Goal: Task Accomplishment & Management: Manage account settings

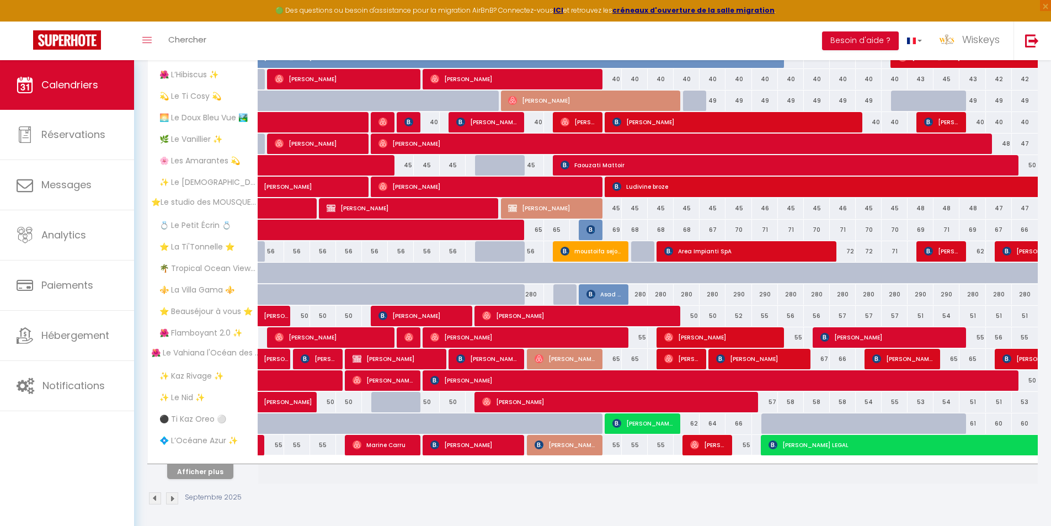
scroll to position [229, 0]
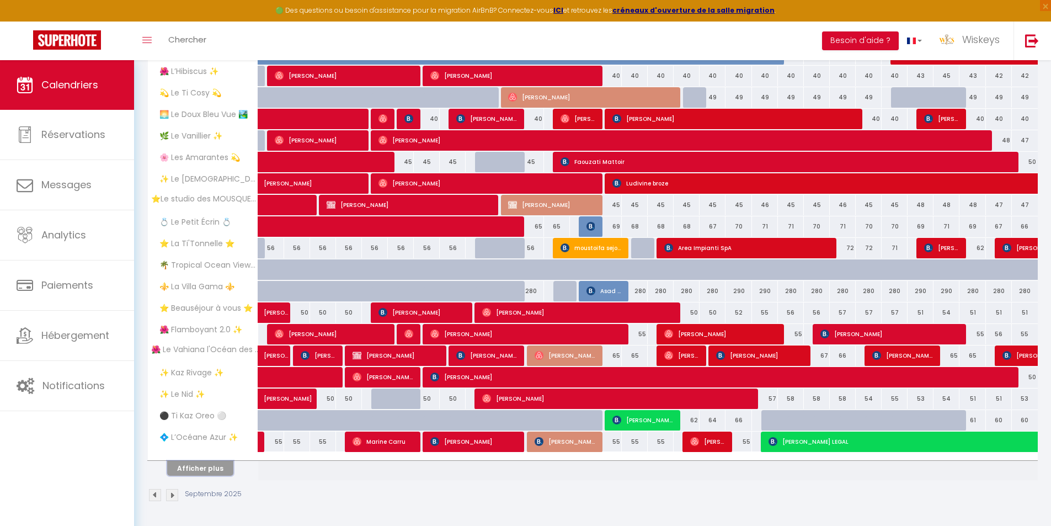
click at [222, 468] on button "Afficher plus" at bounding box center [200, 468] width 66 height 15
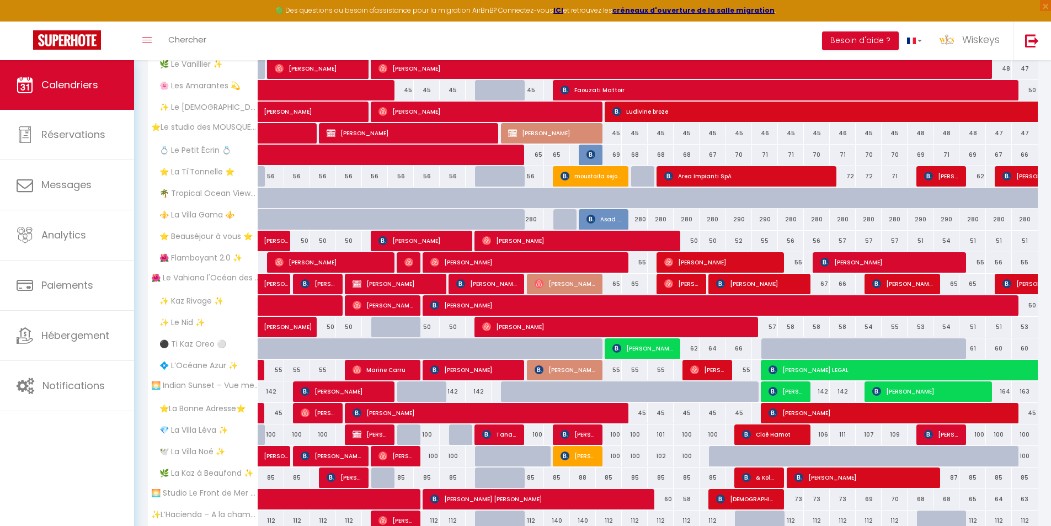
scroll to position [374, 0]
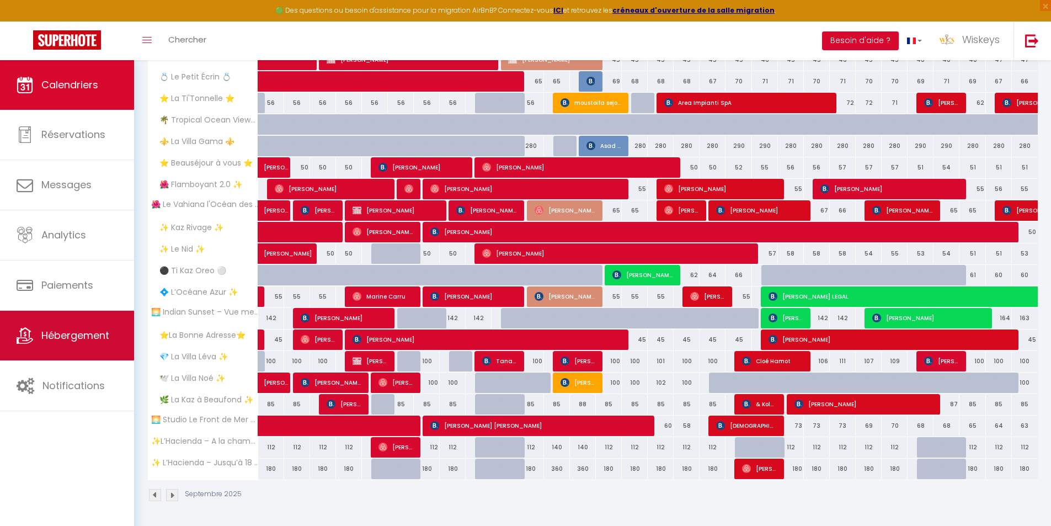
click at [94, 353] on link "Hébergement" at bounding box center [67, 336] width 134 height 50
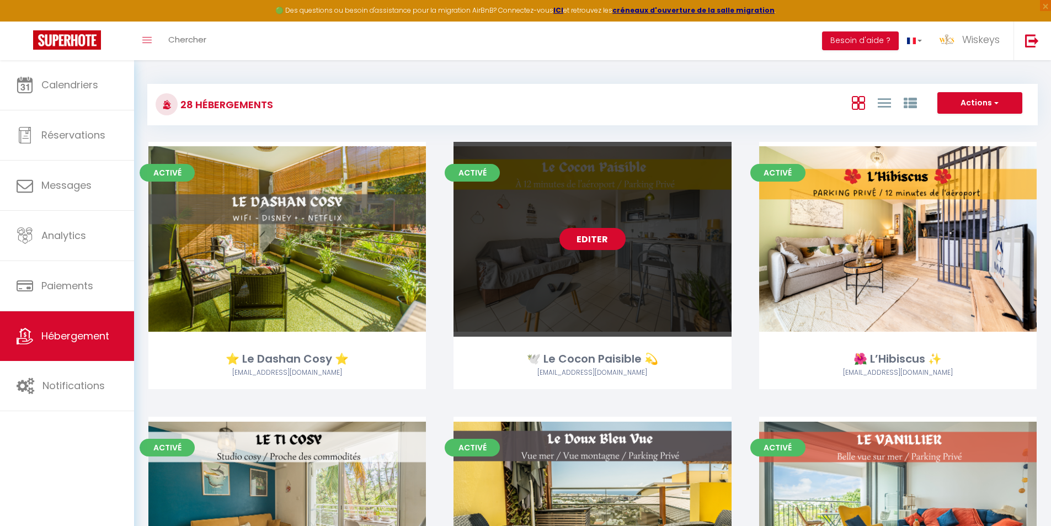
click at [562, 241] on link "Editer" at bounding box center [592, 239] width 66 height 22
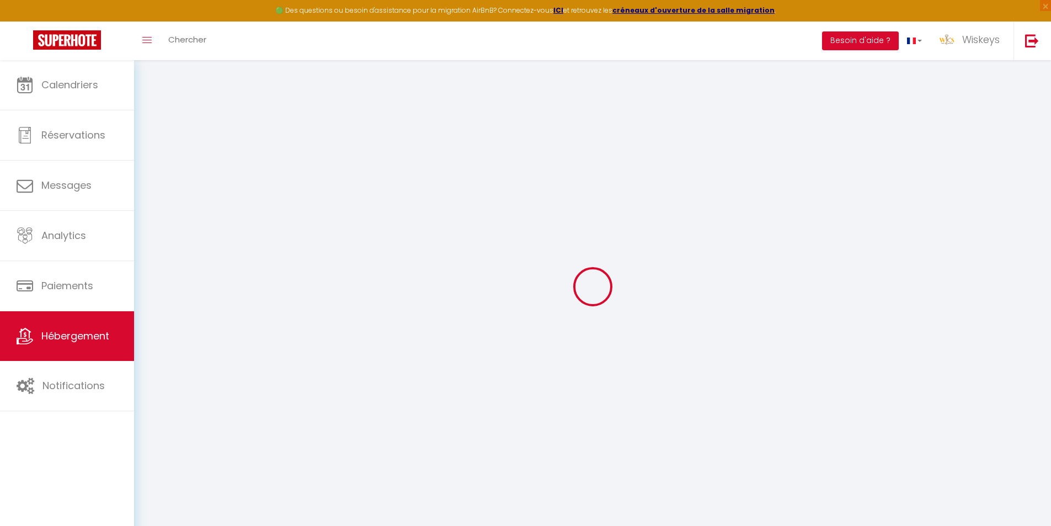
select select
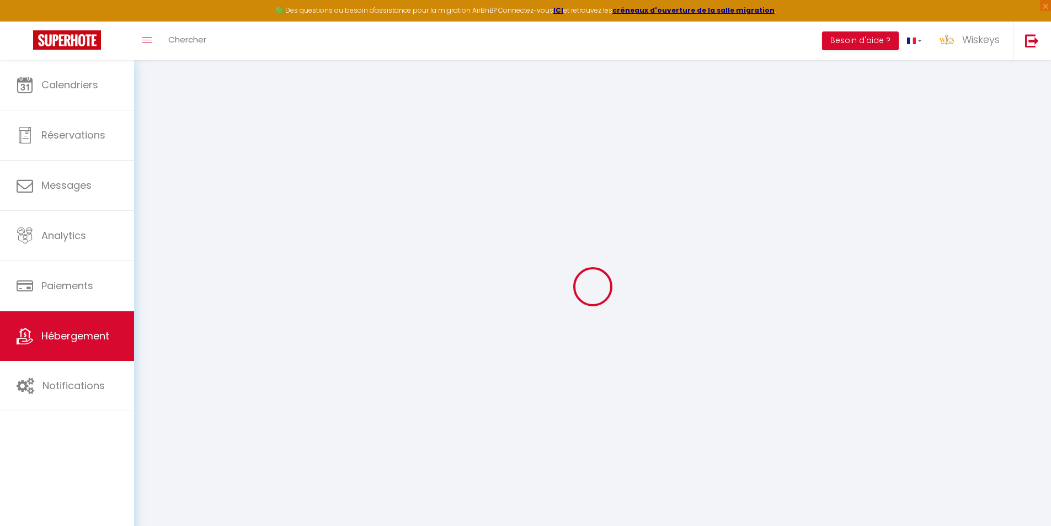
select select
checkbox input "false"
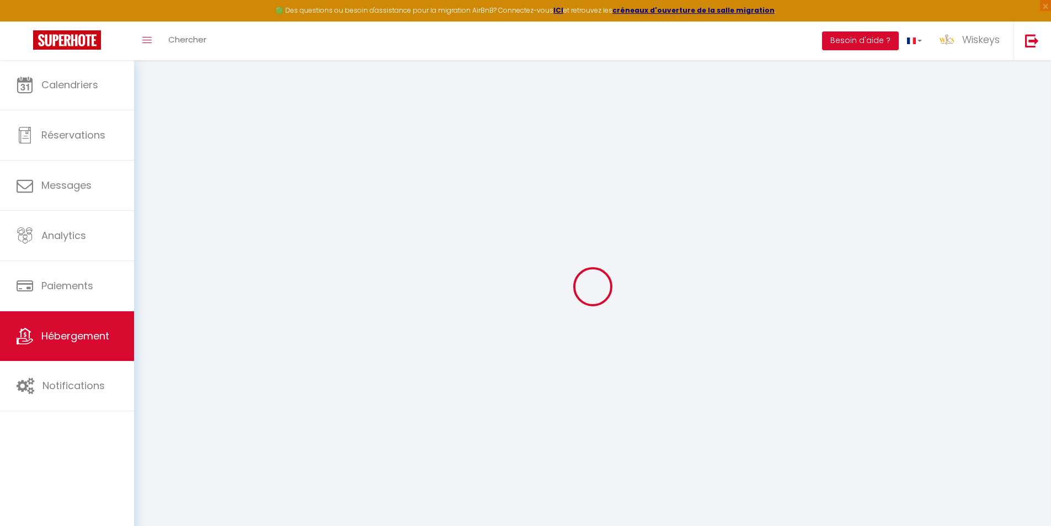
select select
type input "🕊️ Le Cocon Paisible 💫"
type input "Nicolas"
type input "Navarro"
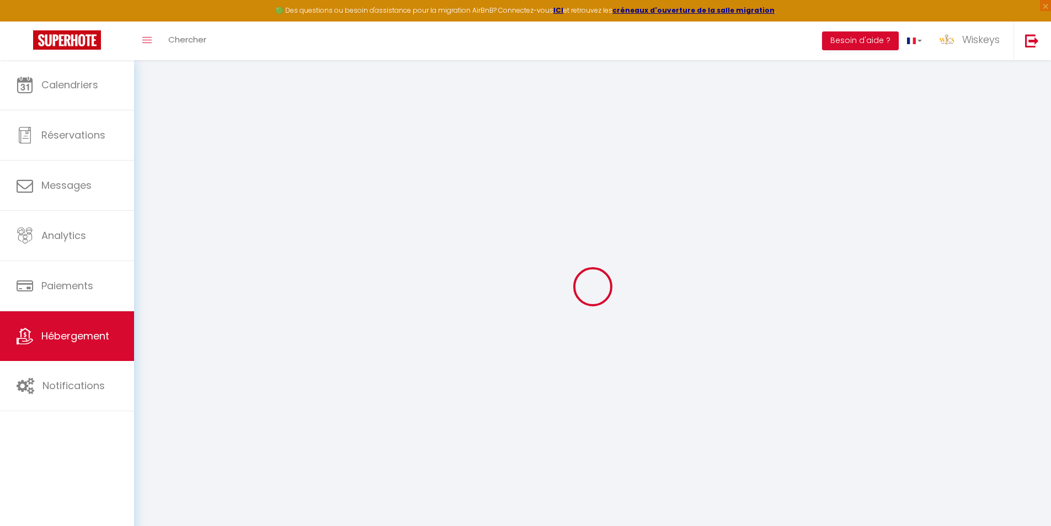
type input "49 allée pierre chevallier"
type input "45000"
type input "Orléans"
select select "2"
select select "0"
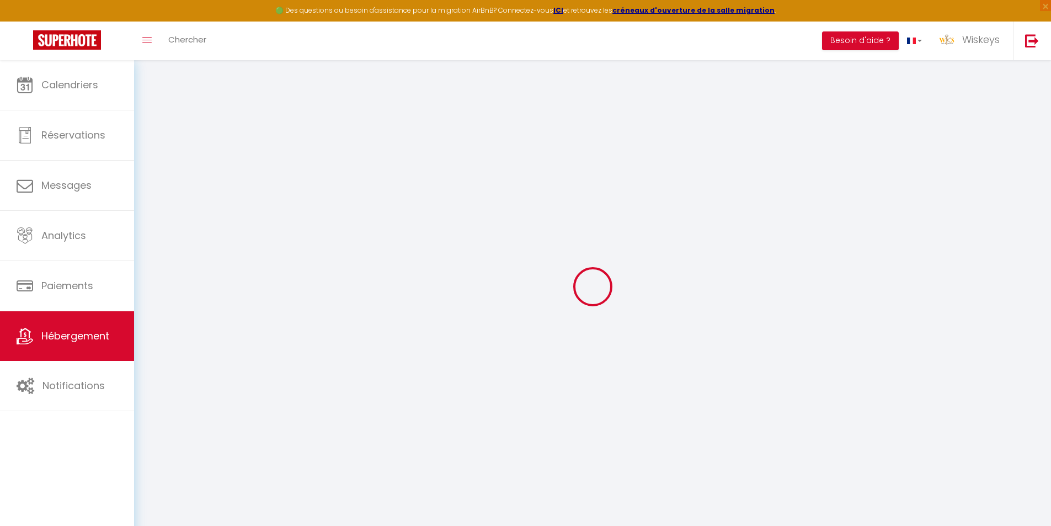
type input "45"
type input "50"
type input "5"
type input "1000"
type input "300"
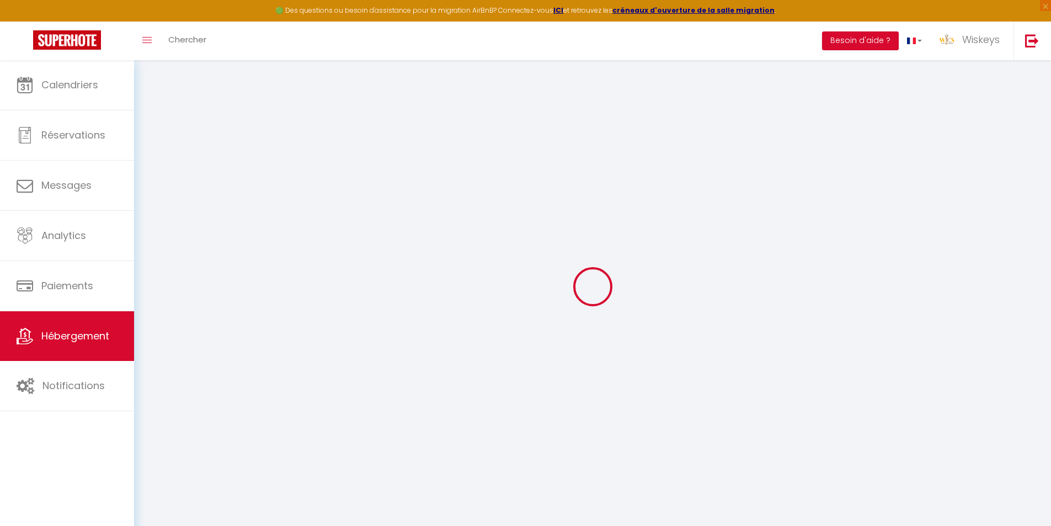
type input "8.5"
select select
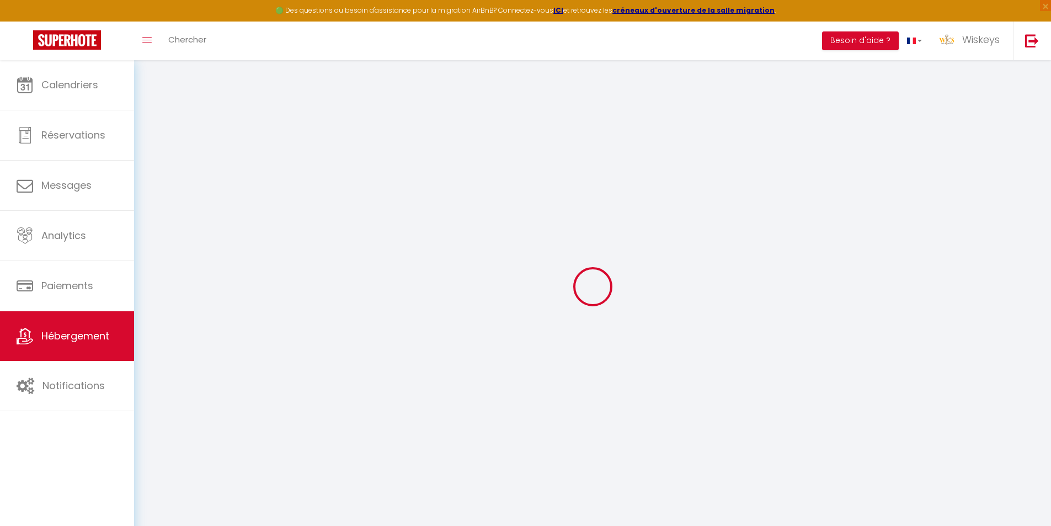
select select
type input "118 Chemin de Bois Rouge"
type input "97490"
type input "Sainte Clotilde"
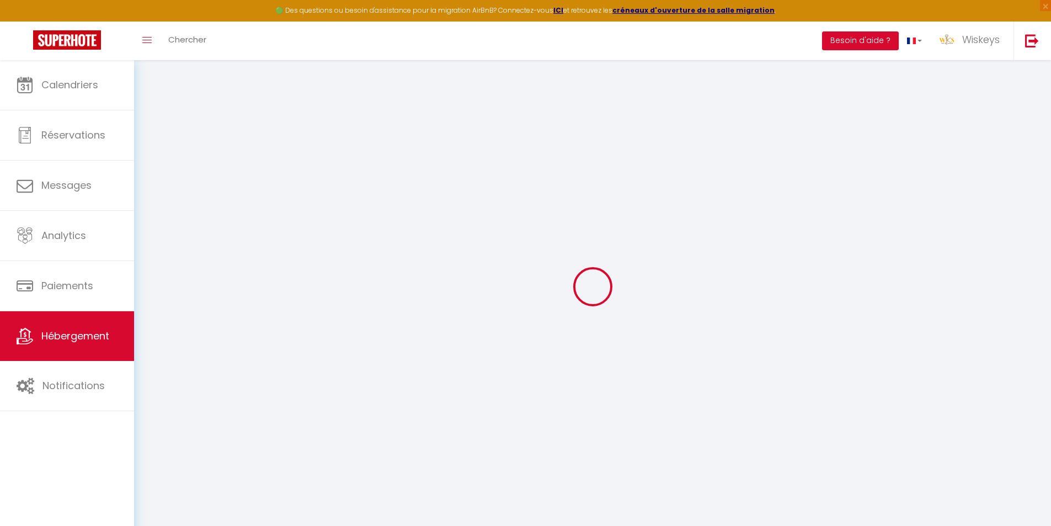
select select "177"
type input "[EMAIL_ADDRESS][DOMAIN_NAME]"
select select "7679"
checkbox input "false"
checkbox input "true"
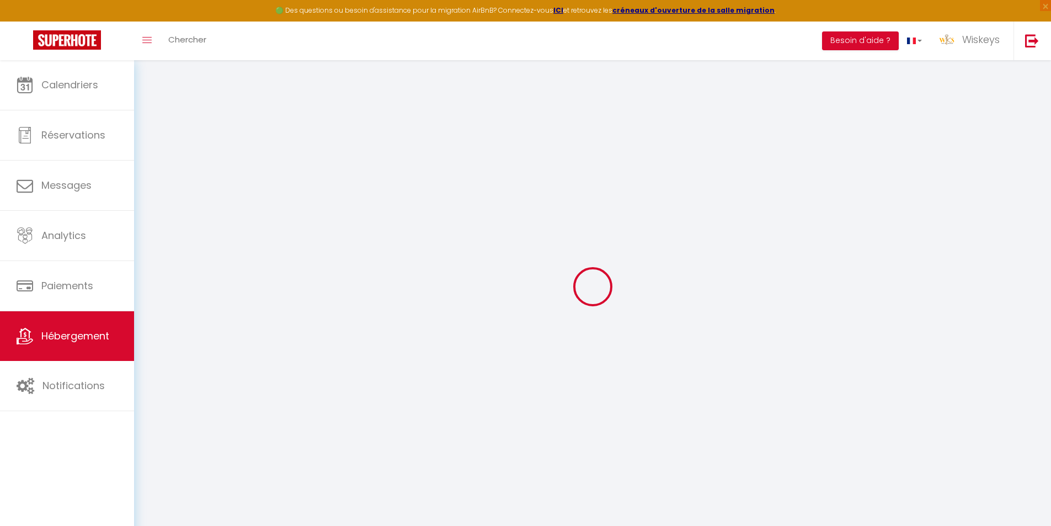
checkbox input "true"
radio input "true"
type input "20.02"
type input "50"
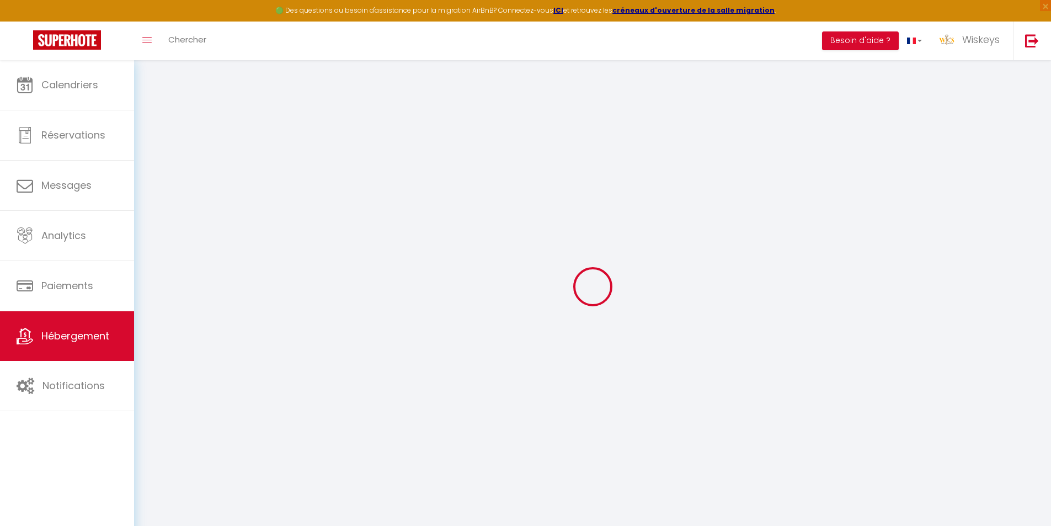
type input "0"
select select "26182"
select select "51857"
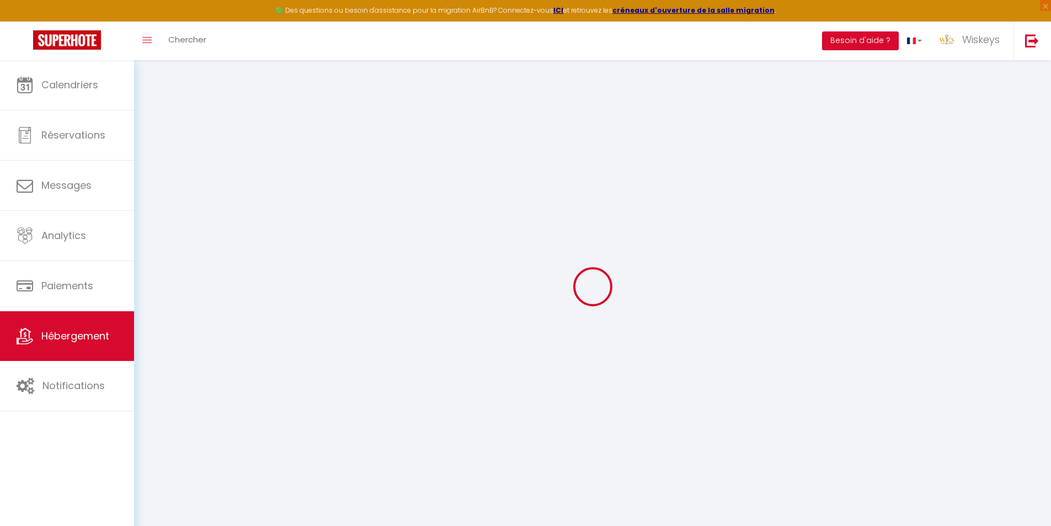
select select
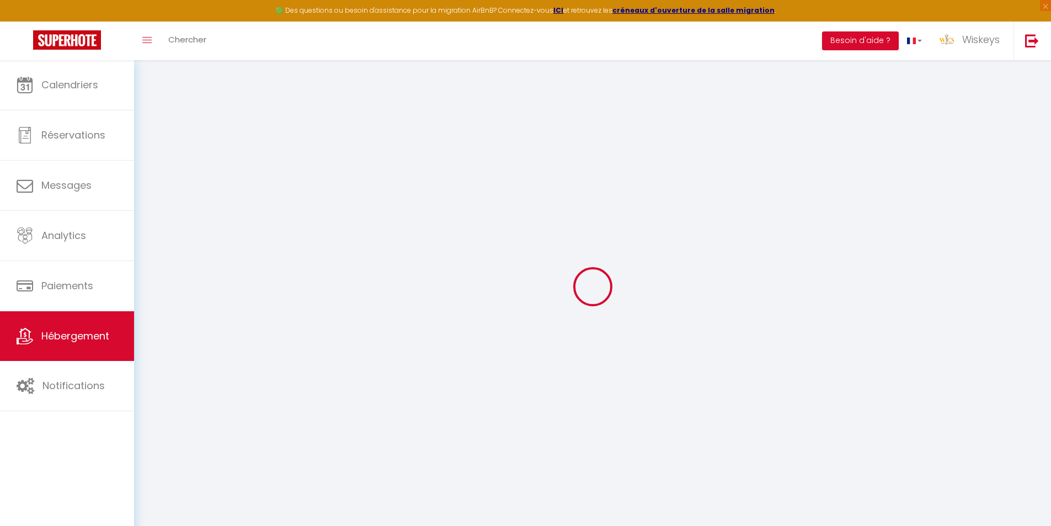
select select
checkbox input "false"
checkbox input "true"
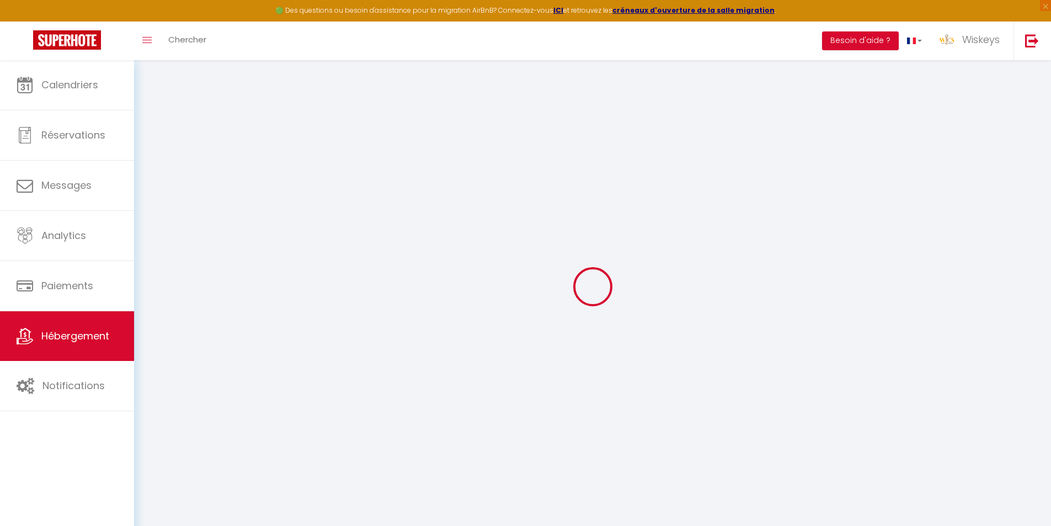
select select
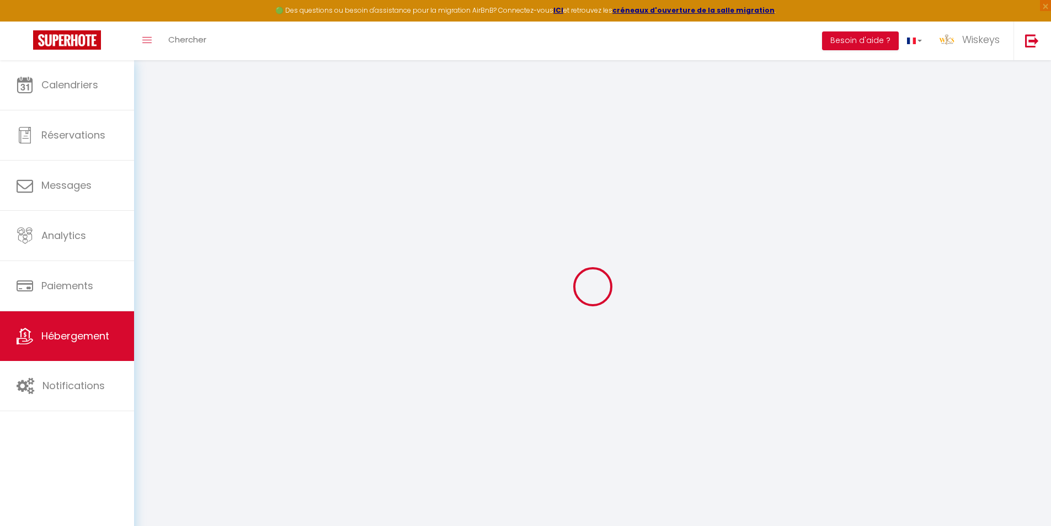
select select
checkbox input "false"
checkbox input "true"
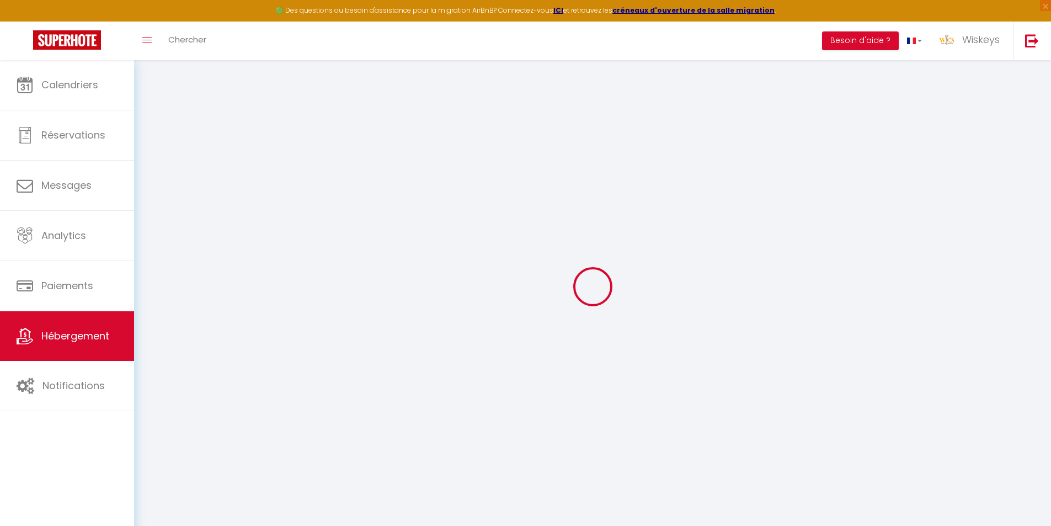
checkbox input "false"
checkbox input "true"
select select "15:00"
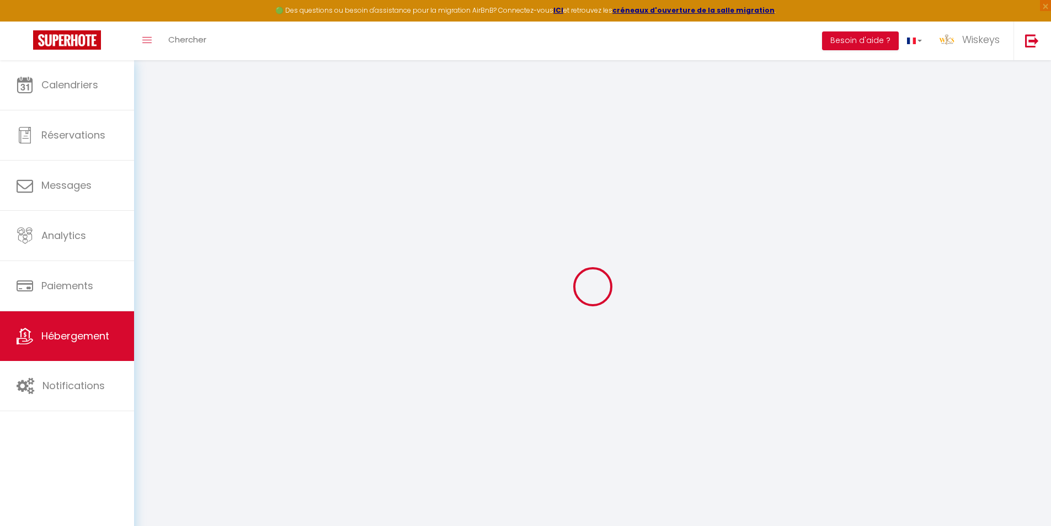
select select "23:45"
select select "11:00"
select select "30"
select select "120"
select select "20:00"
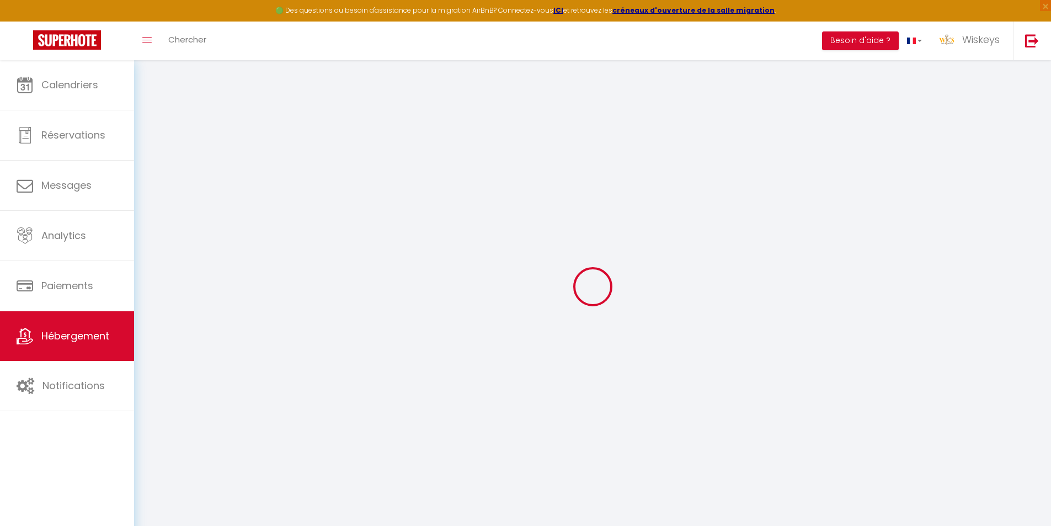
checkbox input "false"
checkbox input "true"
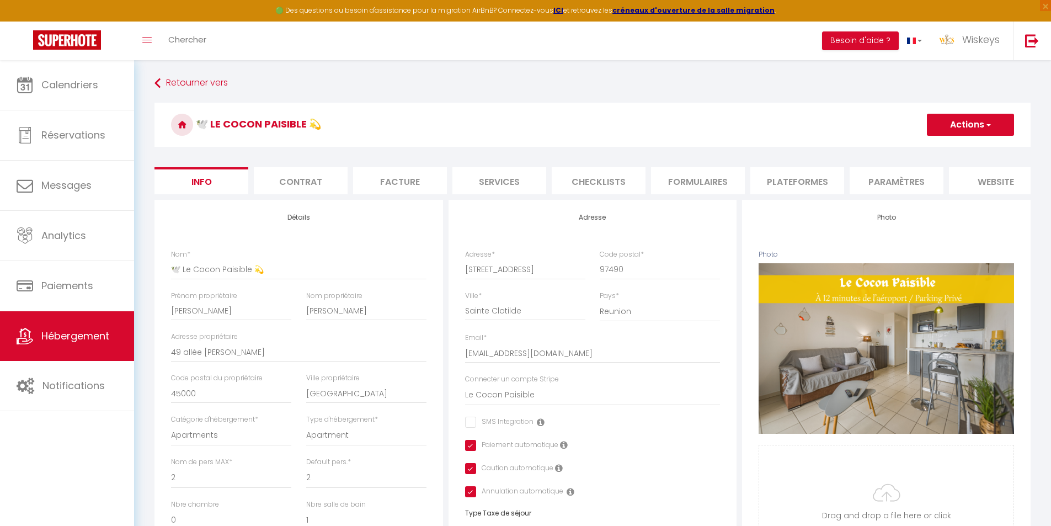
checkbox input "false"
checkbox input "true"
click at [793, 183] on li "Plateformes" at bounding box center [797, 180] width 94 height 27
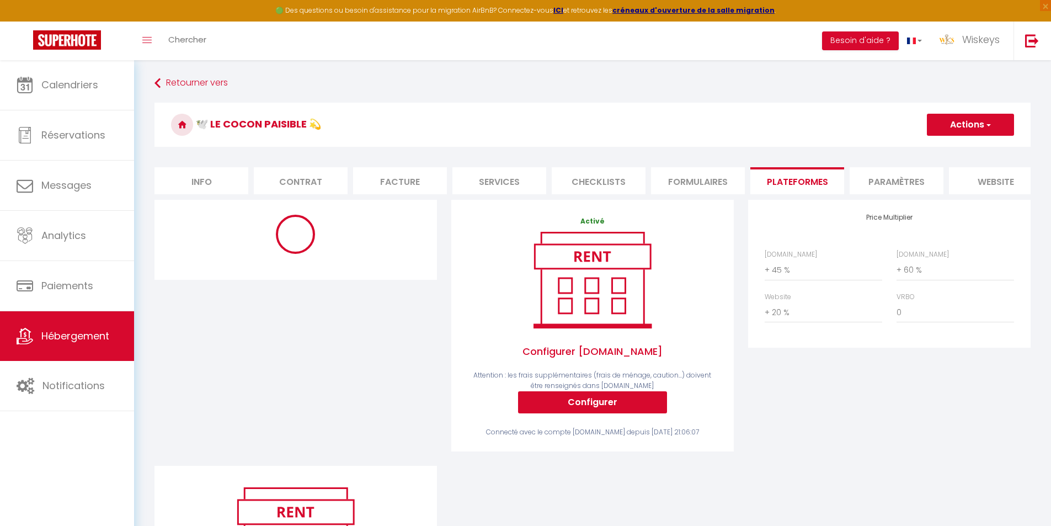
select select "180"
select select "EUR"
select select "11617-1140328055689038795"
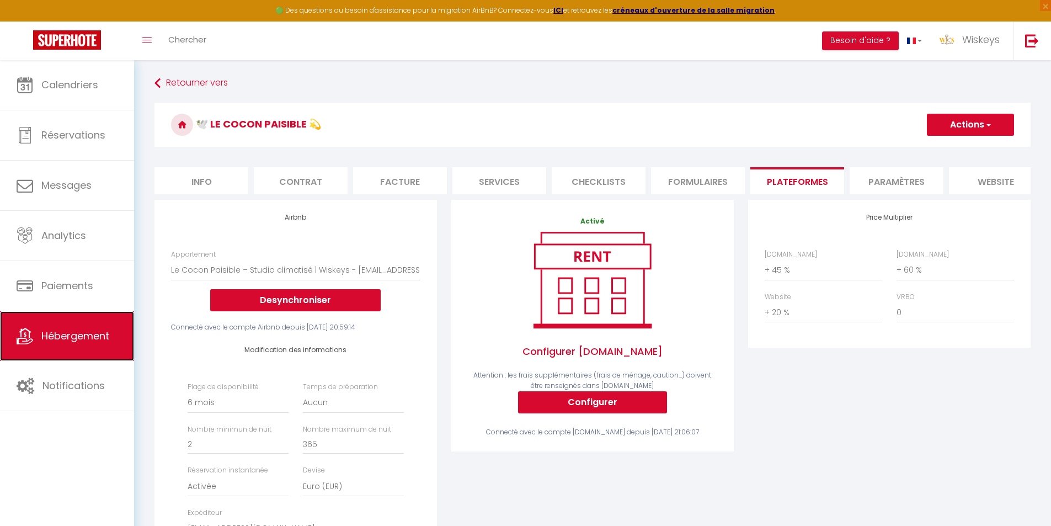
click at [102, 345] on link "Hébergement" at bounding box center [67, 336] width 134 height 50
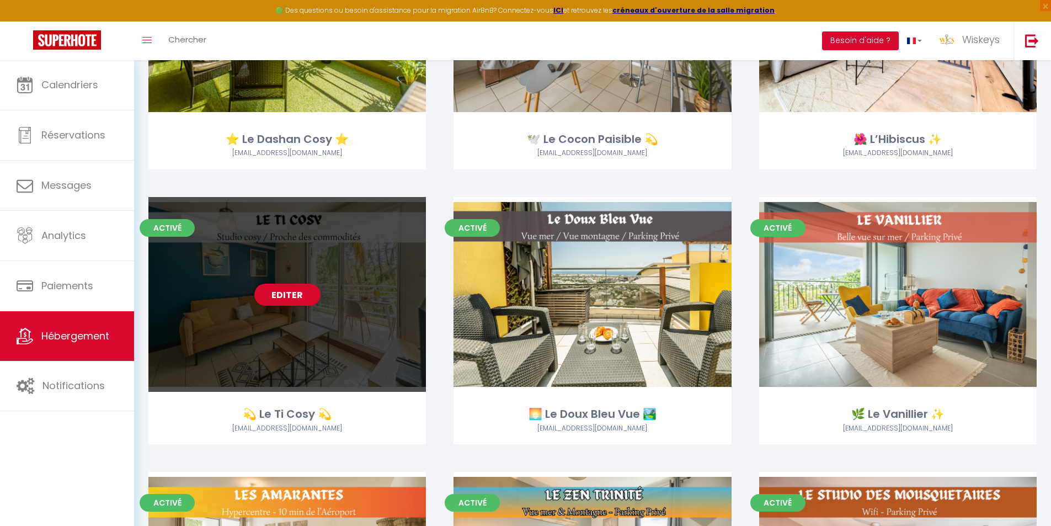
scroll to position [221, 0]
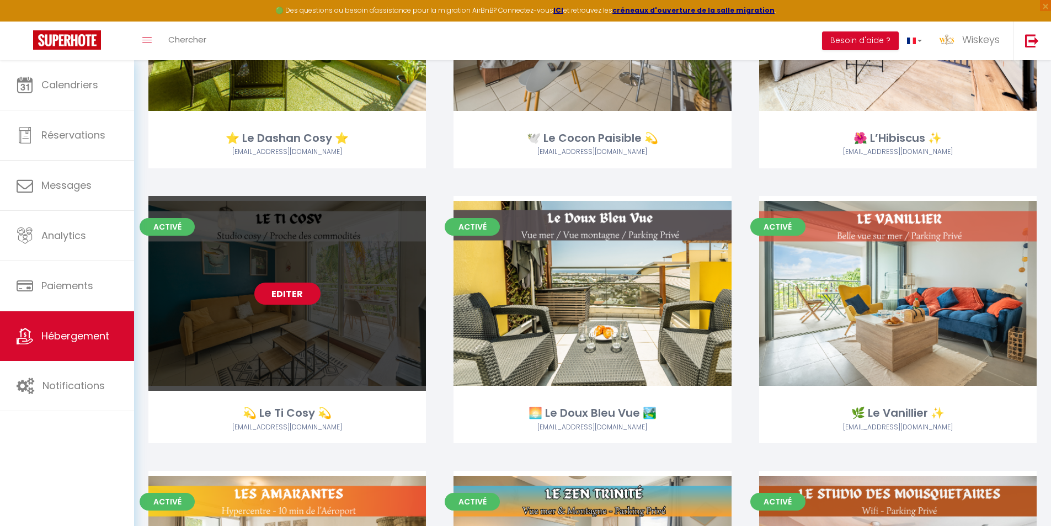
click at [308, 297] on link "Editer" at bounding box center [287, 293] width 66 height 22
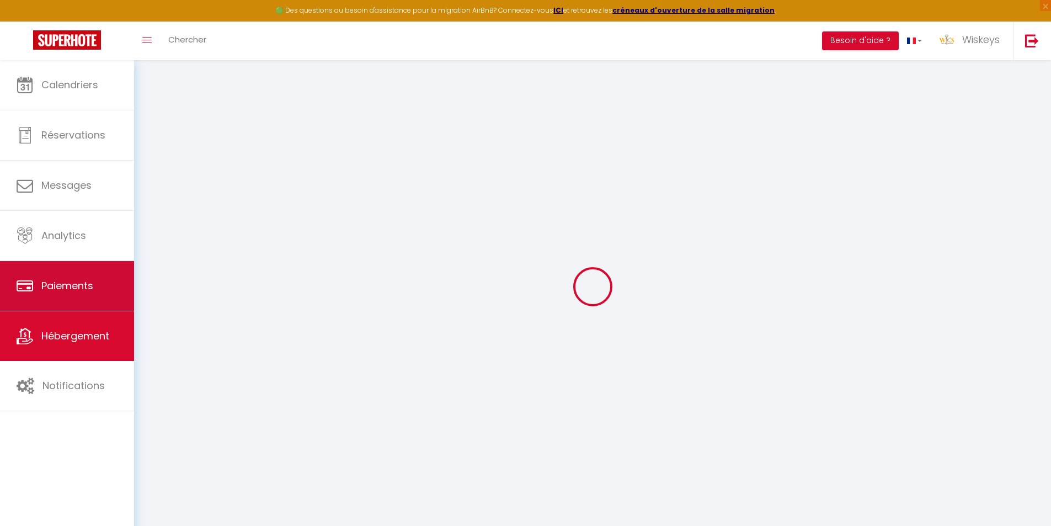
select select
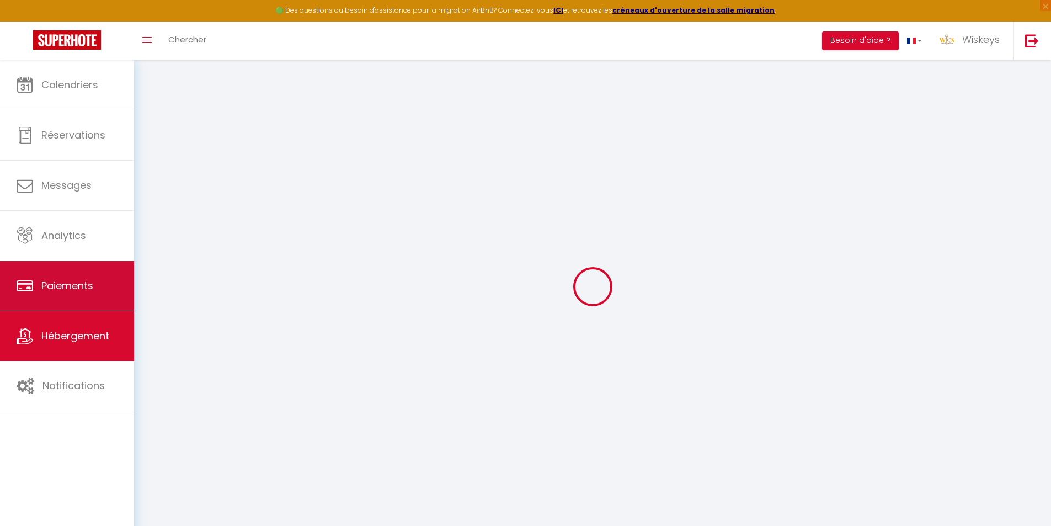
select select
checkbox input "false"
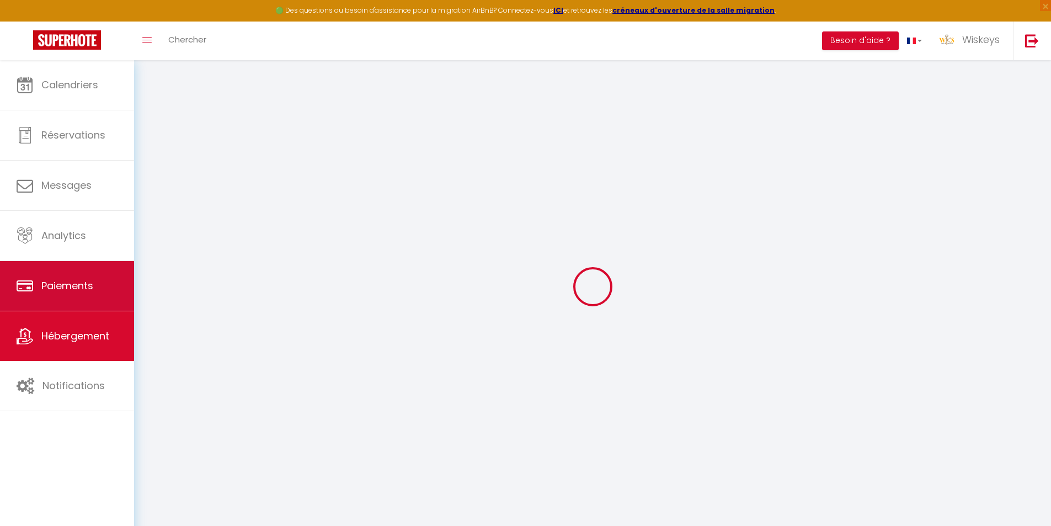
select select
type input "💫 Le Ti Cosy 💫"
type input "Morgan & Elisa"
type input "FONTANA"
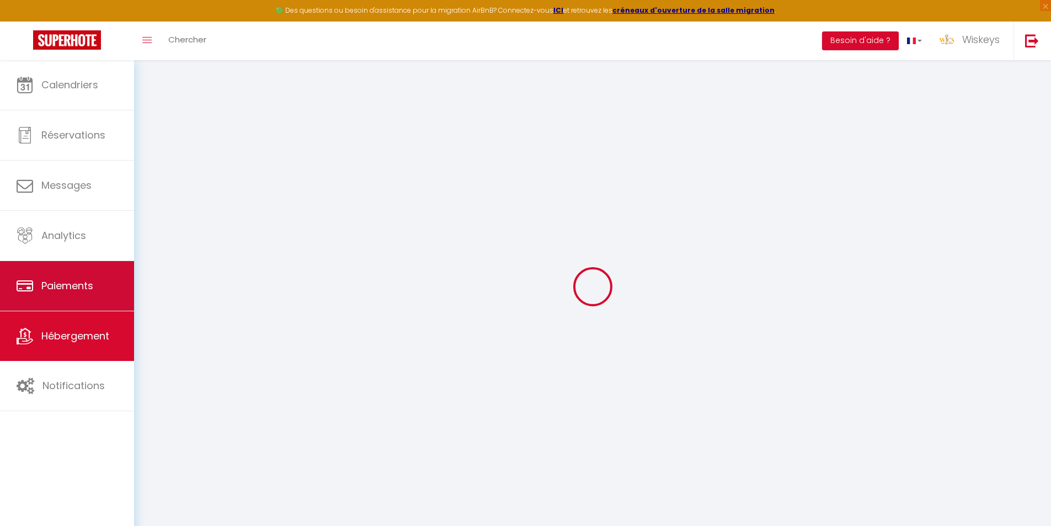
type input "4 rue isnelle amelin"
type input "97441"
type input "Sainte Suzanne"
select select "2"
type input "48"
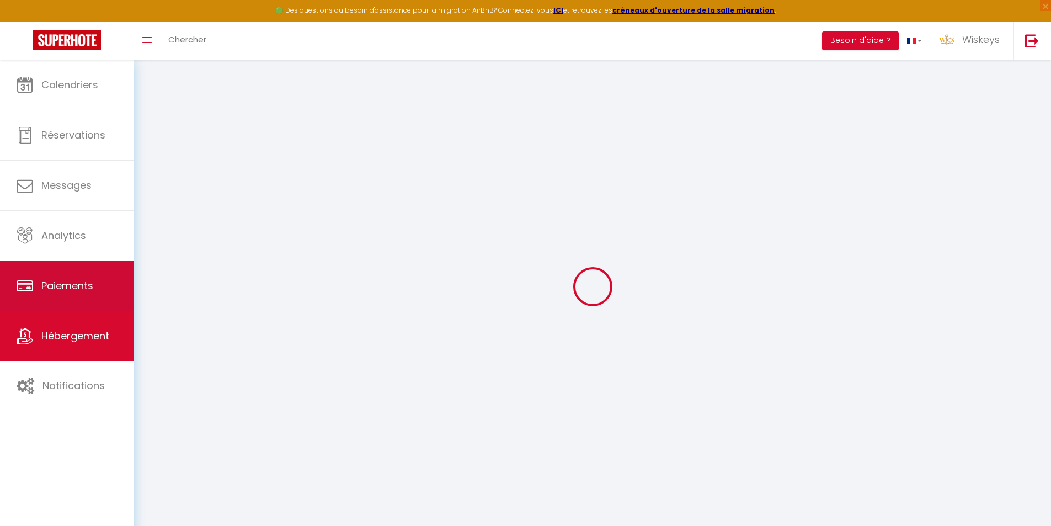
type input "50"
type input "5"
type input "1000"
type input "300"
select select
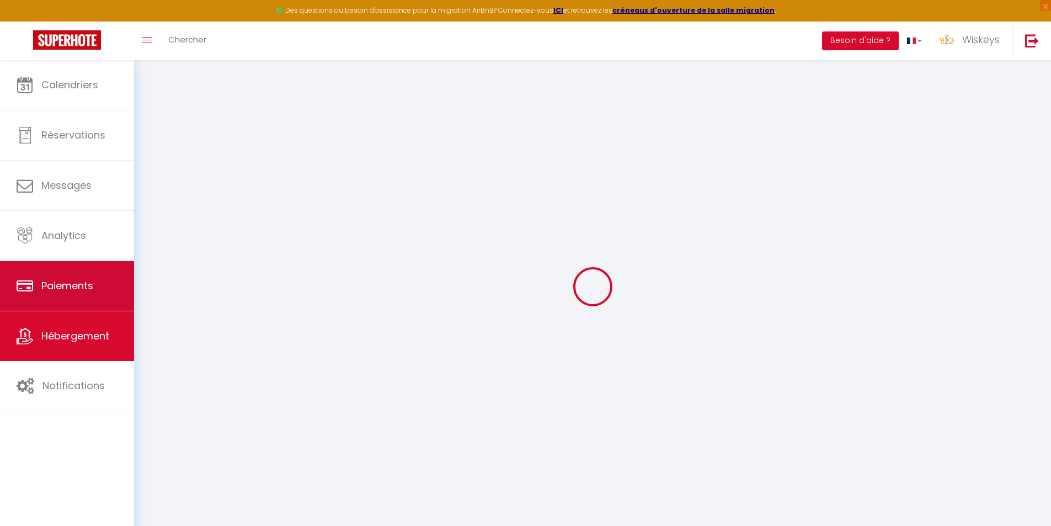
select select
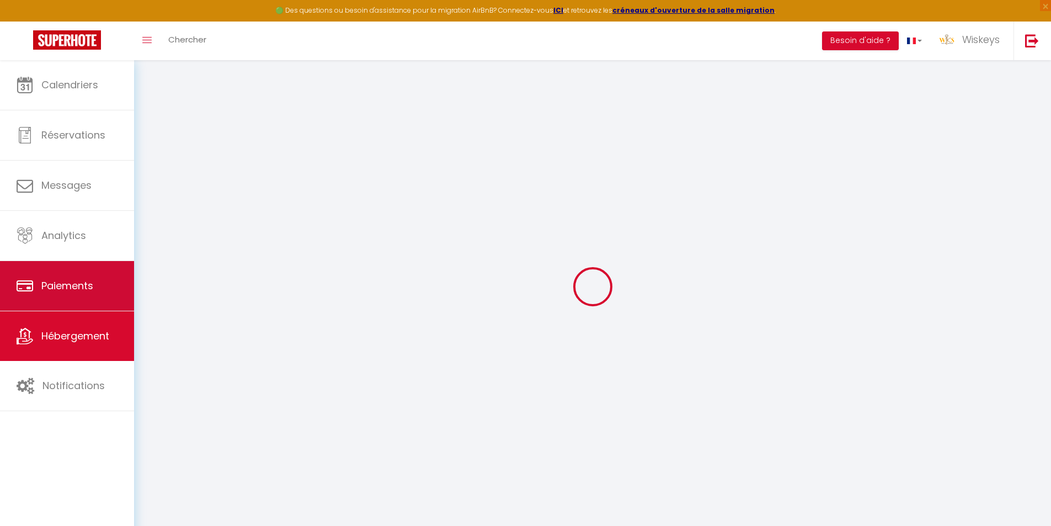
type input "14 rue du verger"
type input "97400"
type input "Saint Denis"
select select "177"
type input "[EMAIL_ADDRESS][DOMAIN_NAME]"
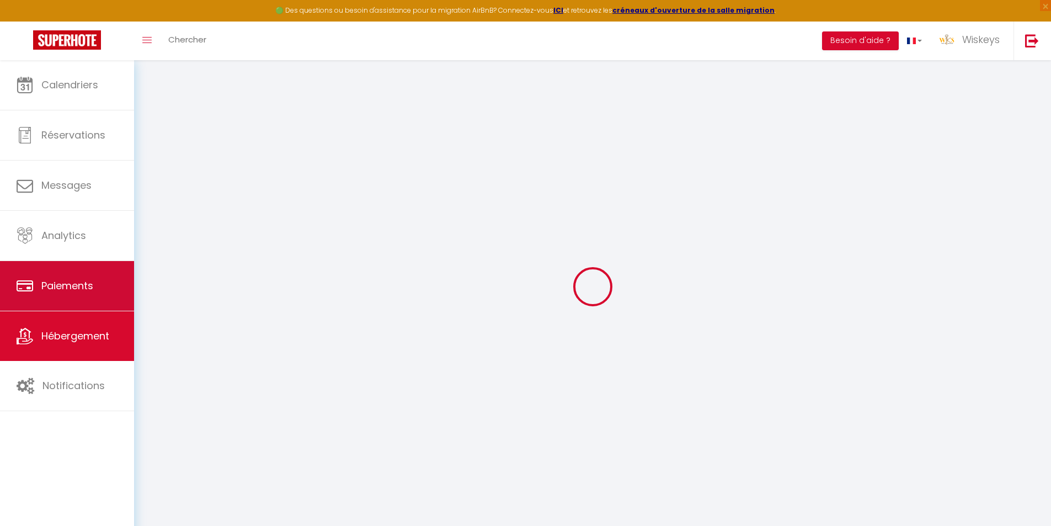
select select "10328"
checkbox input "false"
checkbox input "true"
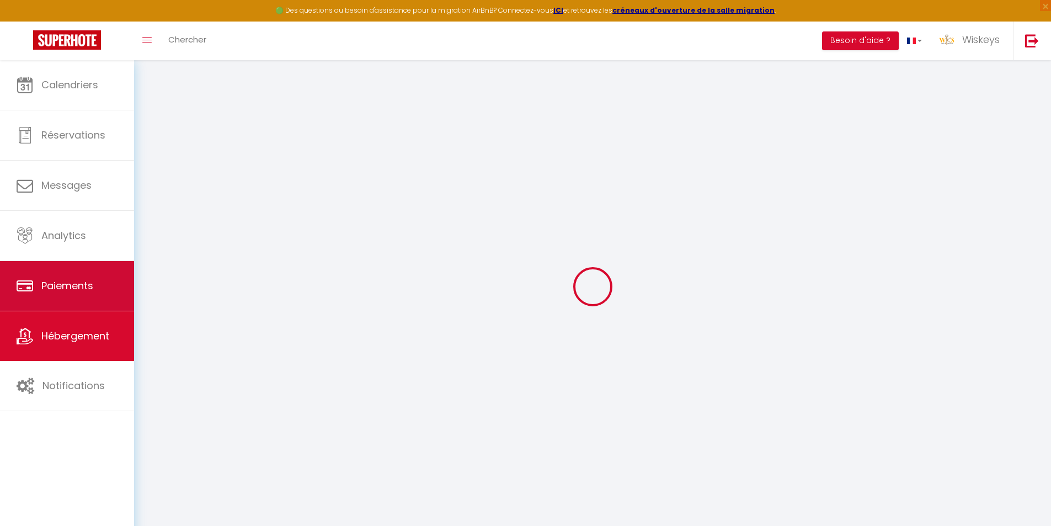
radio input "true"
type input "18.45"
type input "0"
select select "+ 25 %"
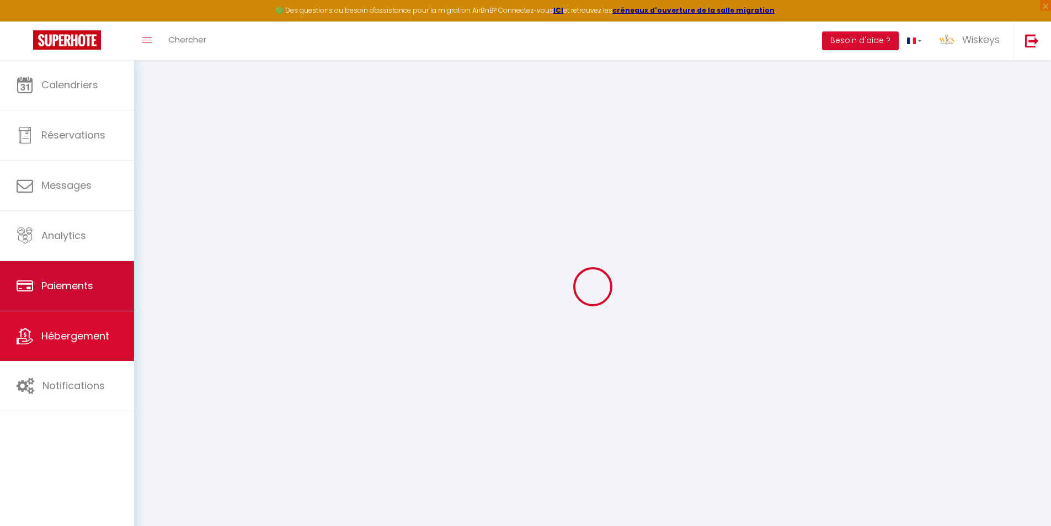
select select "+ 30 %"
select select "+ 2 %"
checkbox input "false"
checkbox input "true"
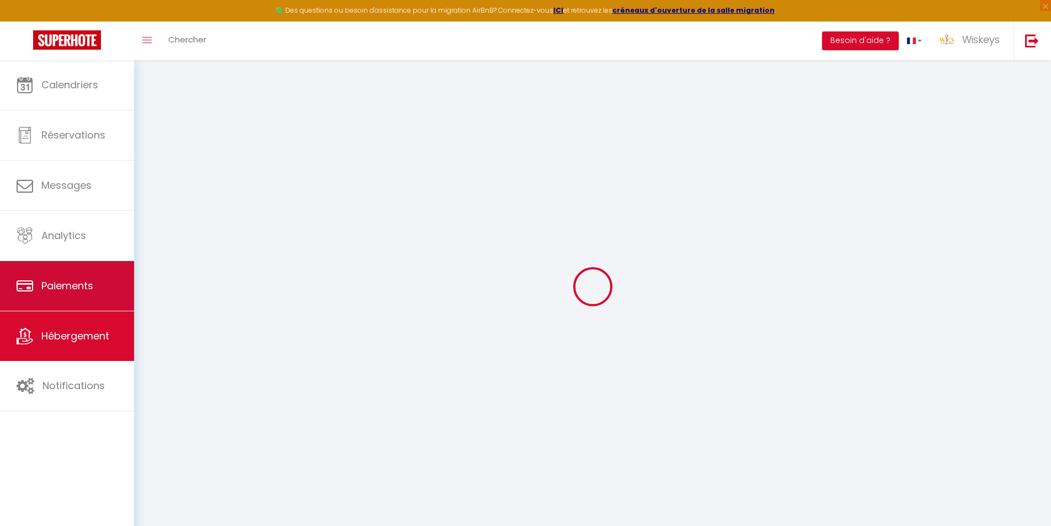
checkbox input "true"
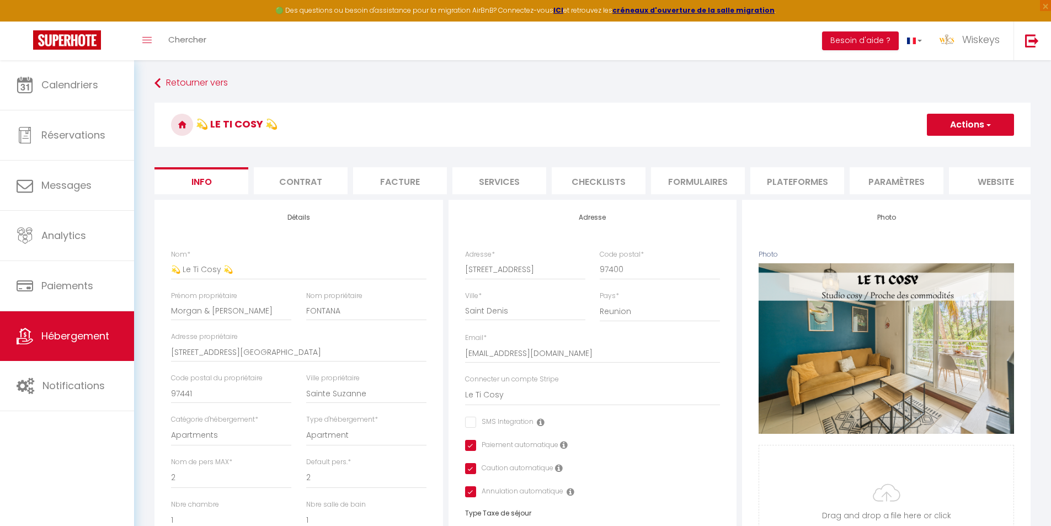
click at [786, 182] on li "Plateformes" at bounding box center [797, 180] width 94 height 27
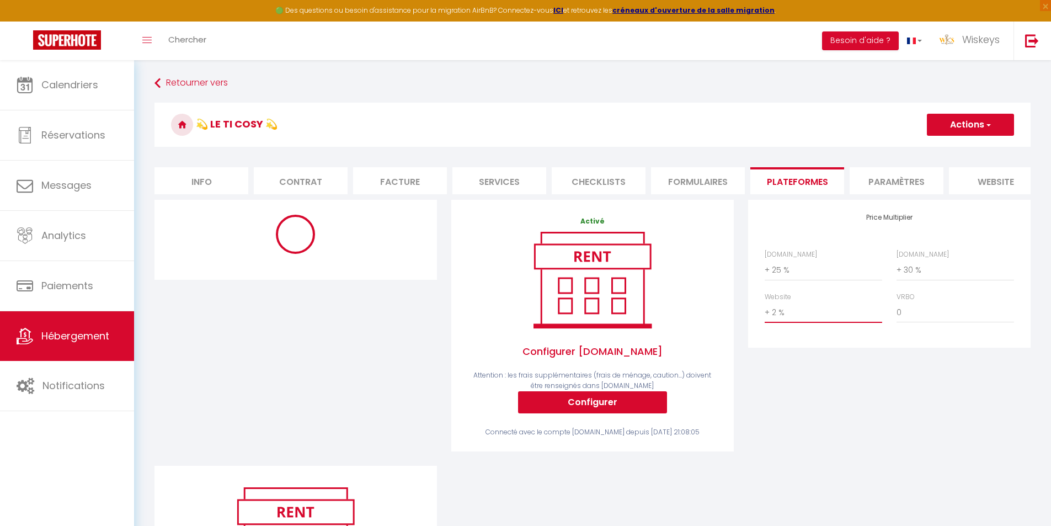
click at [791, 317] on select "0 + 1 % + 2 % + 3 % + 4 % + 5 % + 6 % + 7 % + 8 % + 9 %" at bounding box center [824, 312] width 118 height 21
select select "+ 3 %"
click at [765, 310] on select "0 + 1 % + 2 % + 3 % + 4 % + 5 % + 6 % + 7 % + 8 % + 9 %" at bounding box center [824, 312] width 118 height 21
select select "180"
select select "EUR"
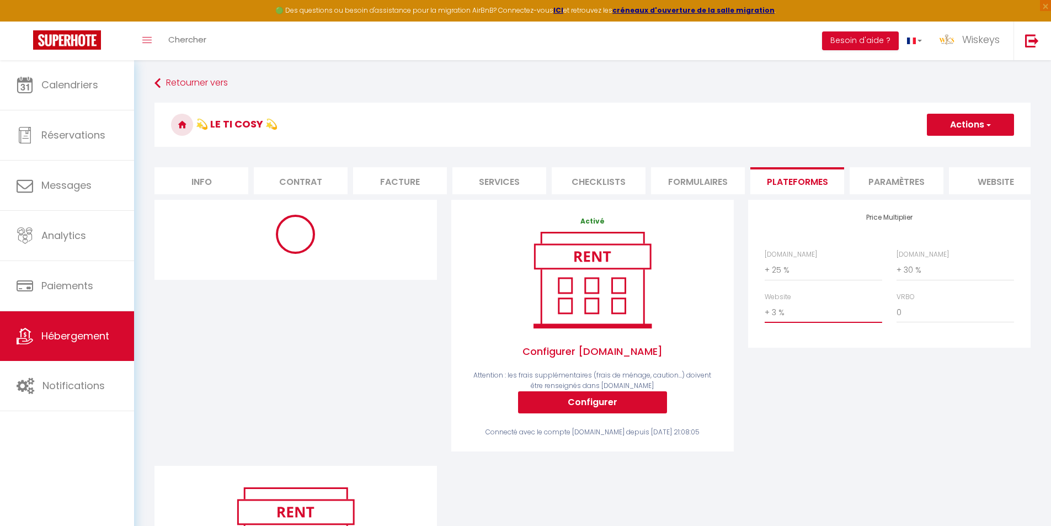
select select "11983-1391007527923768283"
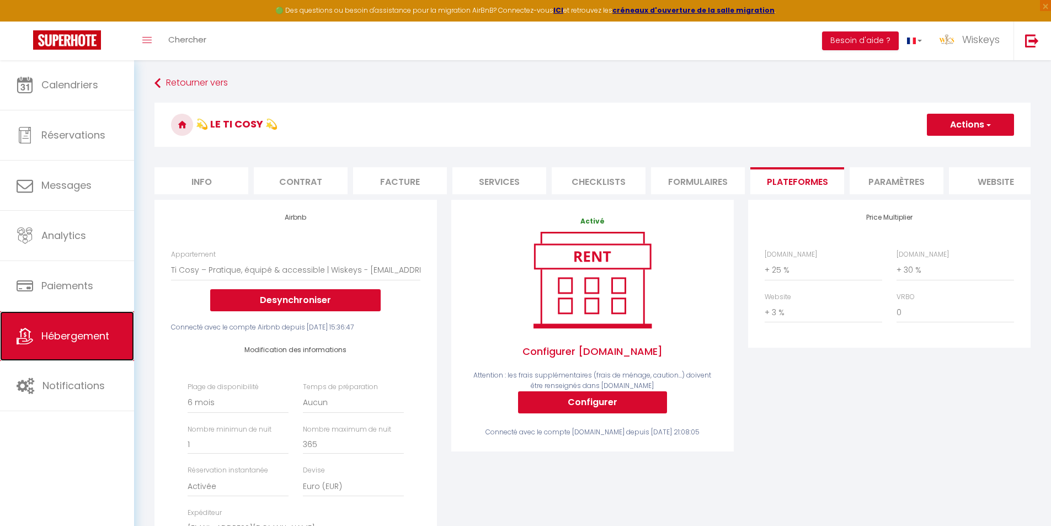
click at [71, 337] on span "Hébergement" at bounding box center [75, 336] width 68 height 14
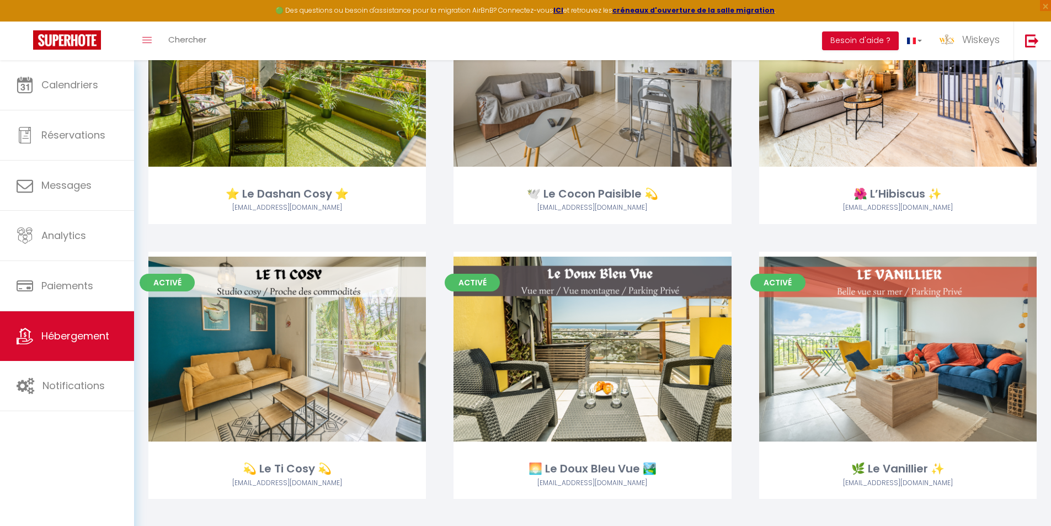
scroll to position [166, 0]
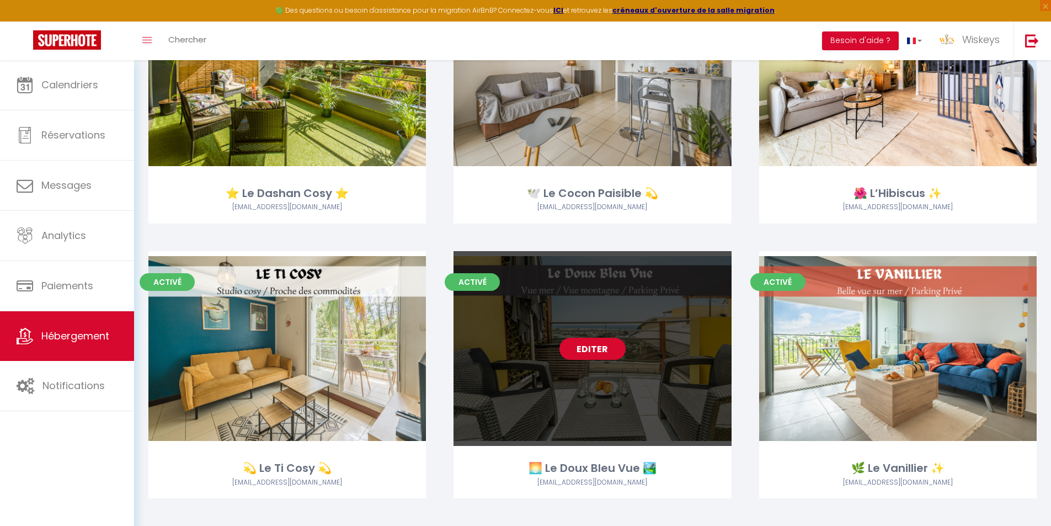
click at [599, 344] on link "Editer" at bounding box center [592, 349] width 66 height 22
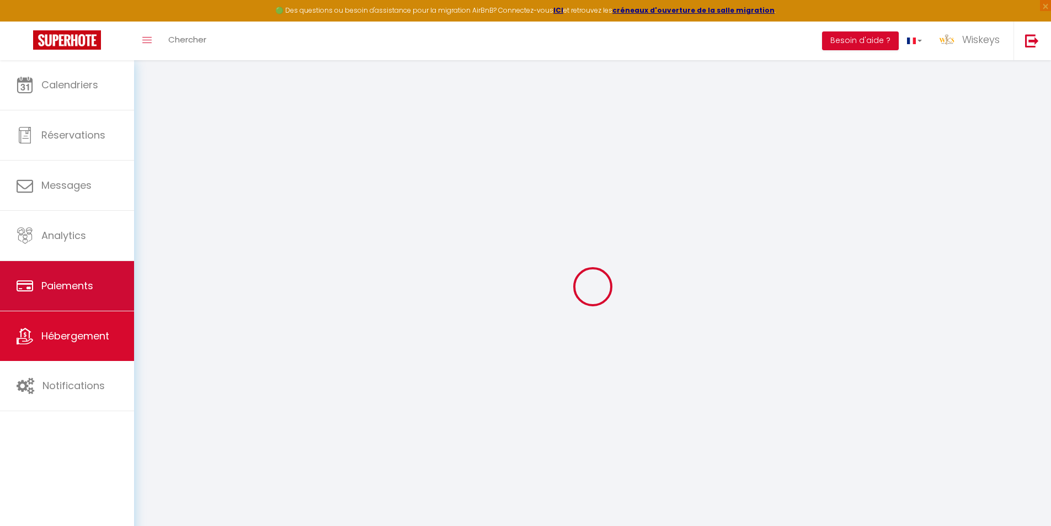
select select "+ 45 %"
select select "+ 65 %"
select select "+ 23 %"
checkbox input "false"
checkbox input "true"
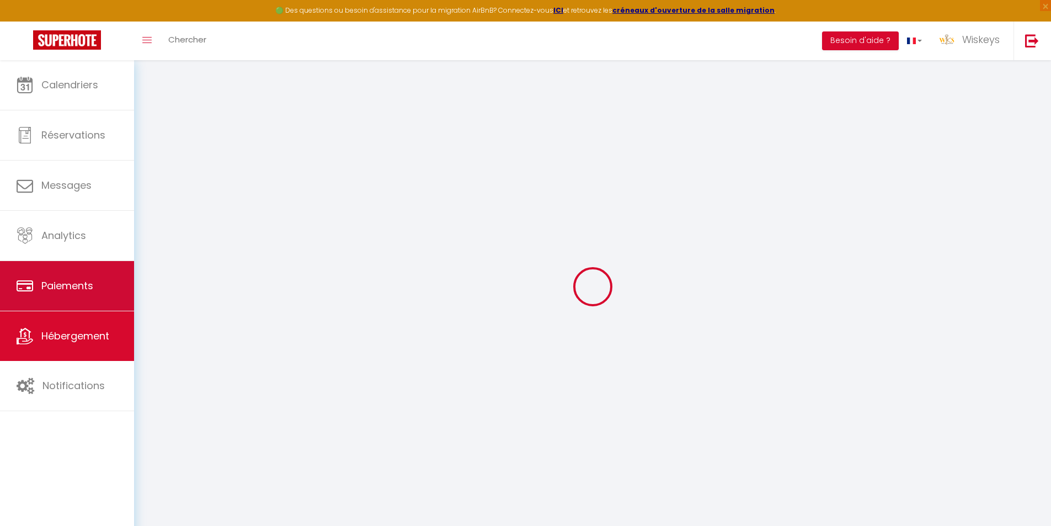
checkbox input "true"
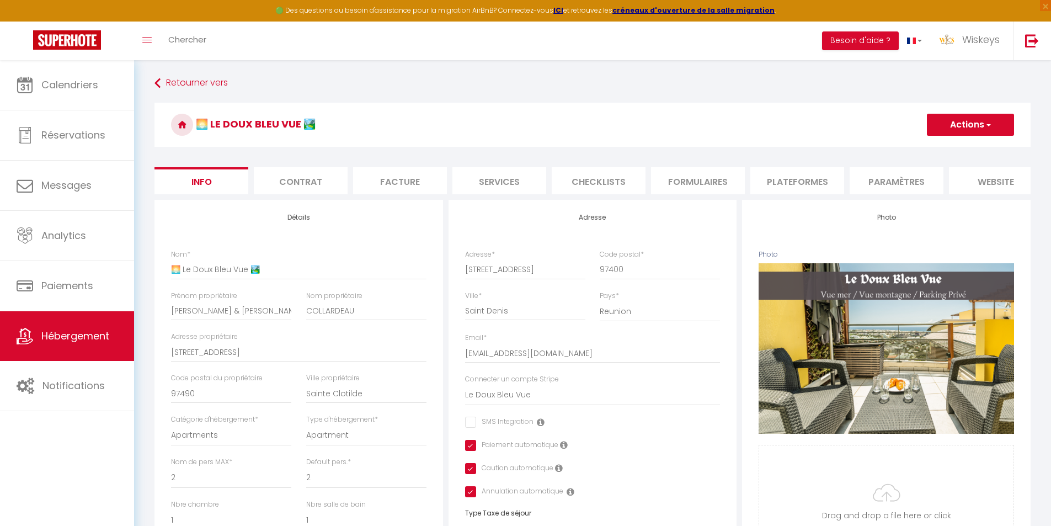
click at [662, 176] on li "Formulaires" at bounding box center [698, 180] width 94 height 27
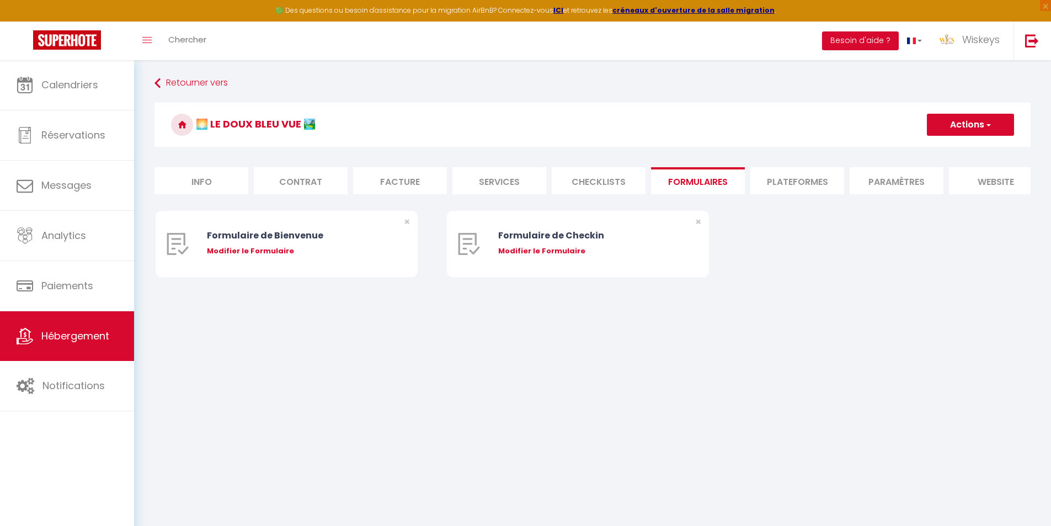
click at [837, 193] on li "Plateformes" at bounding box center [797, 180] width 94 height 27
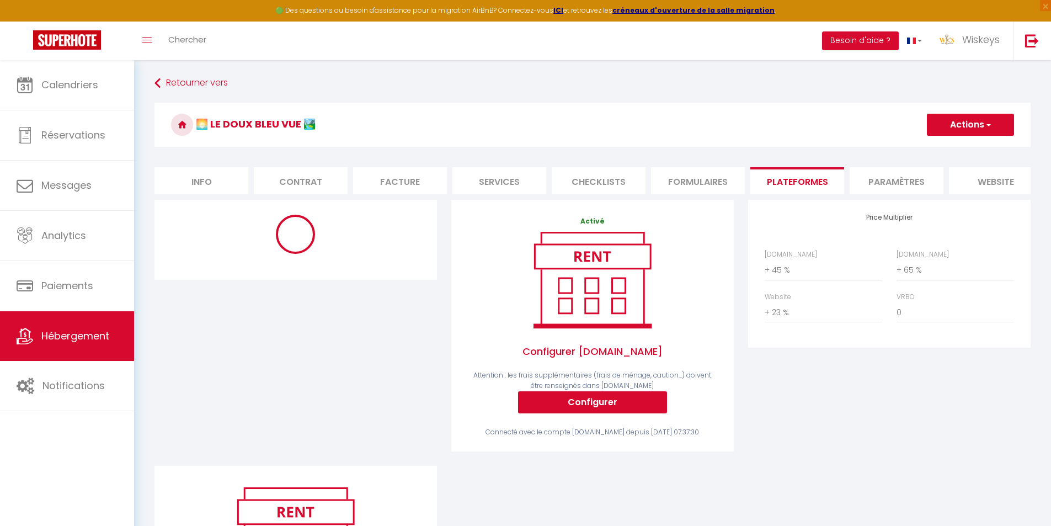
select select "180"
select select "EUR"
select select "11632-1191585534421350294"
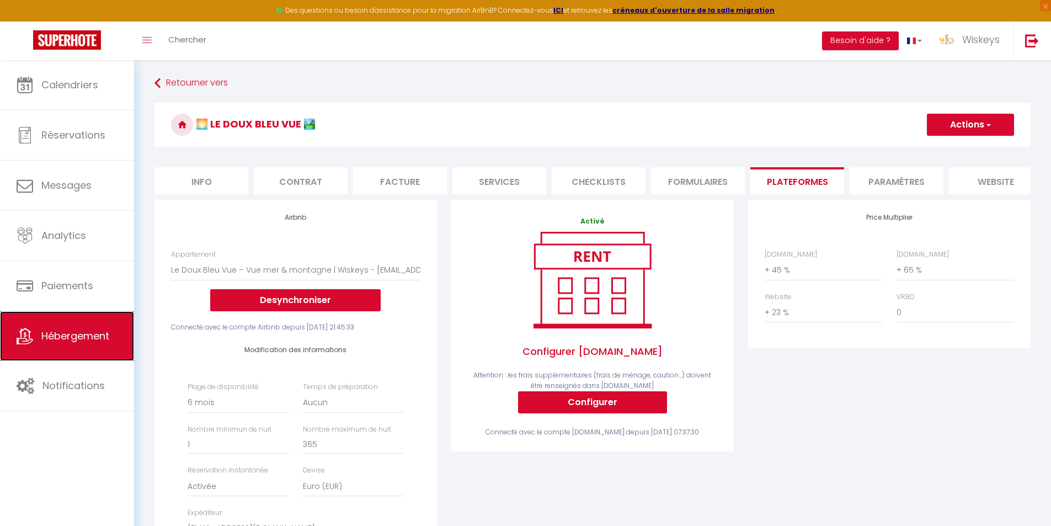
click at [95, 326] on link "Hébergement" at bounding box center [67, 336] width 134 height 50
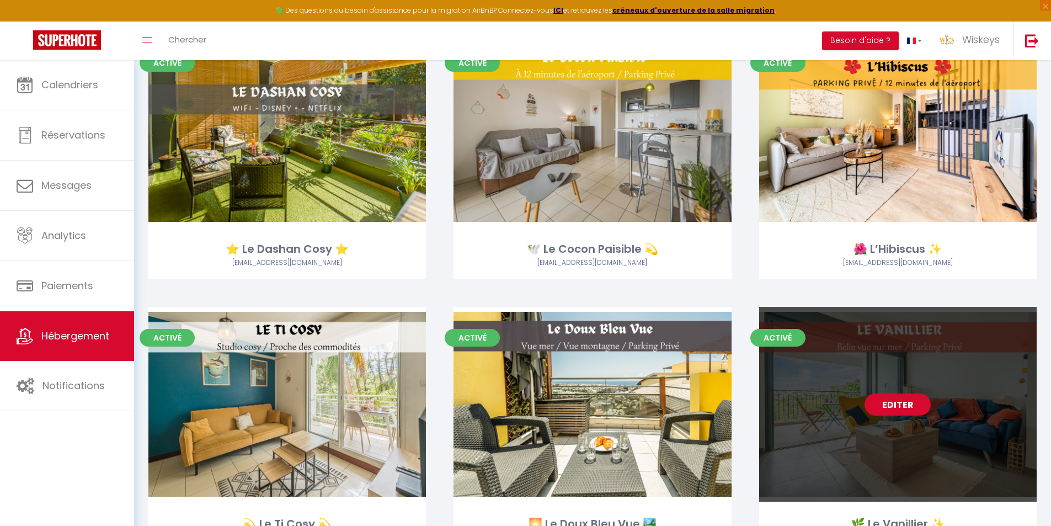
scroll to position [110, 0]
click at [906, 403] on link "Editer" at bounding box center [898, 404] width 66 height 22
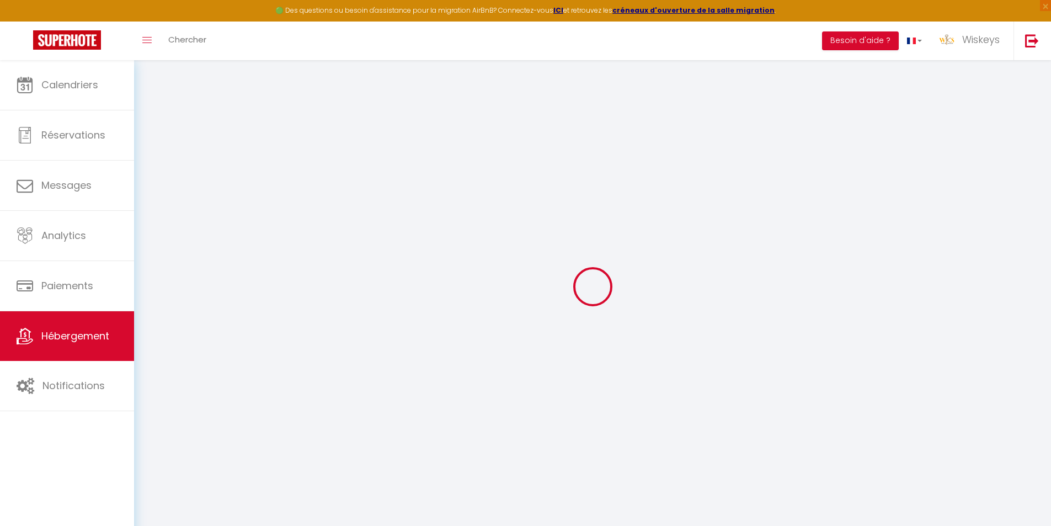
select select "+ 45 %"
select select "+ 50 %"
select select "+ 20 %"
checkbox input "false"
checkbox input "true"
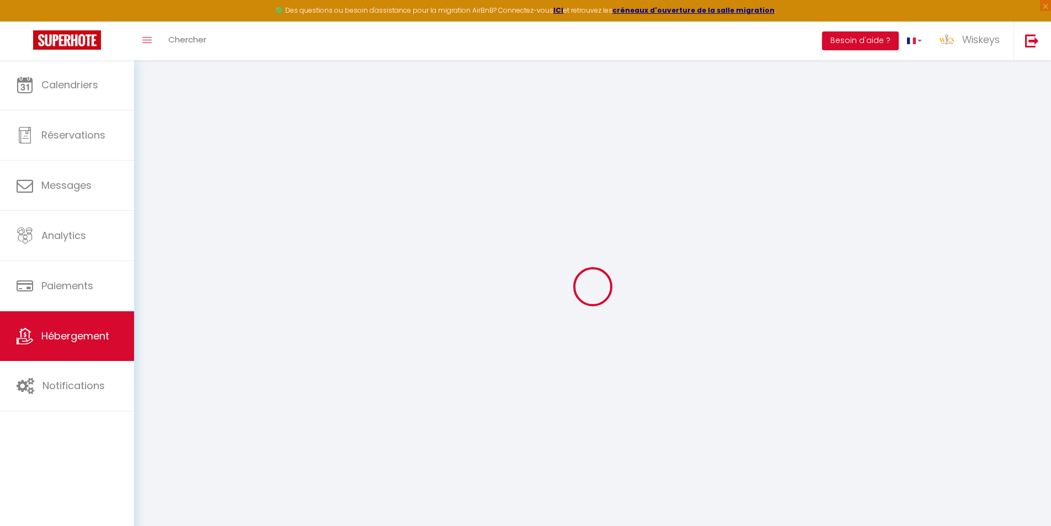
checkbox input "true"
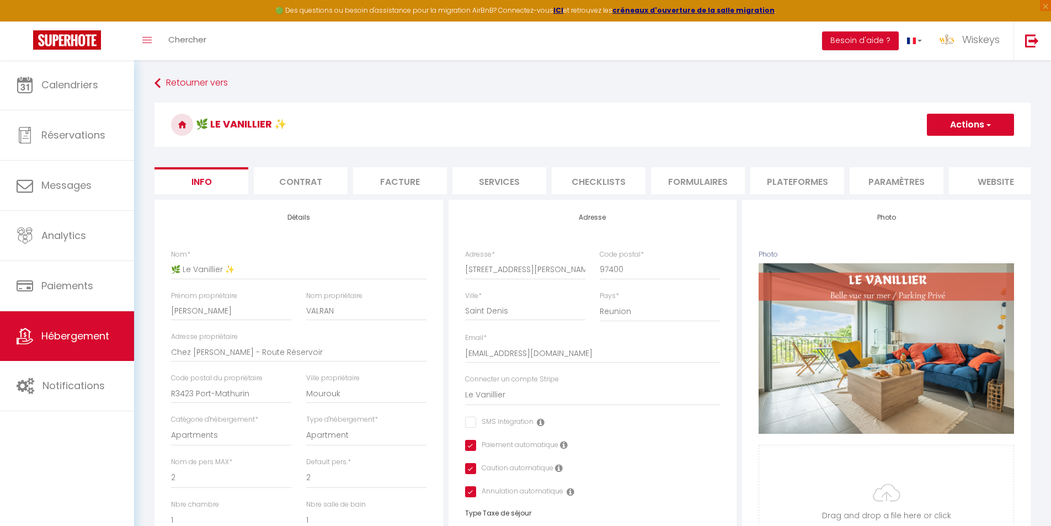
click at [781, 173] on li "Plateformes" at bounding box center [797, 180] width 94 height 27
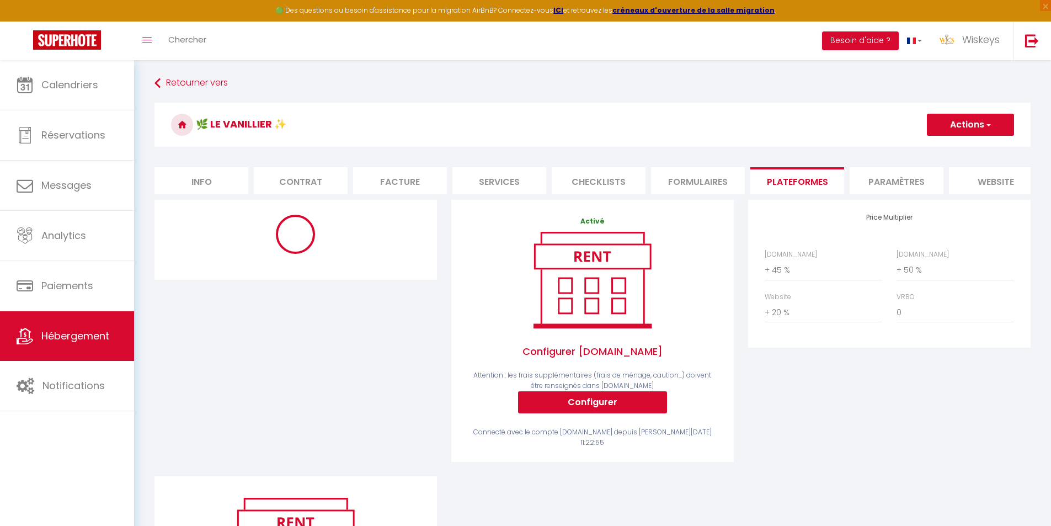
select select "180"
select select "EUR"
select select "11633-1349945892255975987"
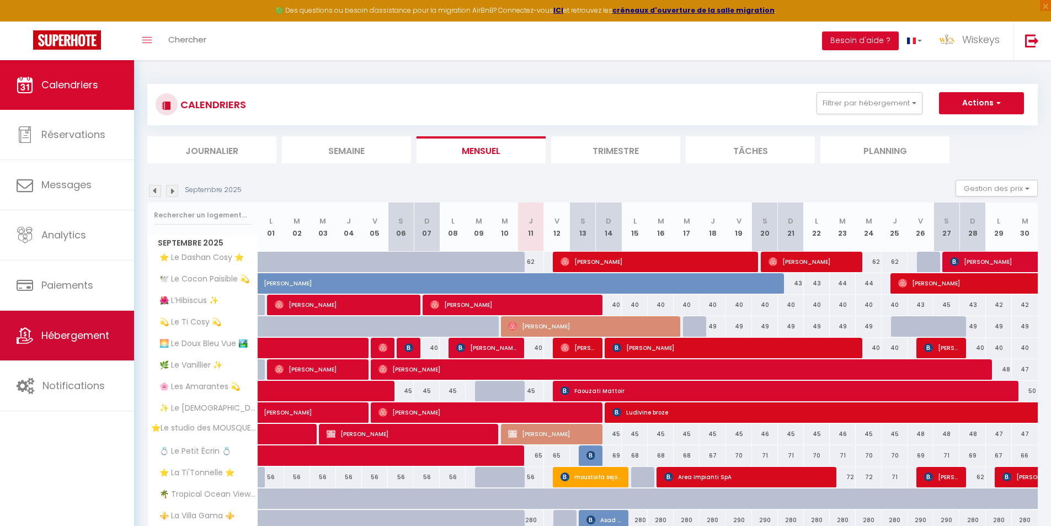
click at [120, 335] on link "Hébergement" at bounding box center [67, 336] width 134 height 50
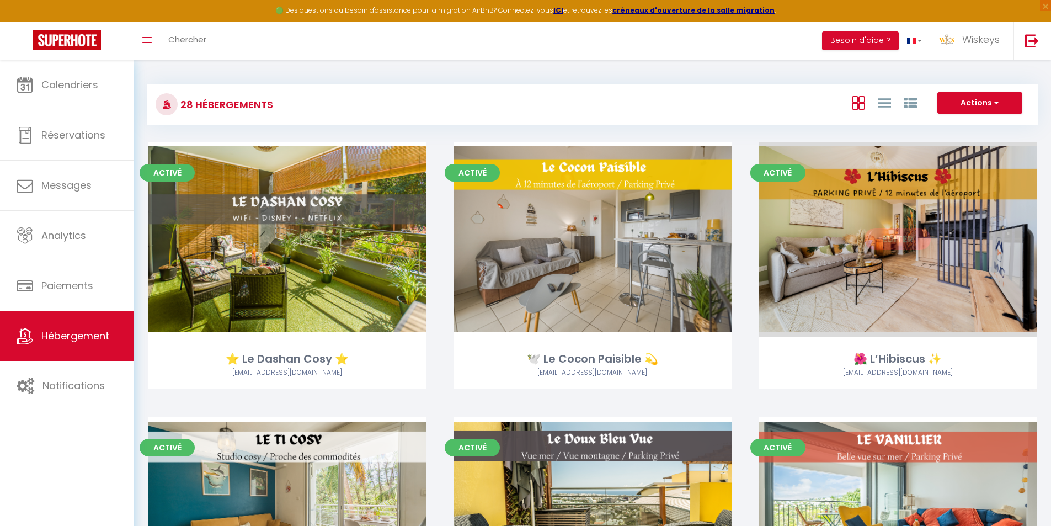
click at [911, 244] on link "Editer" at bounding box center [898, 239] width 66 height 22
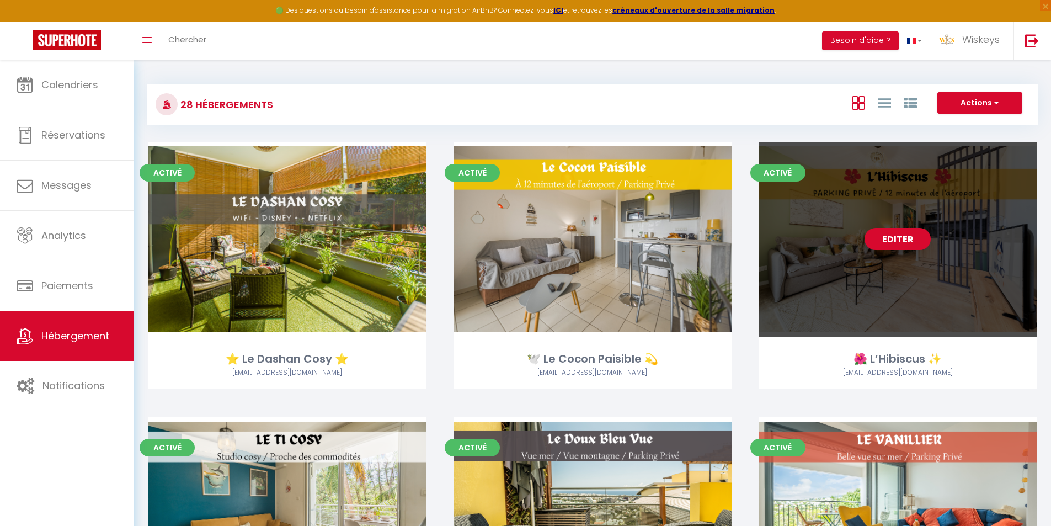
click at [886, 234] on link "Editer" at bounding box center [898, 239] width 66 height 22
click at [889, 243] on link "Editer" at bounding box center [898, 239] width 66 height 22
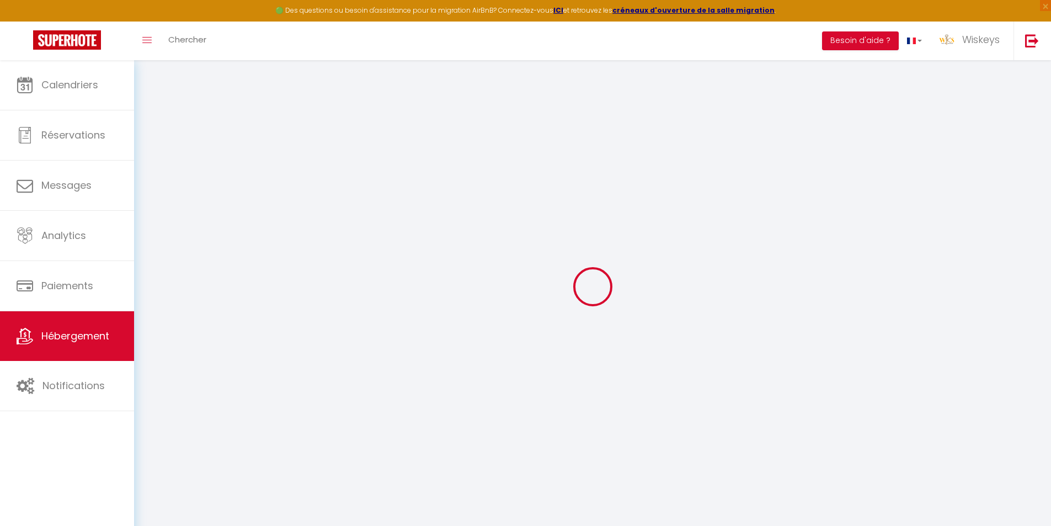
select select
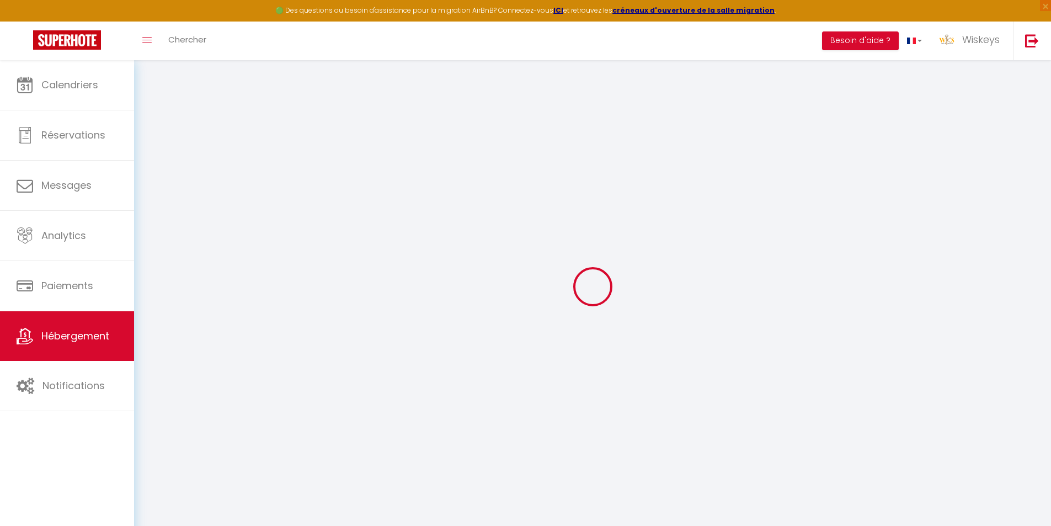
select select
checkbox input "false"
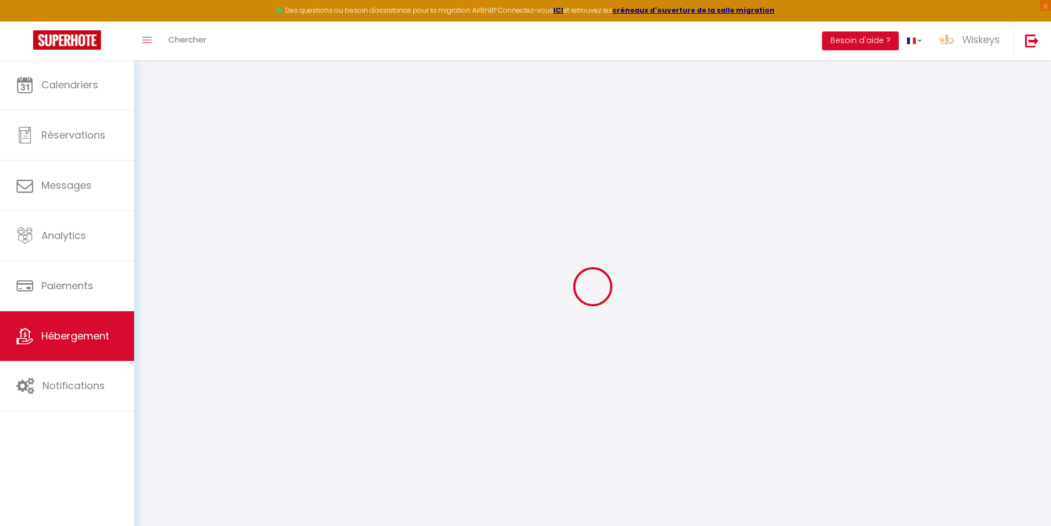
select select
type input "🌺 L’Hibiscus ✨"
type input "Aymeric"
type input "PEDRO"
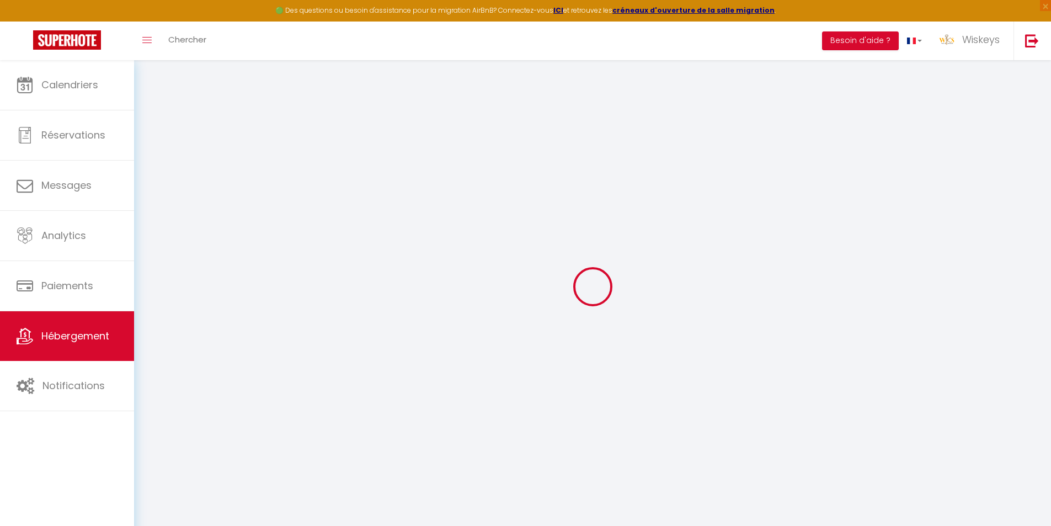
type input "22 avenue Guichard,"
type input "78000"
type input "Versailles"
select select "2"
select select "0"
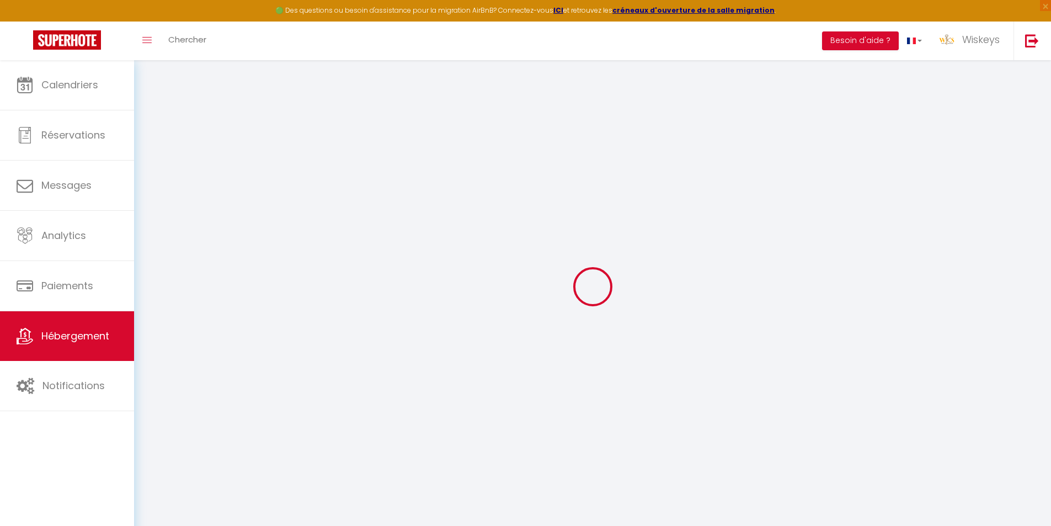
type input "45"
type input "50"
type input "5"
type input "1000"
type input "300"
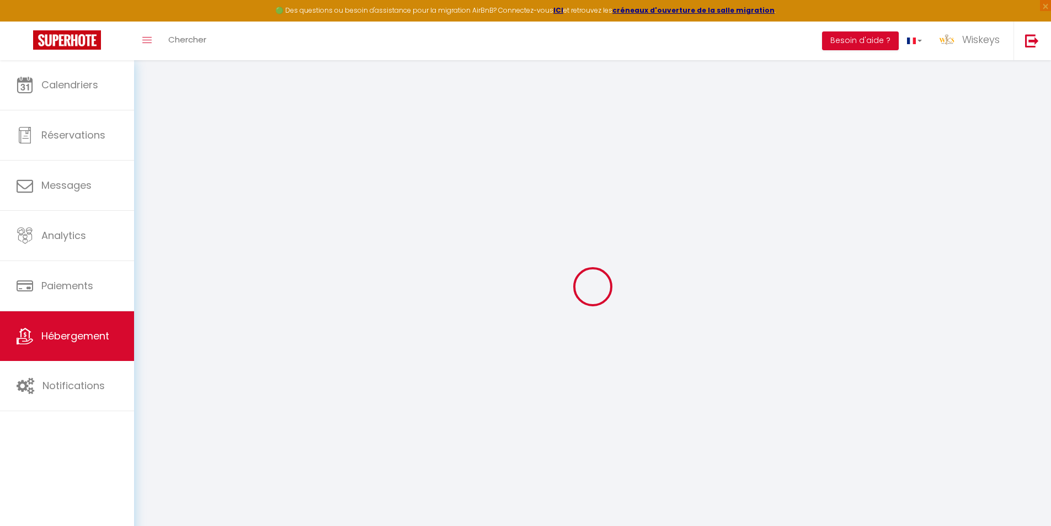
select select
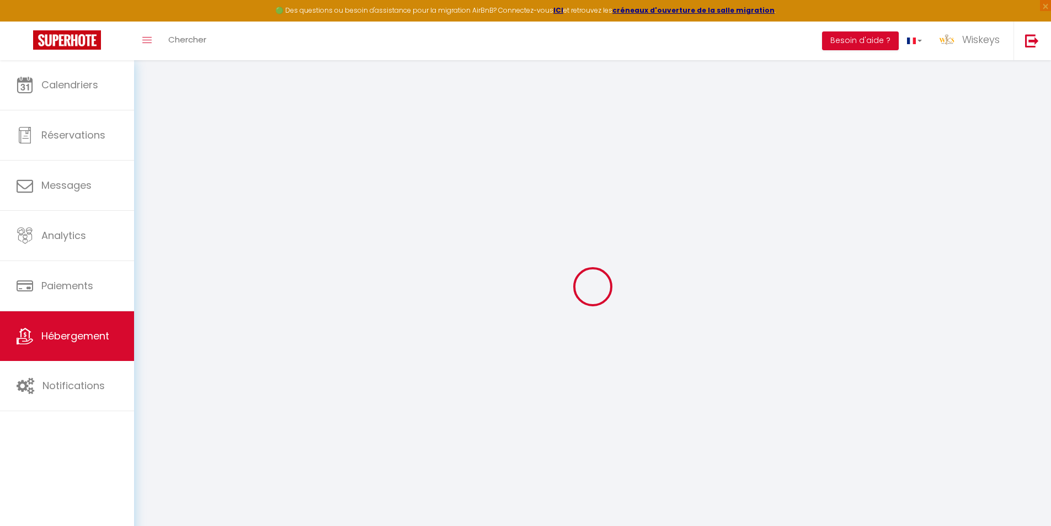
select select
type input "118 chemin bois rouge, résidence jardin de la Roseraie"
type input "97490"
type input "Sainte Clotilde"
select select "177"
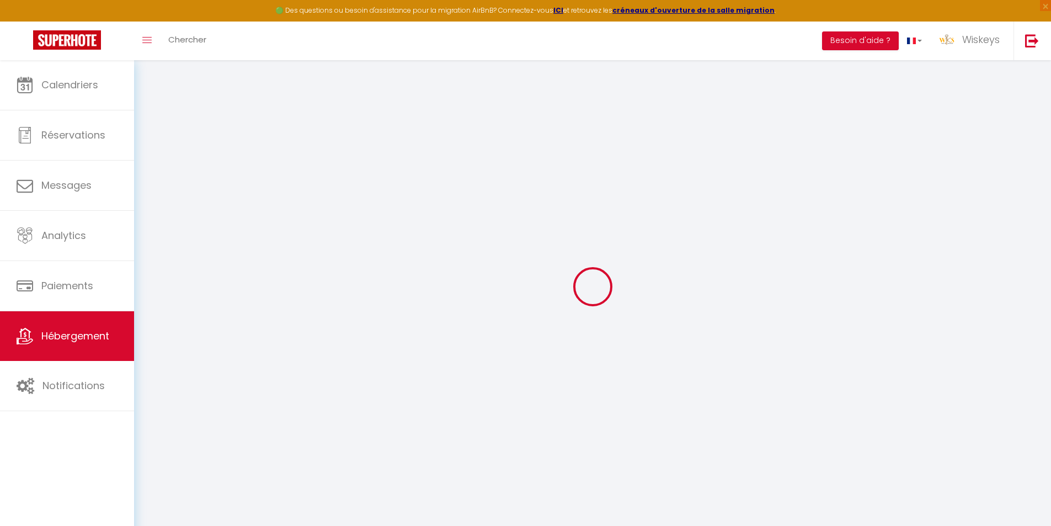
type input "[EMAIL_ADDRESS][DOMAIN_NAME]"
select select "5413"
checkbox input "false"
checkbox input "true"
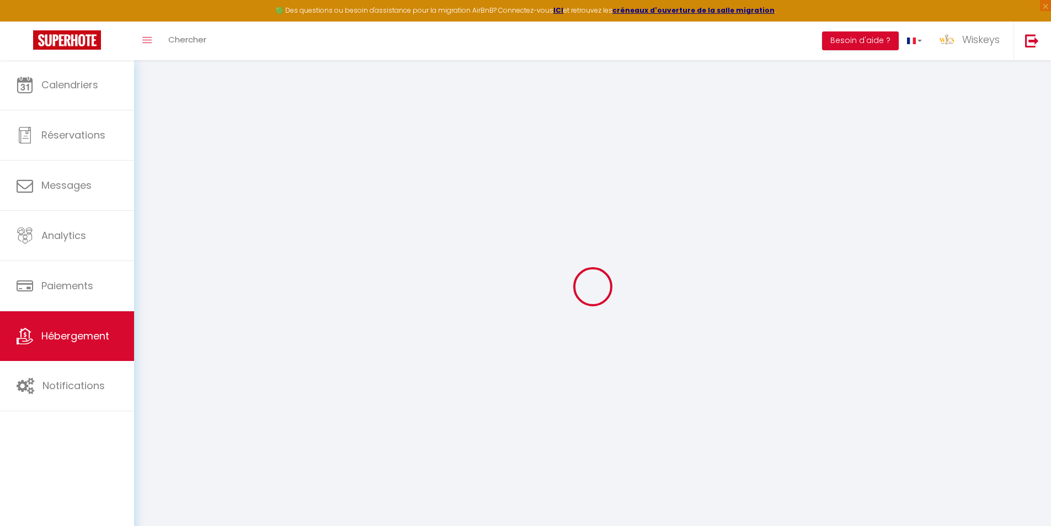
checkbox input "true"
radio input "true"
type input "0"
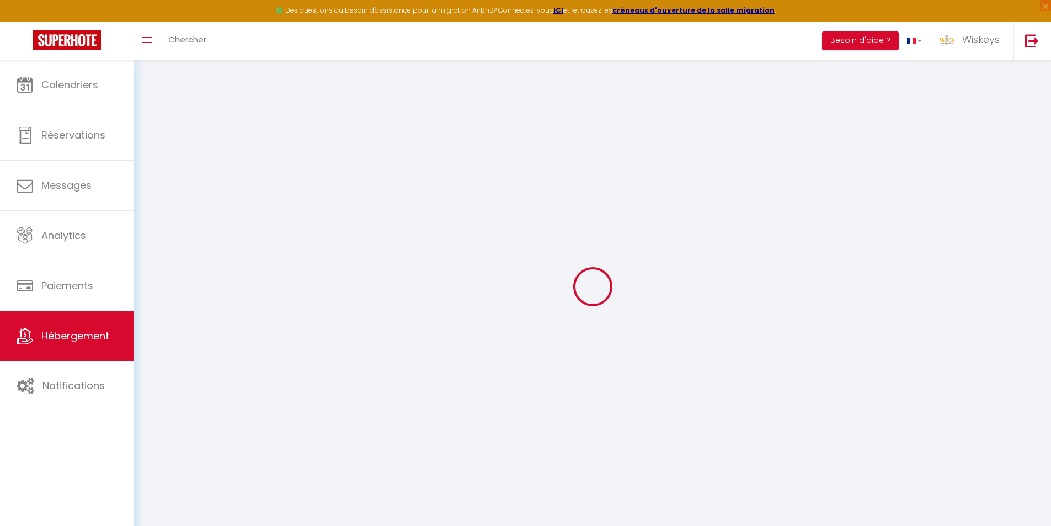
select select "+ 45 %"
select select "+ 60 %"
select select "+ 20 %"
checkbox input "false"
checkbox input "true"
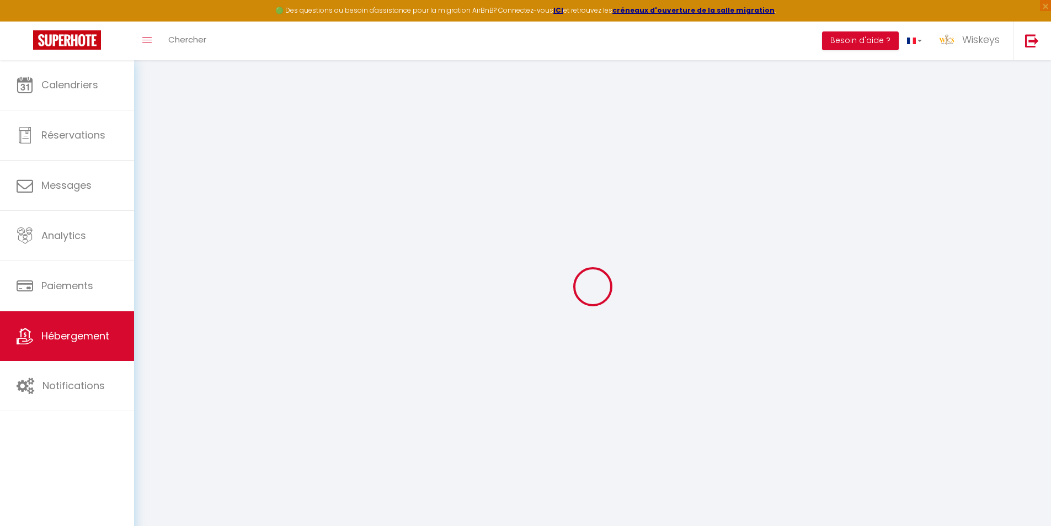
checkbox input "true"
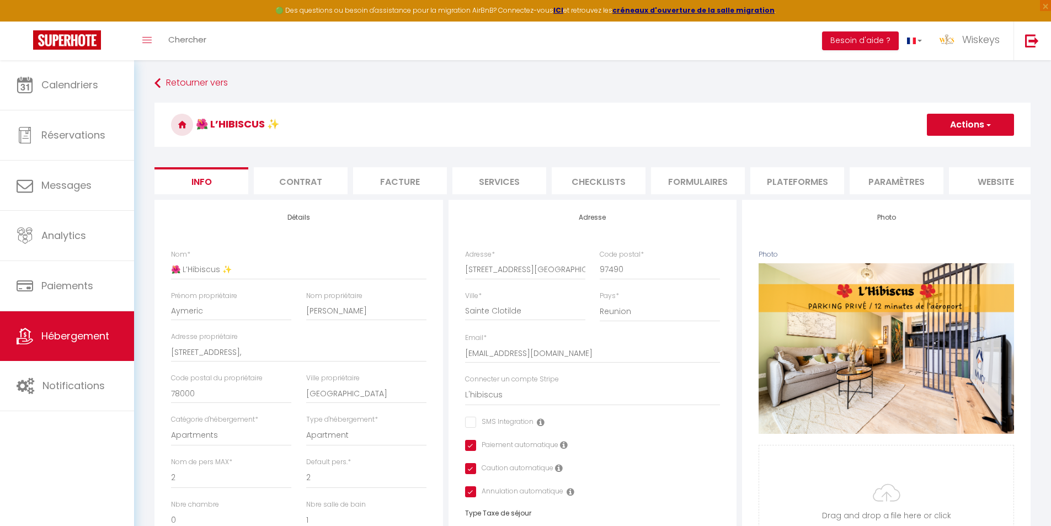
click at [778, 178] on li "Plateformes" at bounding box center [797, 180] width 94 height 27
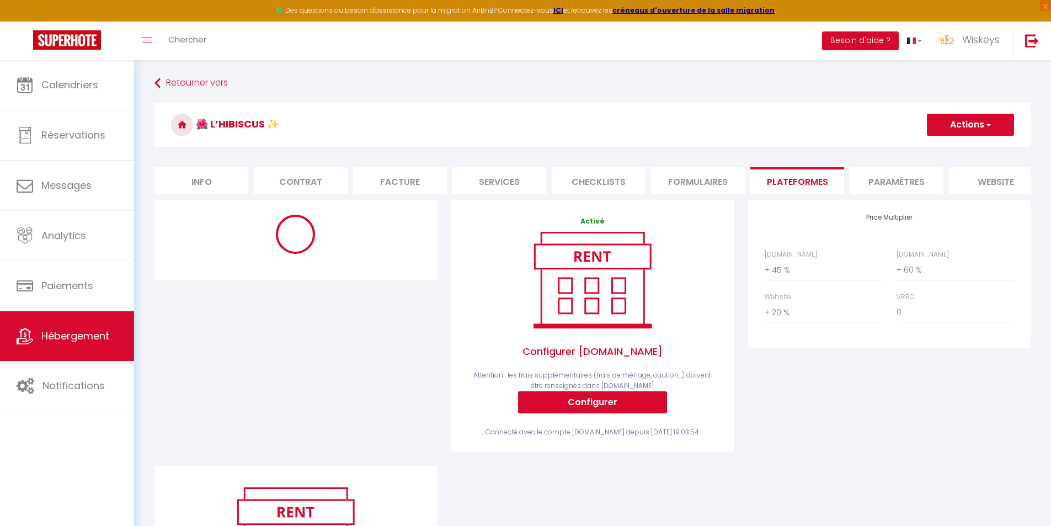
select select "180"
select select "EUR"
select select "11629-1017712688130156721"
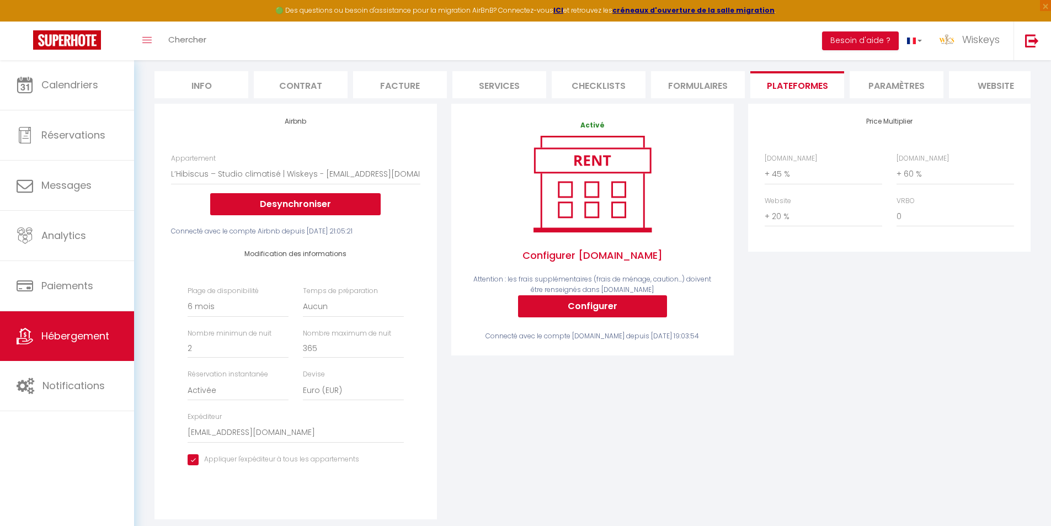
scroll to position [110, 0]
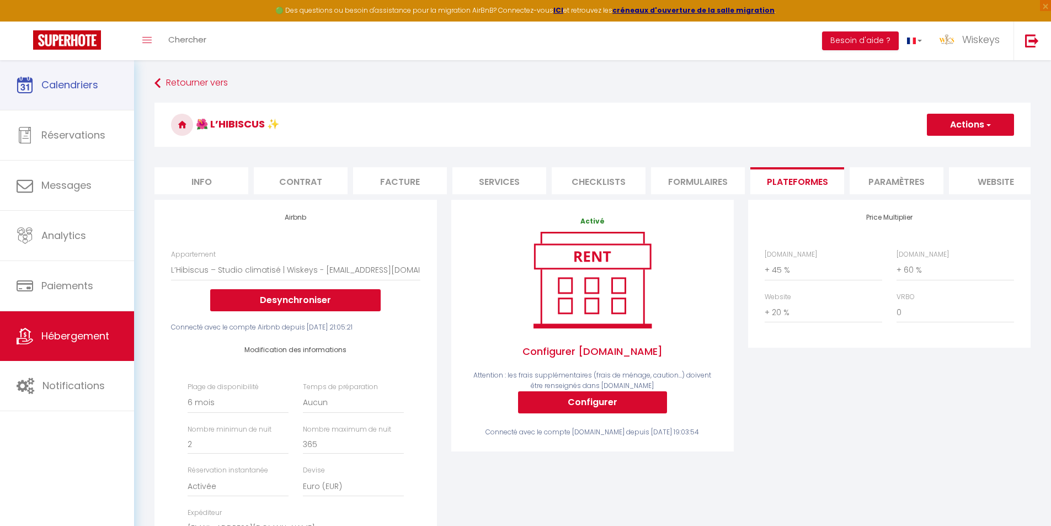
select select "11629-1017712688130156721"
select select "180"
select select "EUR"
select select "+ 45 %"
select select "+ 60 %"
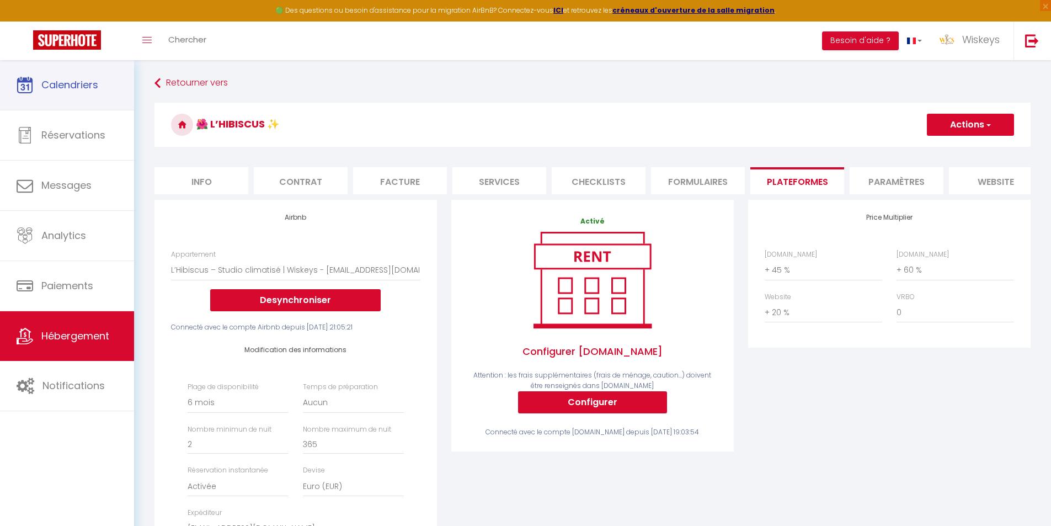
select select "+ 20 %"
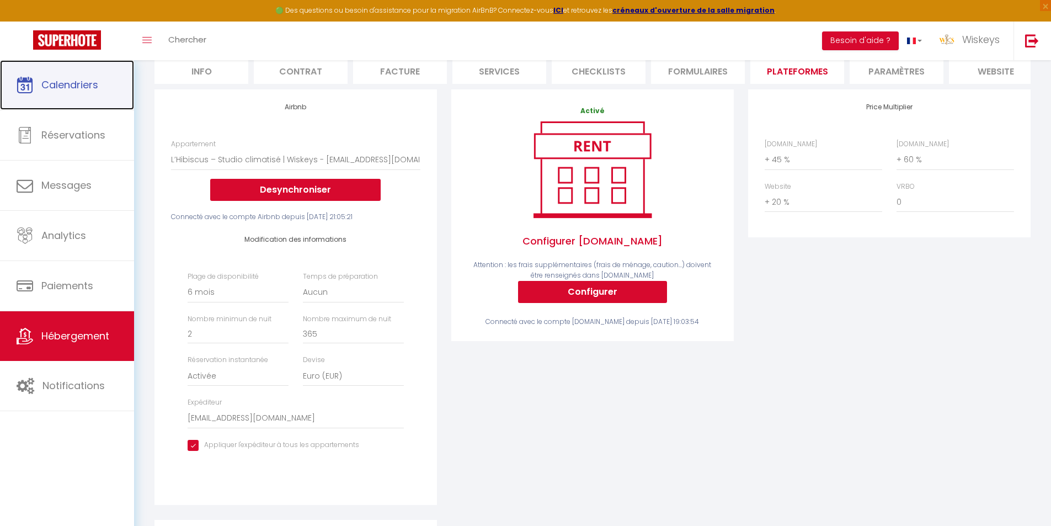
click at [114, 66] on link "Calendriers" at bounding box center [67, 85] width 134 height 50
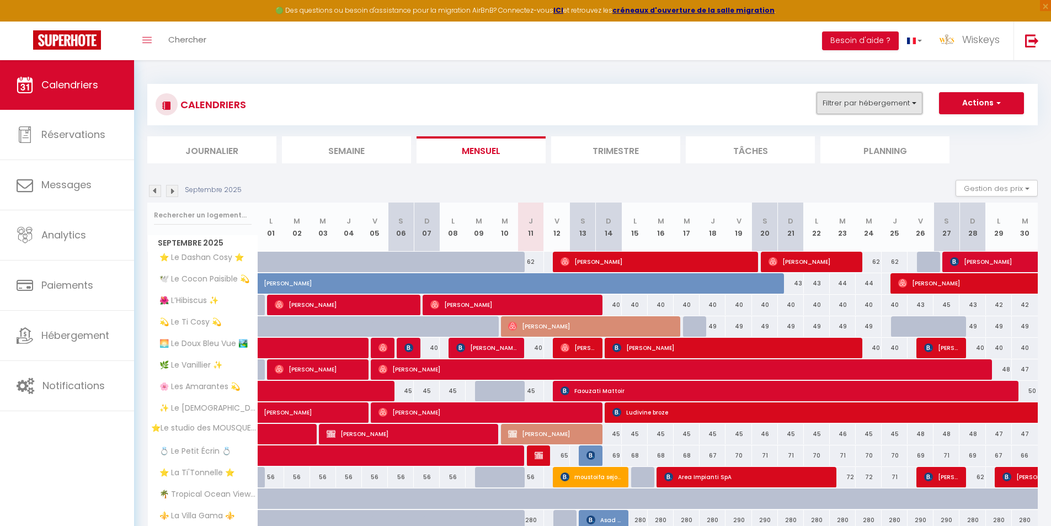
click at [889, 113] on button "Filtrer par hébergement" at bounding box center [870, 103] width 106 height 22
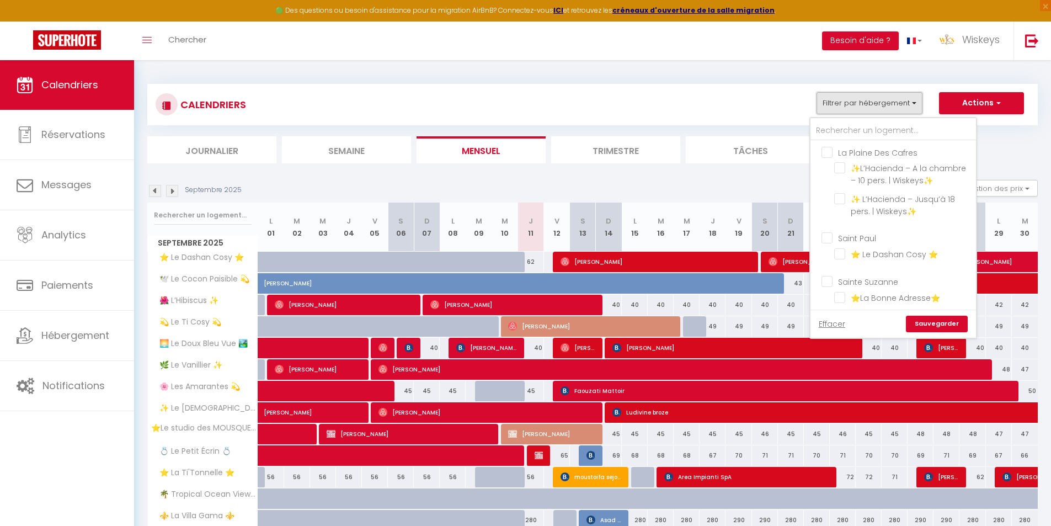
click at [889, 114] on button "Filtrer par hébergement" at bounding box center [870, 103] width 106 height 22
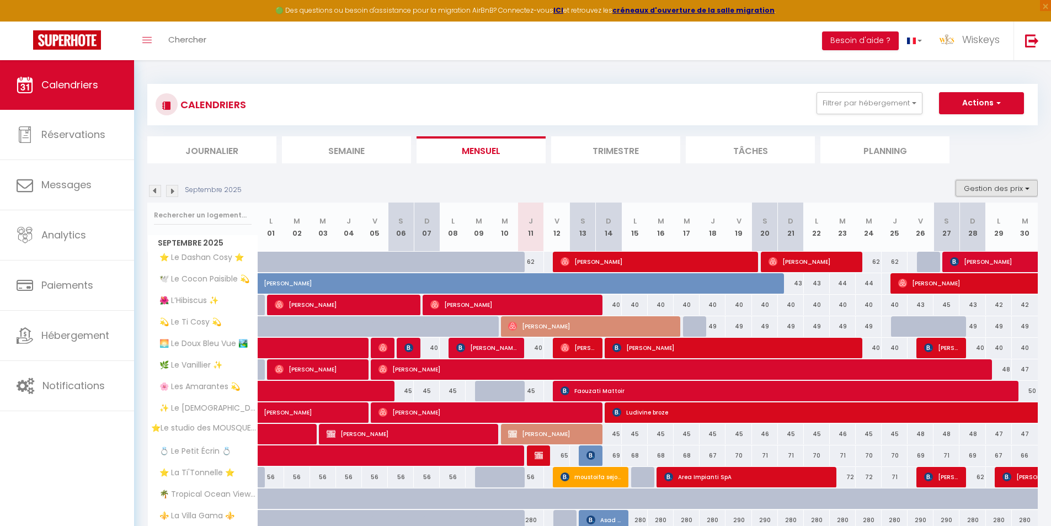
click at [999, 191] on button "Gestion des prix" at bounding box center [997, 188] width 82 height 17
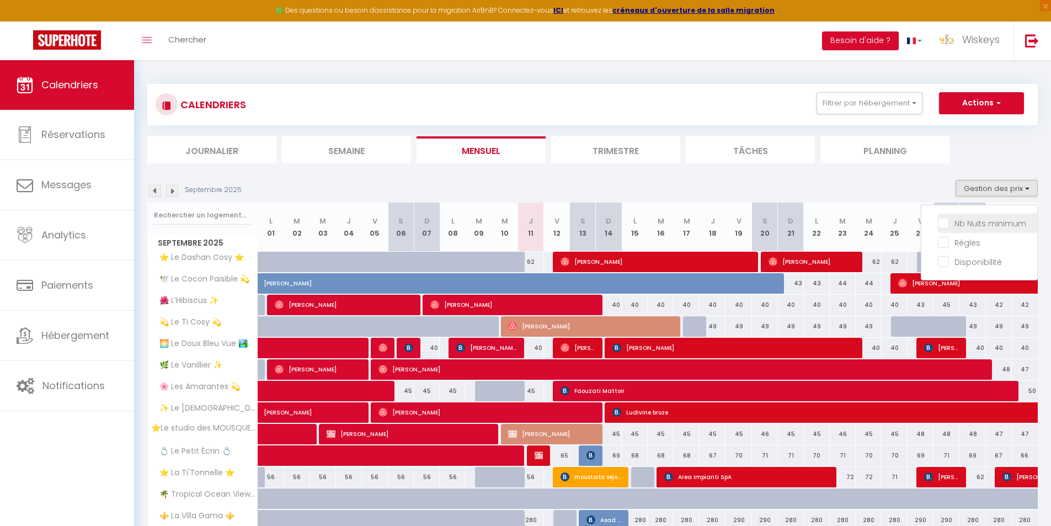
click at [982, 221] on input "Nb Nuits minimum" at bounding box center [987, 222] width 99 height 11
checkbox input "true"
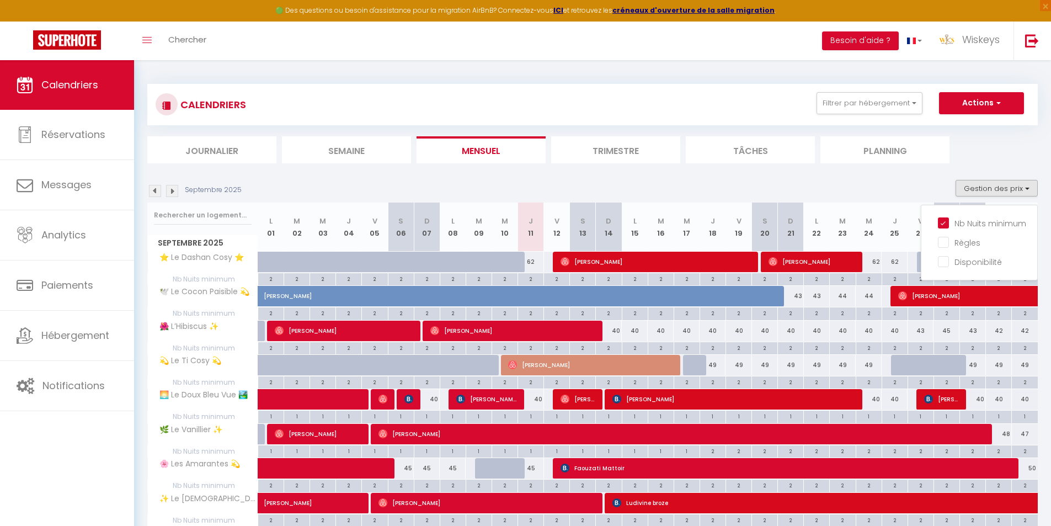
click at [970, 145] on ul "Journalier Semaine Mensuel Trimestre Tâches Planning" at bounding box center [592, 149] width 890 height 27
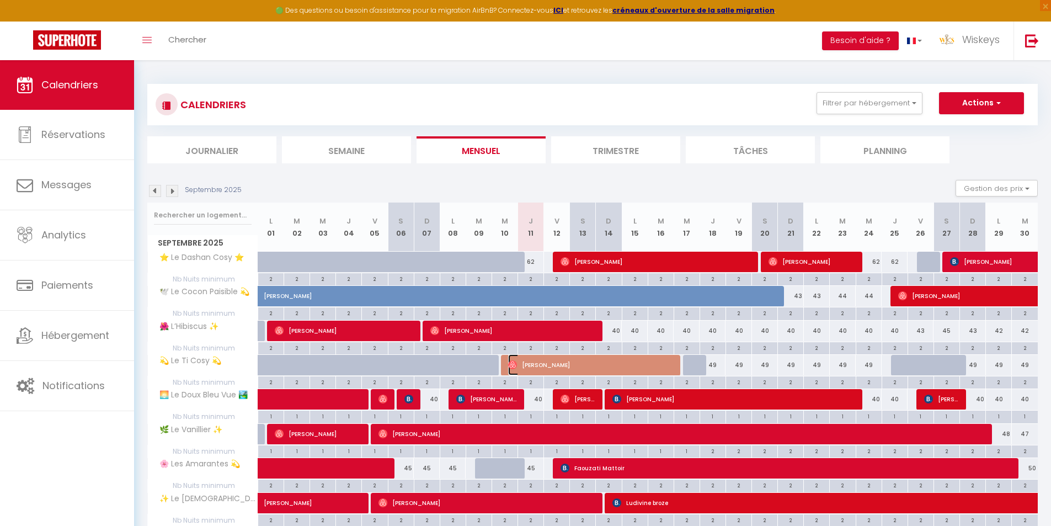
click at [633, 366] on span "[PERSON_NAME]" at bounding box center [590, 364] width 164 height 21
select select "OK"
select select "1"
select select "0"
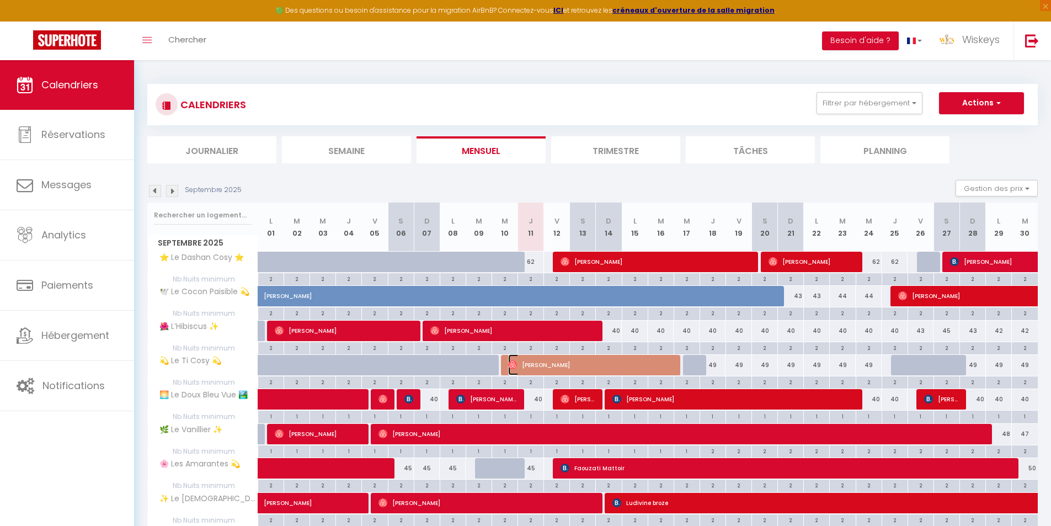
select select "1"
select select
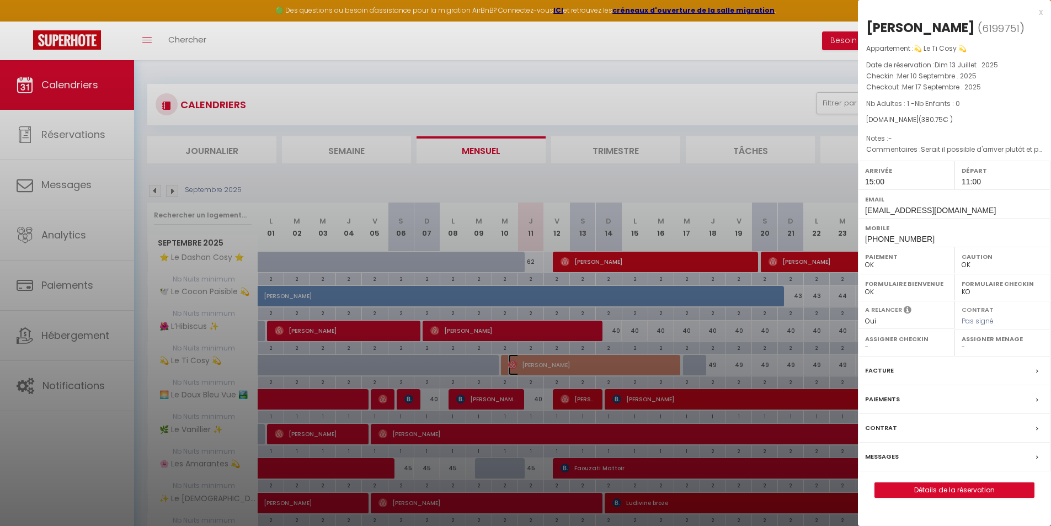
select select "34427"
select select "35951"
click at [841, 183] on div at bounding box center [525, 263] width 1051 height 526
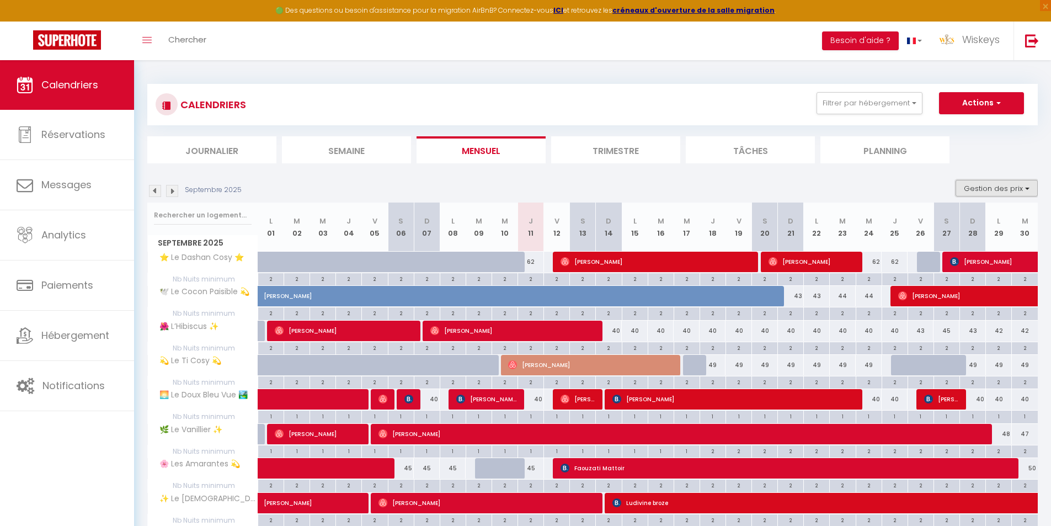
click at [987, 187] on button "Gestion des prix" at bounding box center [997, 188] width 82 height 17
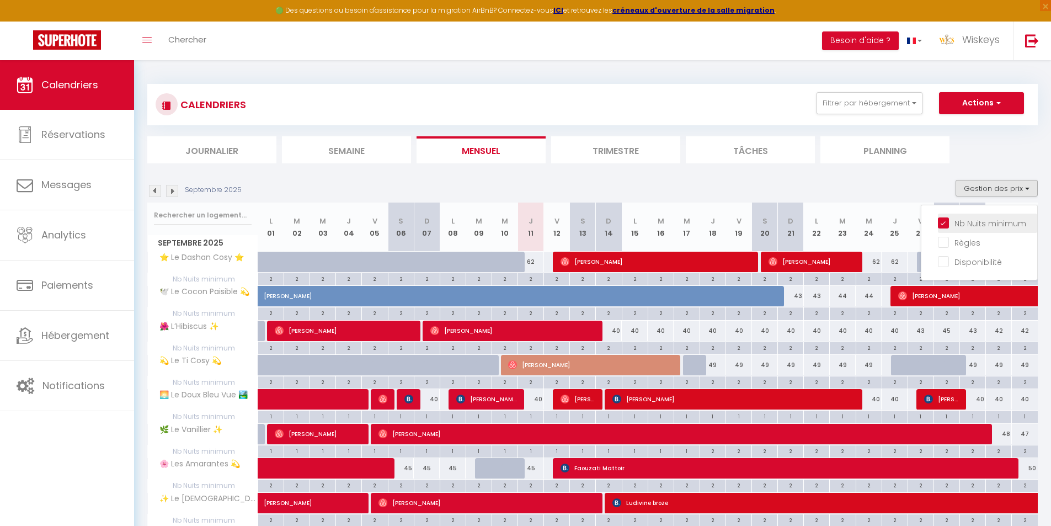
click at [996, 230] on li "Nb Nuits minimum" at bounding box center [987, 223] width 99 height 19
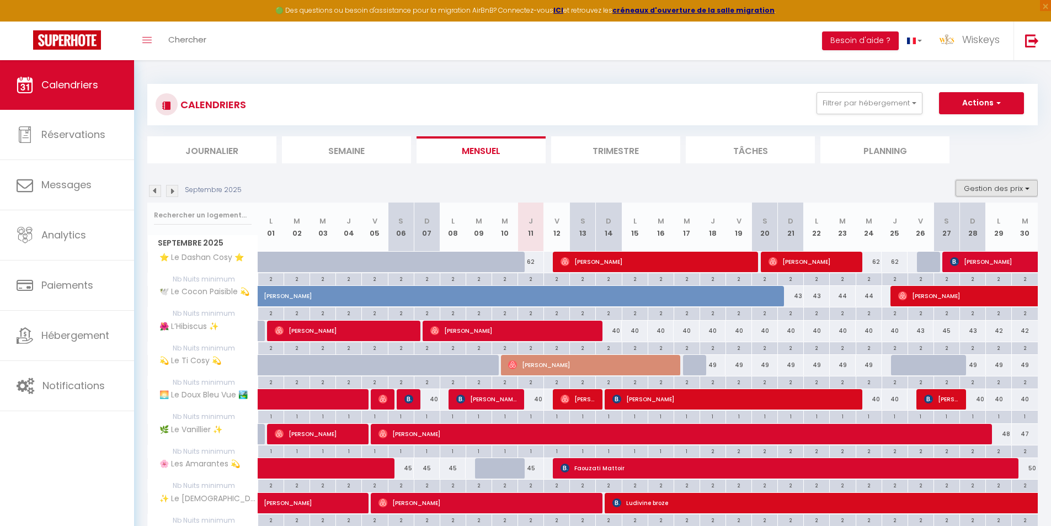
click at [996, 194] on button "Gestion des prix" at bounding box center [997, 188] width 82 height 17
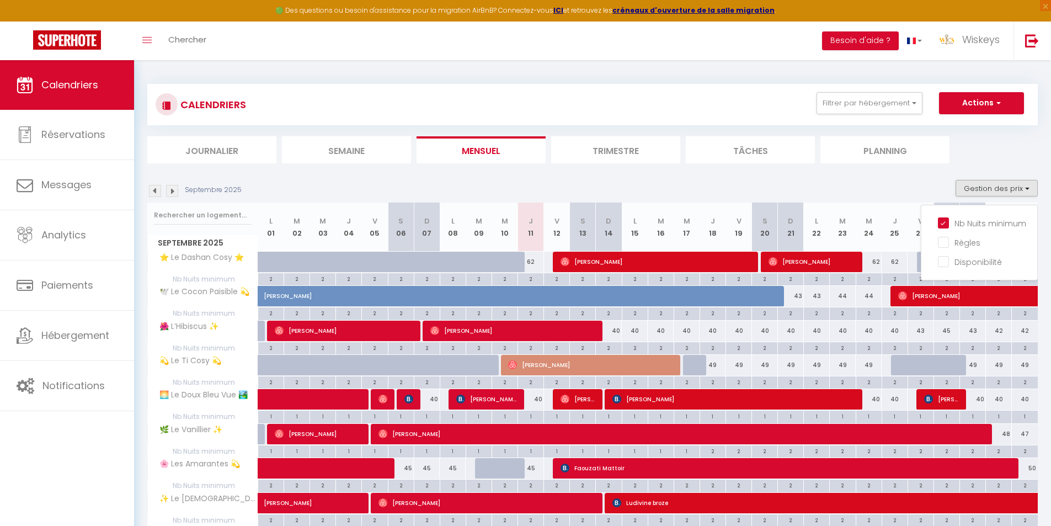
click at [989, 210] on div "Nb Nuits minimum Règles Disponibilité" at bounding box center [979, 243] width 117 height 76
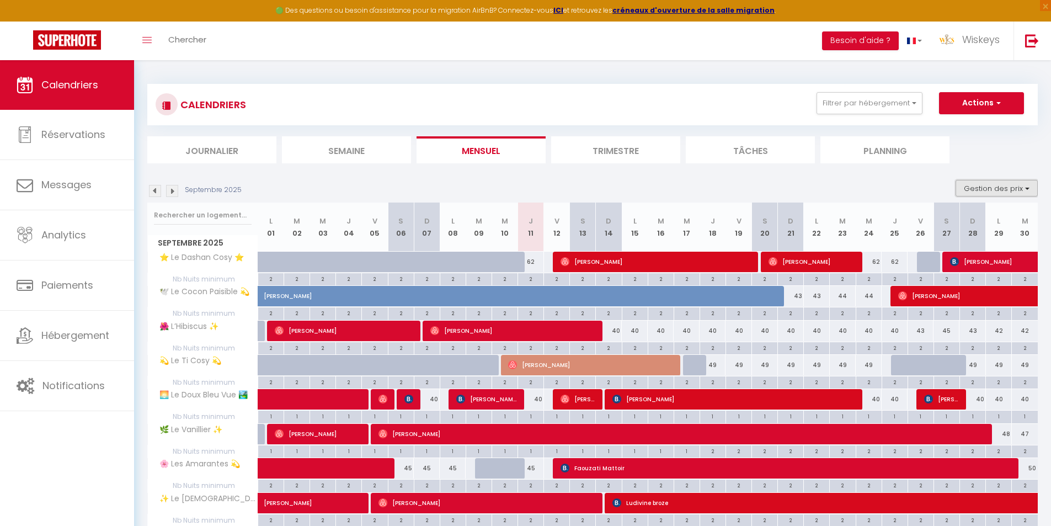
click at [991, 189] on button "Gestion des prix" at bounding box center [997, 188] width 82 height 17
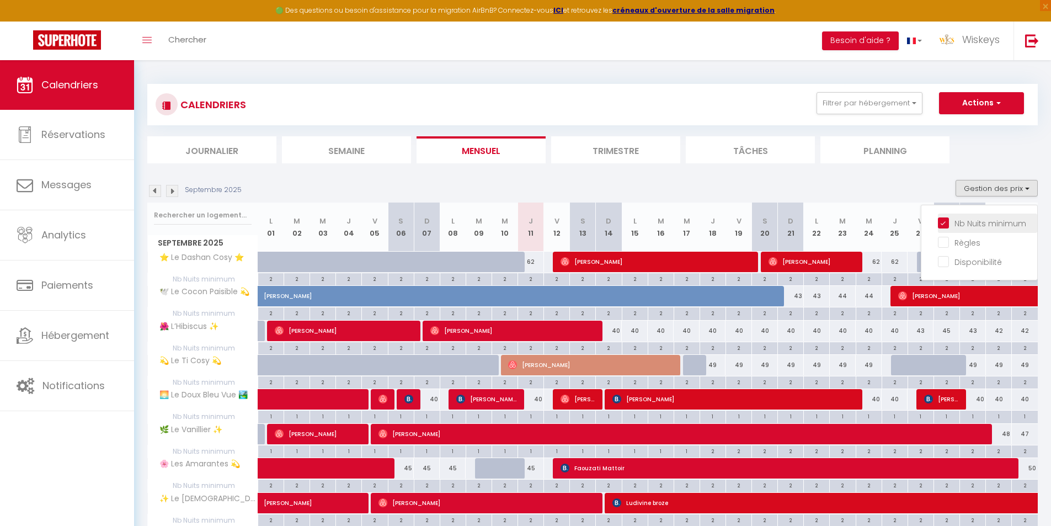
click at [989, 220] on input "Nb Nuits minimum" at bounding box center [987, 222] width 99 height 11
checkbox input "false"
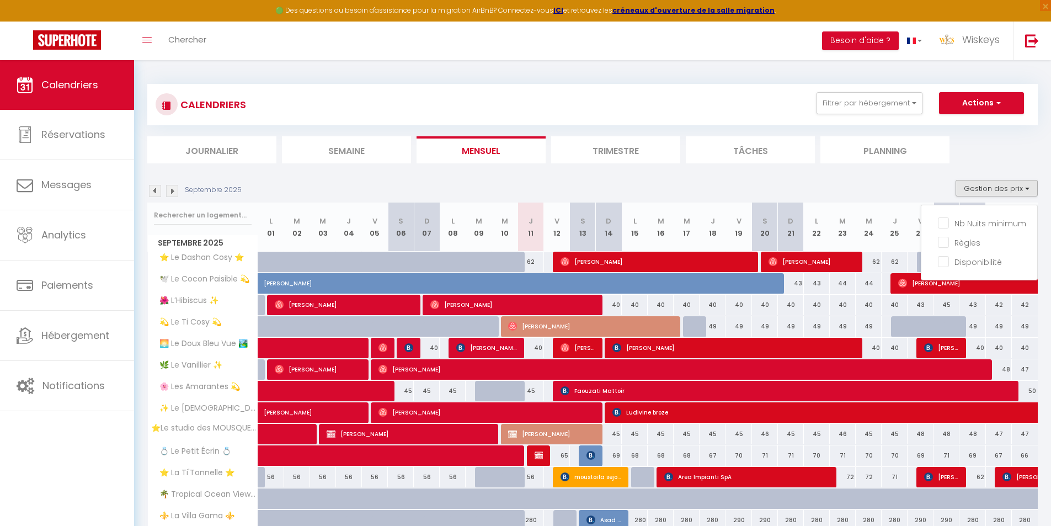
click at [916, 178] on section "Septembre 2025 Gestion des prix Nb Nuits minimum Règles Disponibilité Septembre…" at bounding box center [592, 455] width 890 height 573
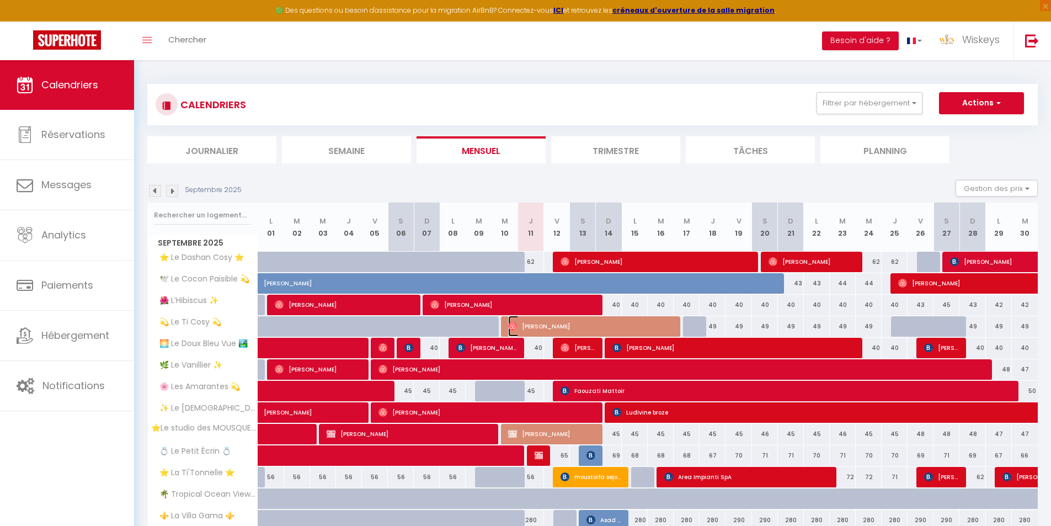
click at [591, 328] on span "[PERSON_NAME]" at bounding box center [590, 326] width 164 height 21
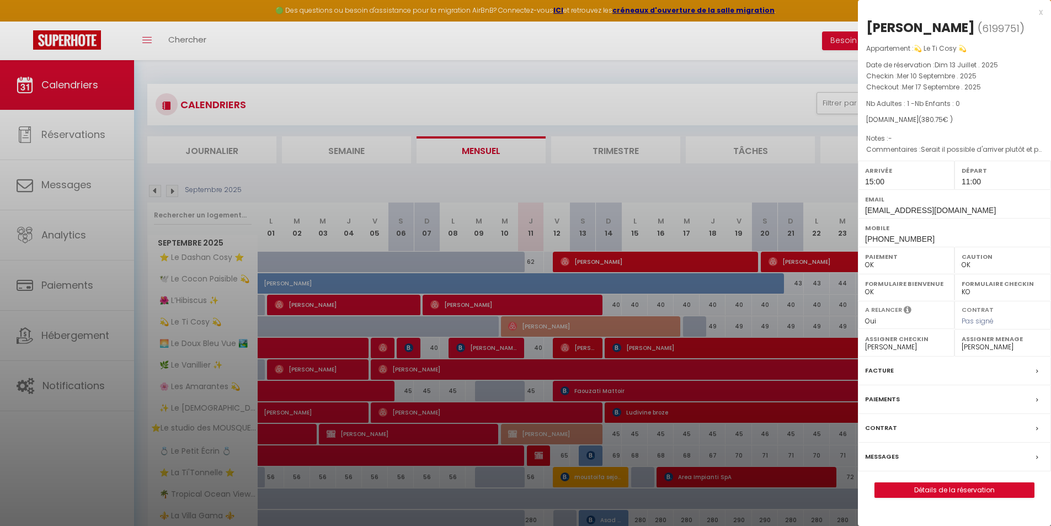
click at [902, 461] on div "Messages" at bounding box center [954, 456] width 193 height 29
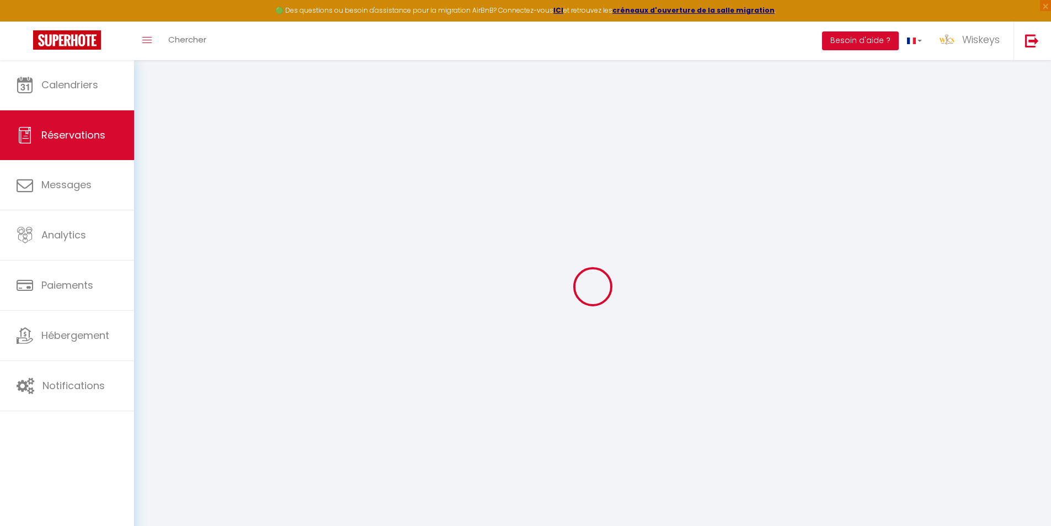
type input "Nénette"
type input "Madjani"
type input "5scqijz5mccgr04g5yupiopuus8l@reply.superhote.com"
type input "nenette.madjani@hotmail.com"
type input "+33644070518"
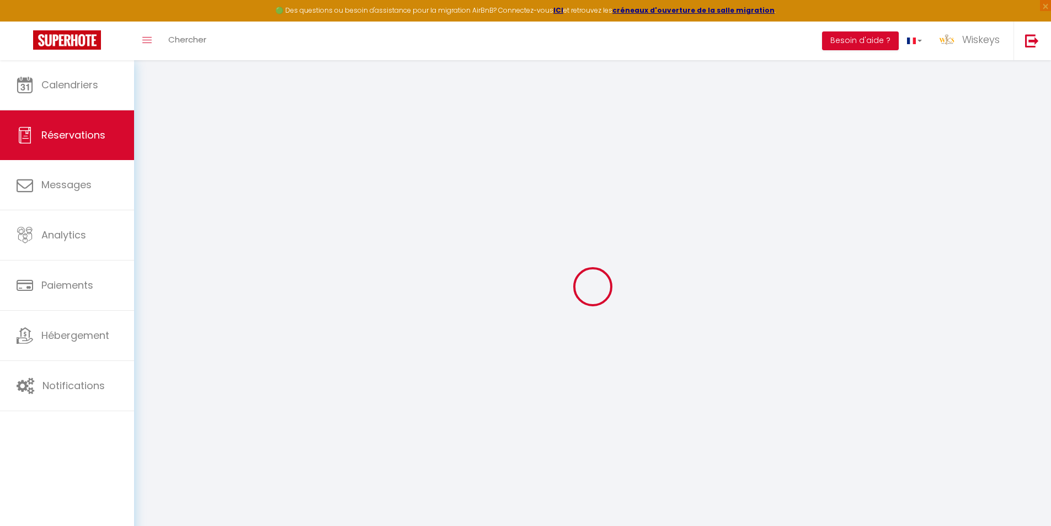
type input "+33644070518"
type input "F"
select select "FR"
type input "10.95"
select select "51783"
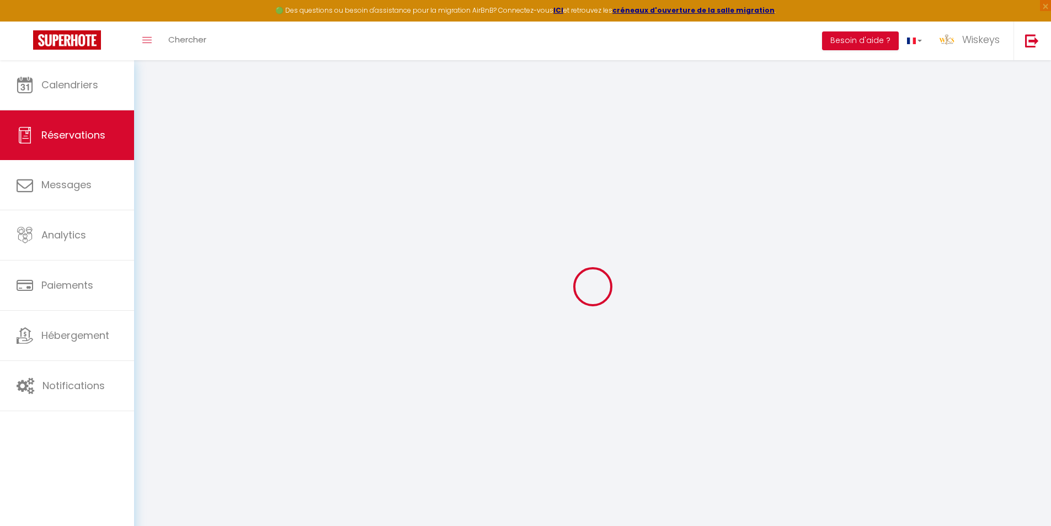
select select "1"
select select
type input "1"
select select "12"
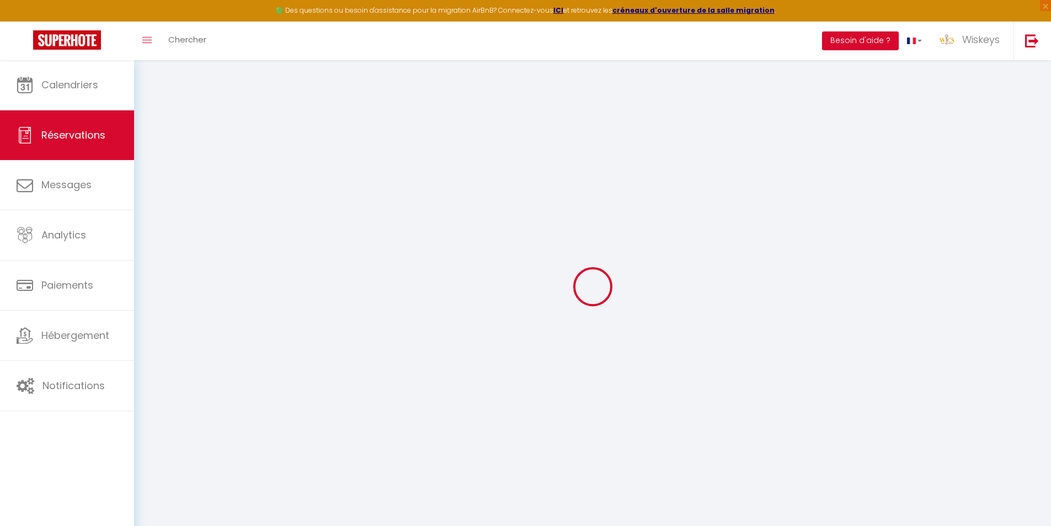
select select
type input "315"
checkbox input "false"
type input "0"
select select "1"
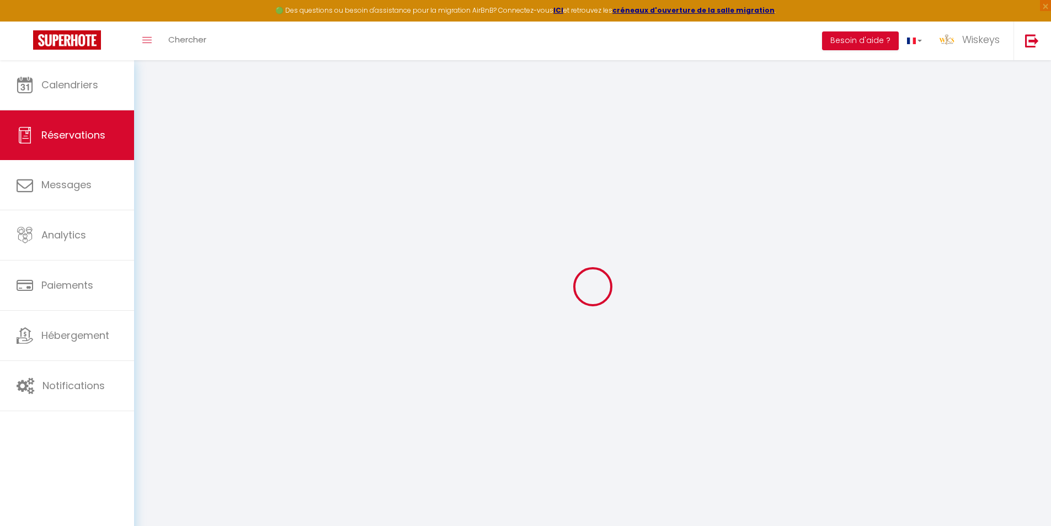
type input "0"
type input "10"
select select
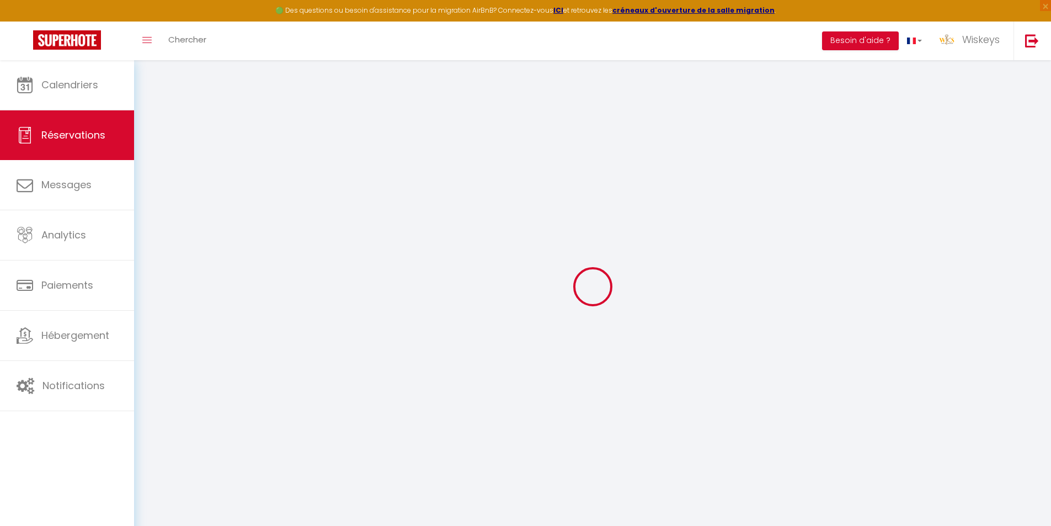
select select "15"
checkbox input "false"
select select
checkbox input "false"
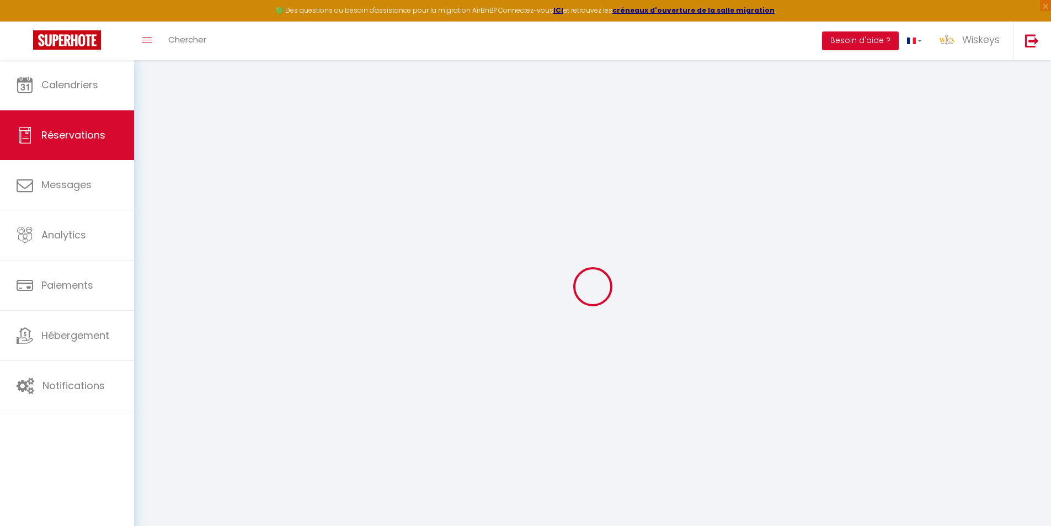
select select
checkbox input "false"
select select
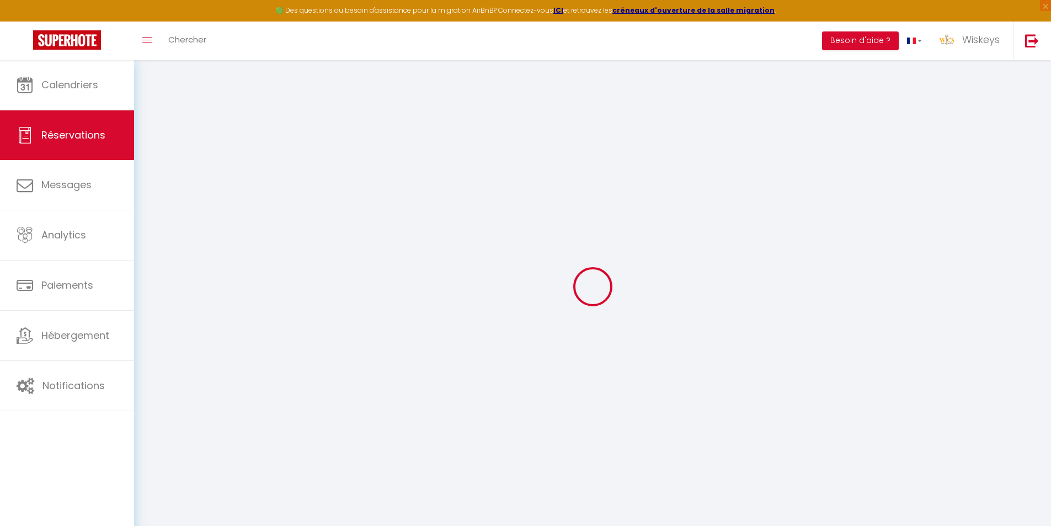
checkbox input "false"
type textarea "Serait il possible d'arriver plutôt et partir plus tard mon vol arrive à 09h00 …"
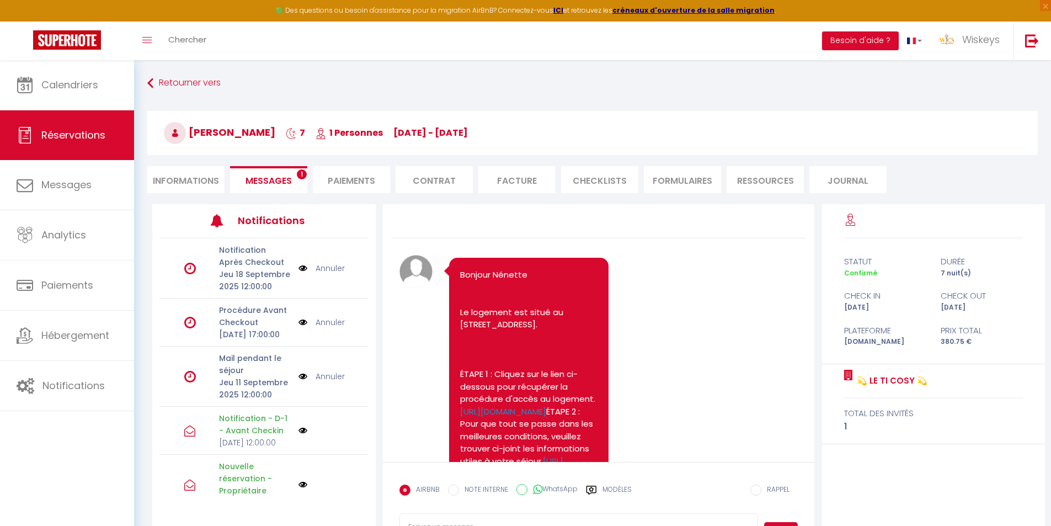
scroll to position [516, 0]
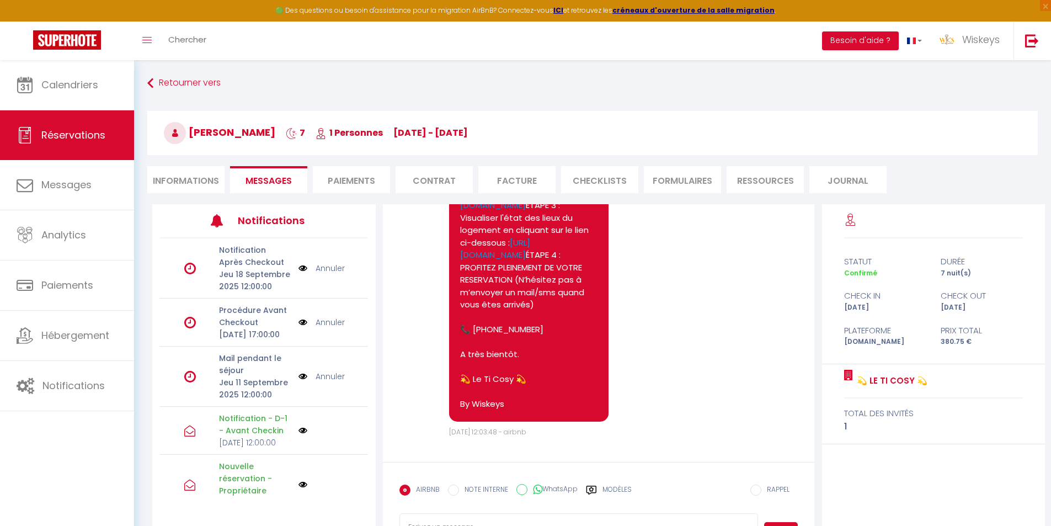
click at [211, 180] on li "Informations" at bounding box center [185, 179] width 77 height 27
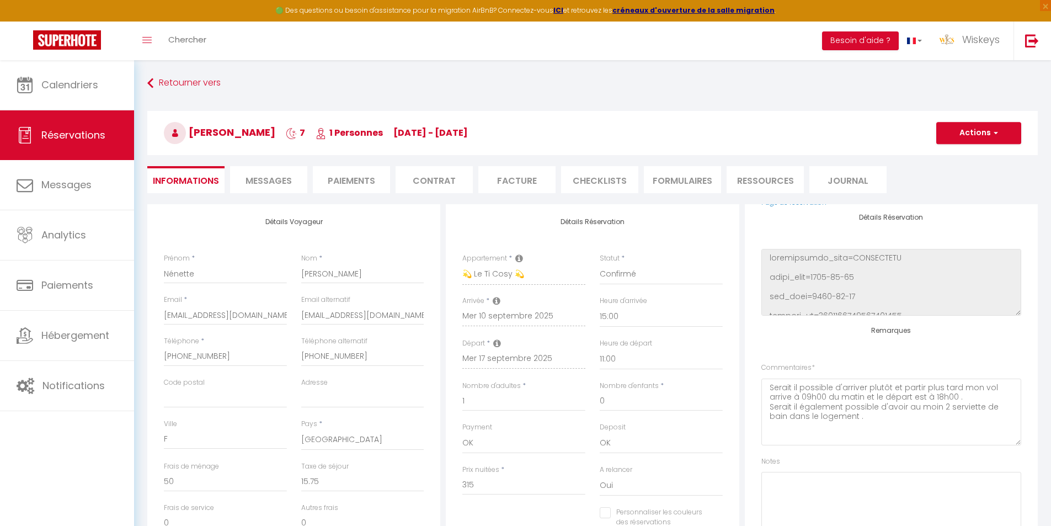
scroll to position [140, 0]
click at [355, 180] on li "Paiements" at bounding box center [351, 179] width 77 height 27
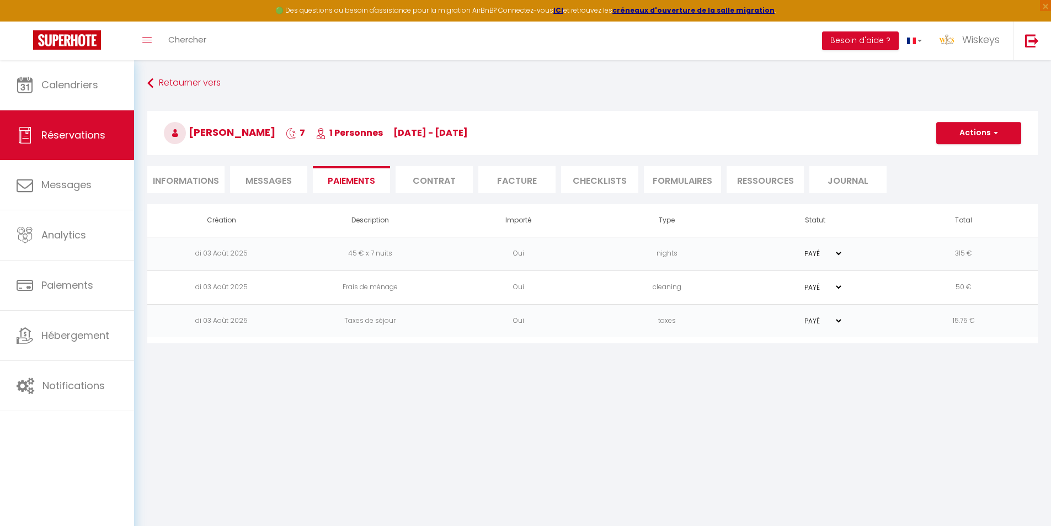
click at [189, 170] on li "Informations" at bounding box center [185, 179] width 77 height 27
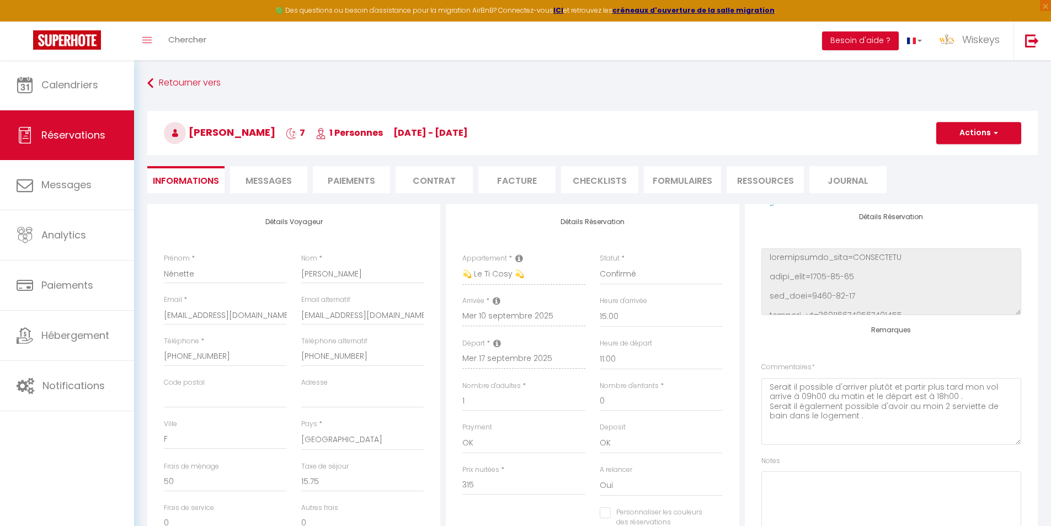
checkbox input "false"
click at [97, 131] on span "Réservations" at bounding box center [73, 135] width 64 height 14
select select "not_cancelled"
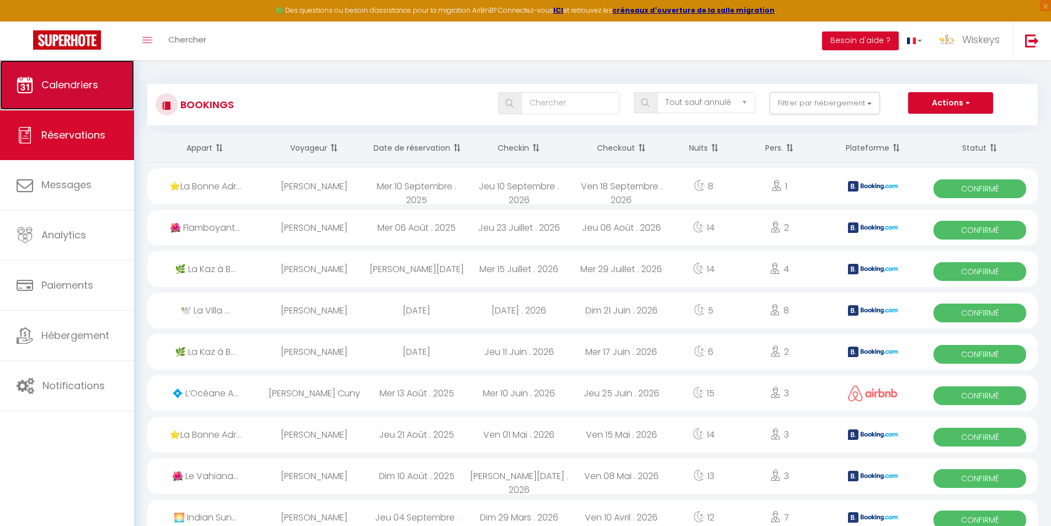
click at [22, 76] on link "Calendriers" at bounding box center [67, 85] width 134 height 50
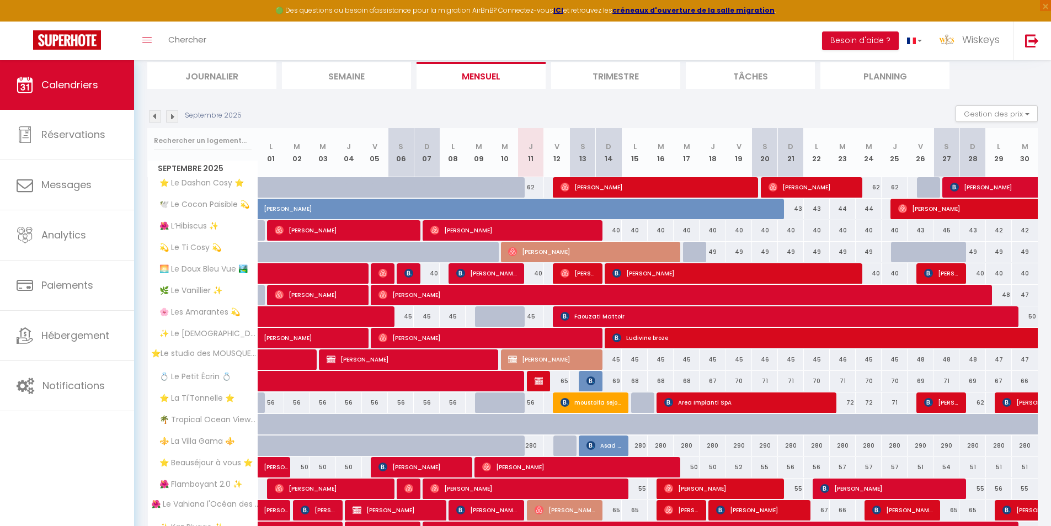
scroll to position [55, 0]
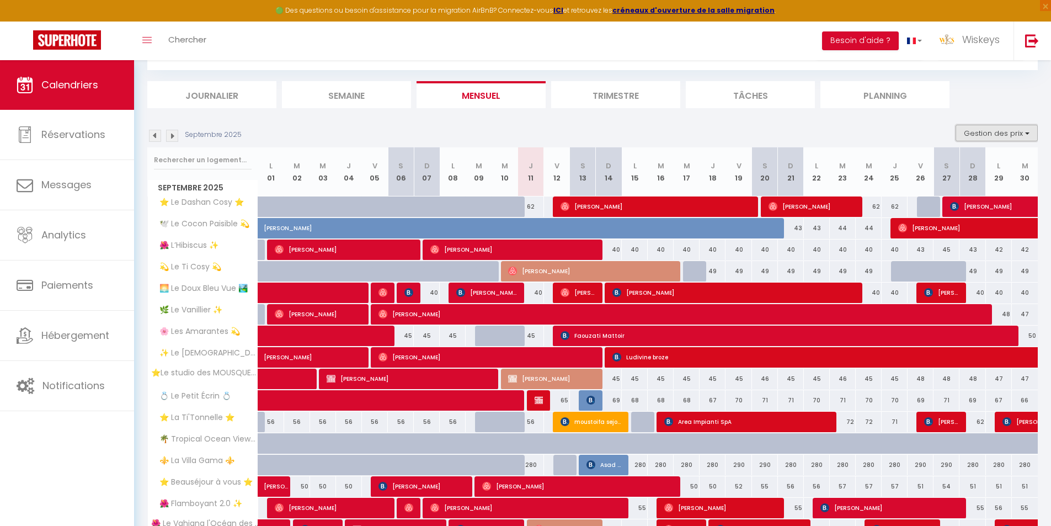
click at [991, 130] on button "Gestion des prix" at bounding box center [997, 133] width 82 height 17
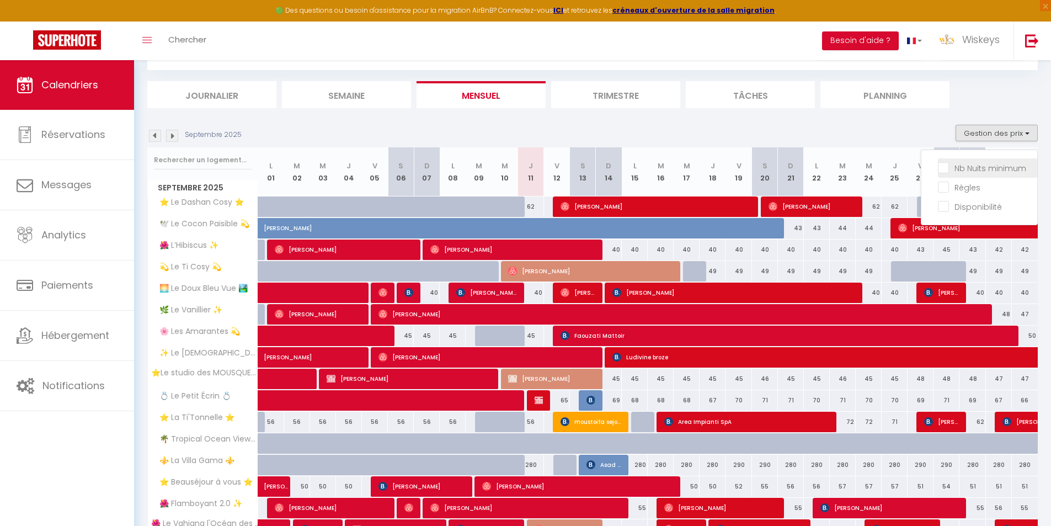
click at [1008, 174] on span "Nb Nuits minimum" at bounding box center [990, 168] width 72 height 11
click at [1008, 173] on input "Nb Nuits minimum" at bounding box center [987, 167] width 99 height 11
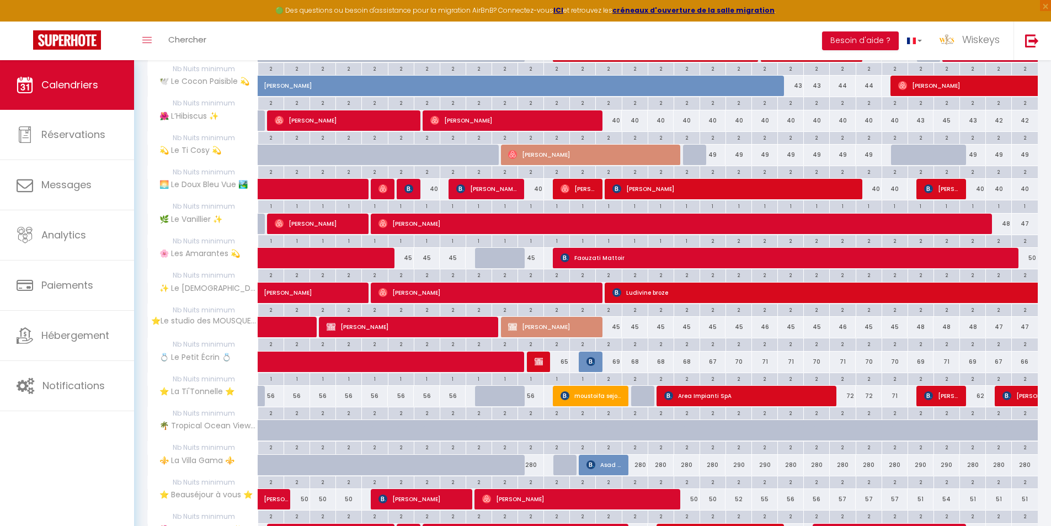
scroll to position [221, 0]
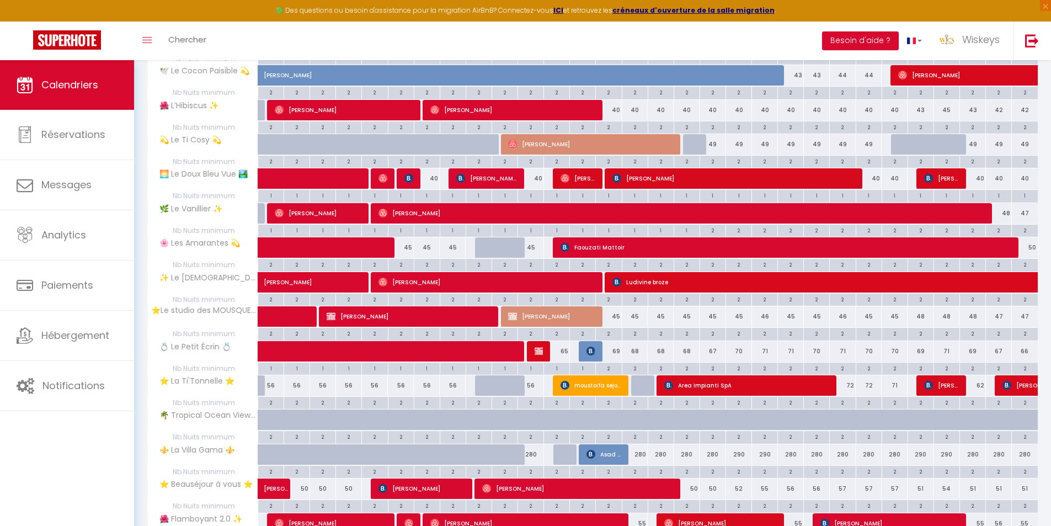
click at [598, 347] on div "69" at bounding box center [609, 351] width 26 height 20
select select
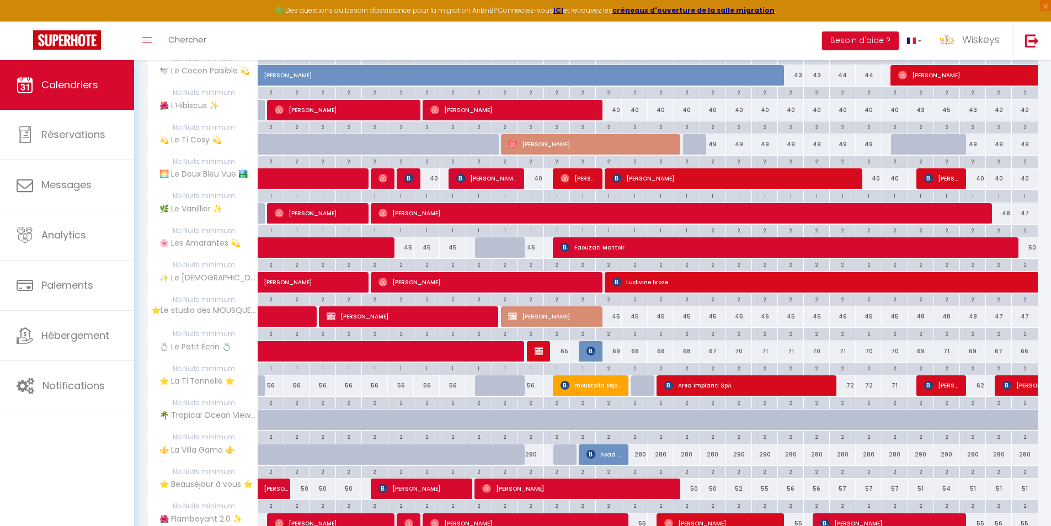
select select
type input "69"
type input "Dim 14 Septembre 2025"
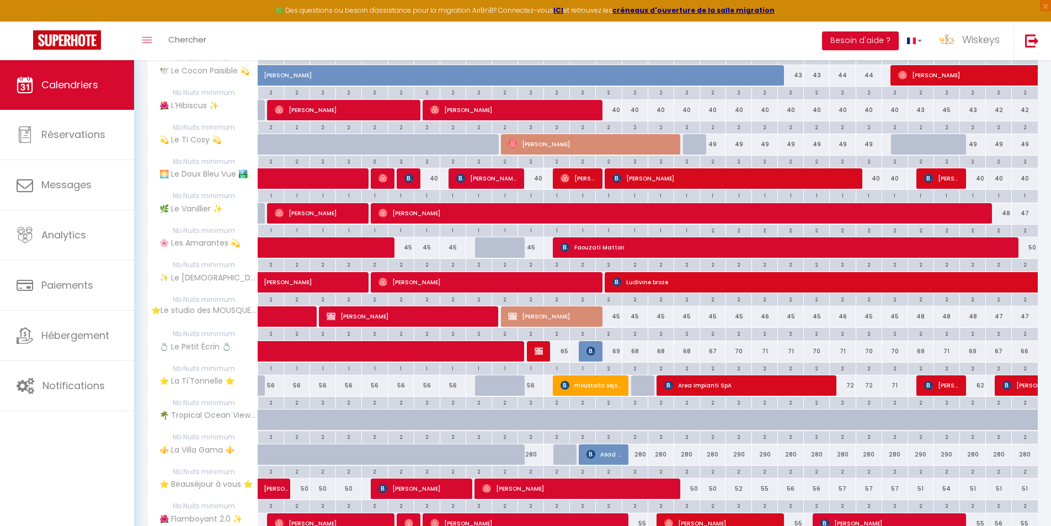
type input "Lun 15 Septembre 2025"
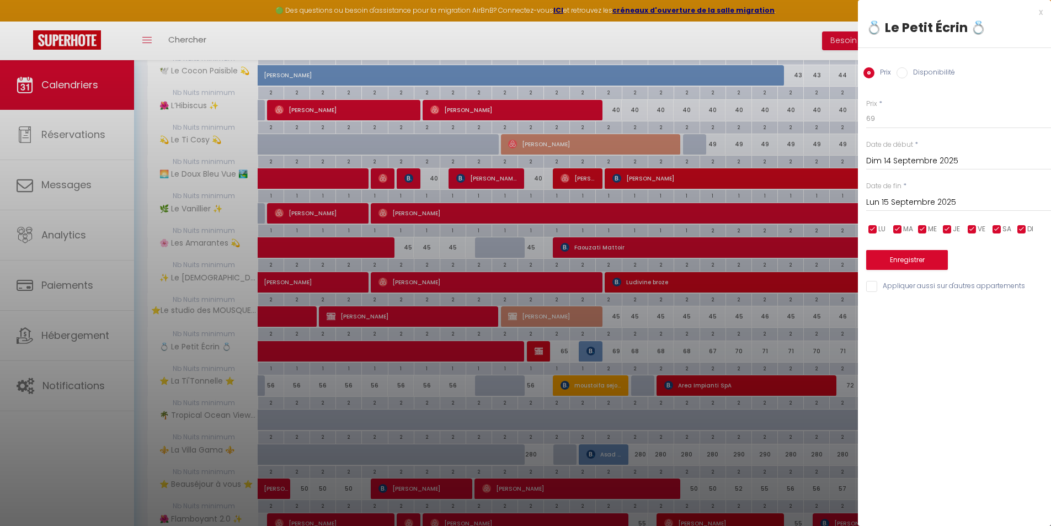
click at [687, 344] on div at bounding box center [525, 263] width 1051 height 526
select select
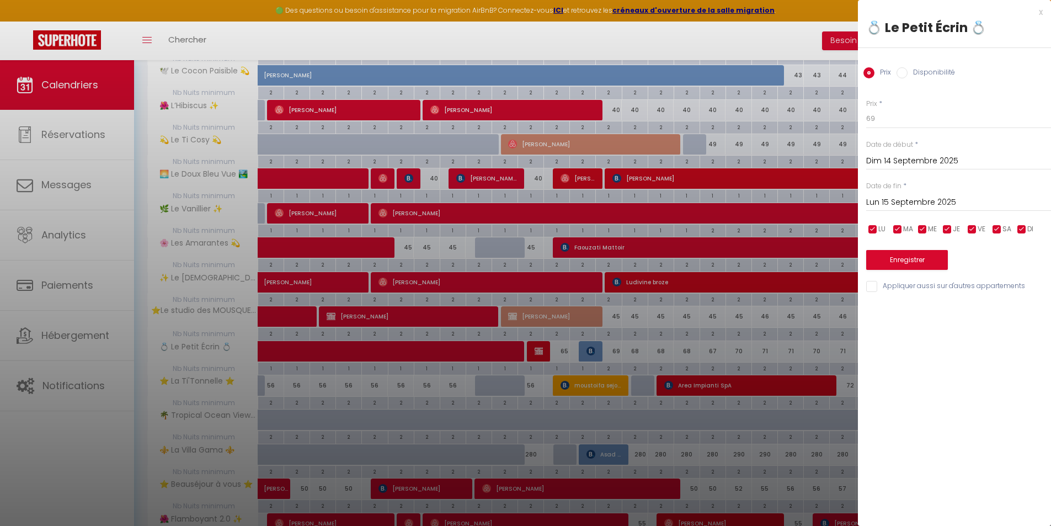
select select
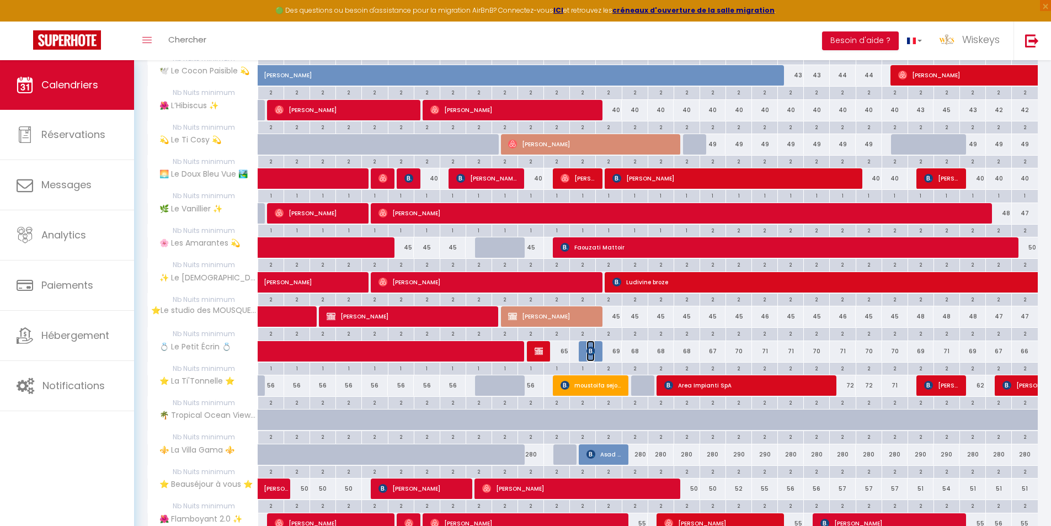
click at [591, 352] on img at bounding box center [590, 350] width 9 height 9
select select "OK"
select select "KO"
select select "0"
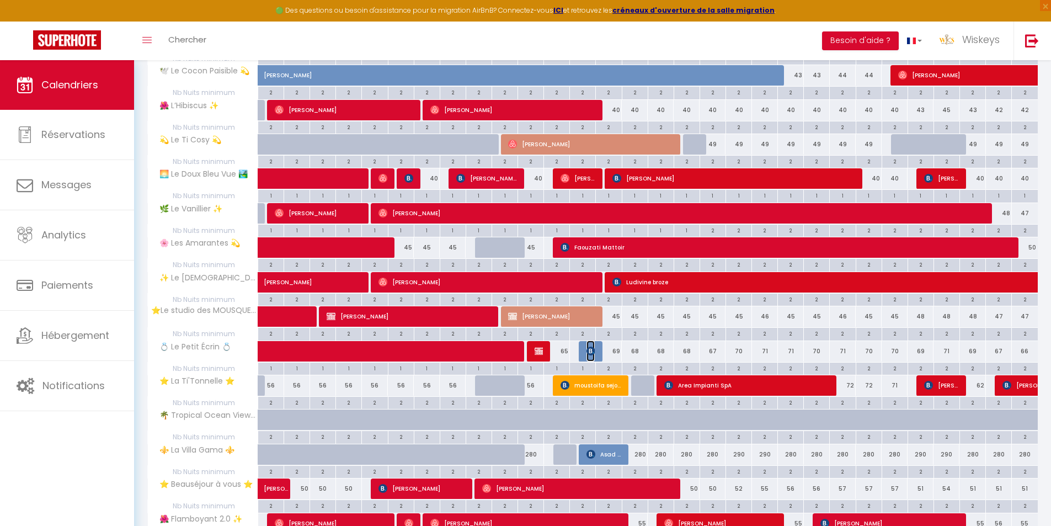
select select "1"
select select
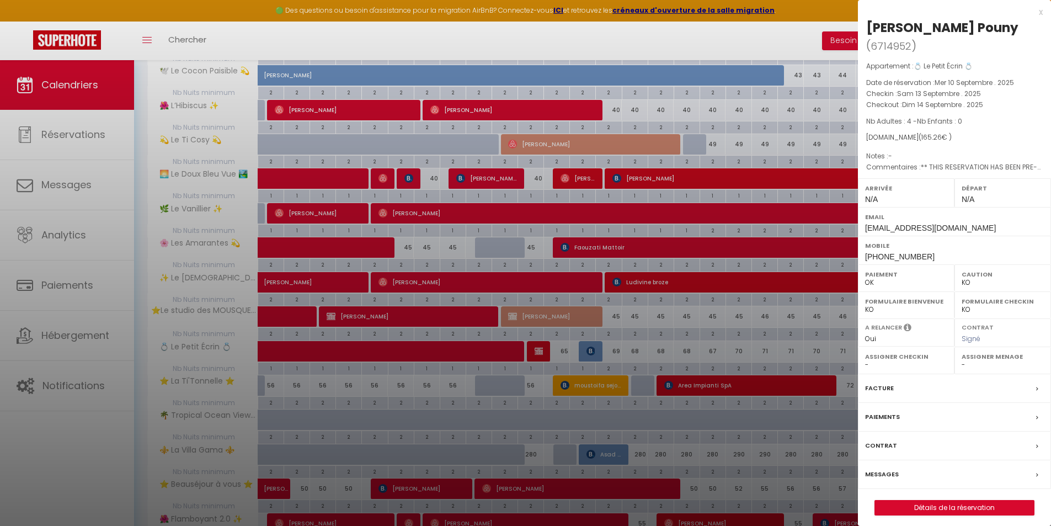
click at [680, 361] on div at bounding box center [525, 263] width 1051 height 526
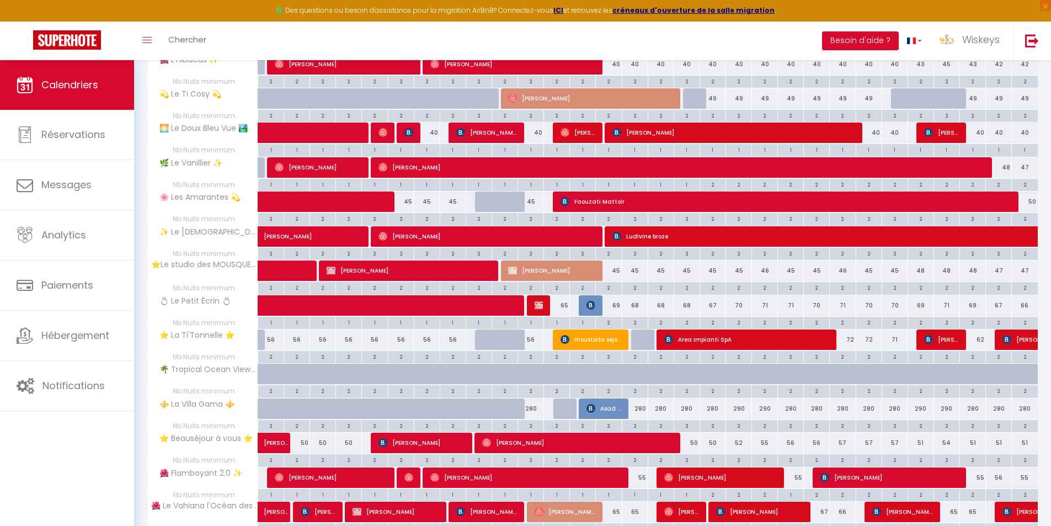
scroll to position [0, 0]
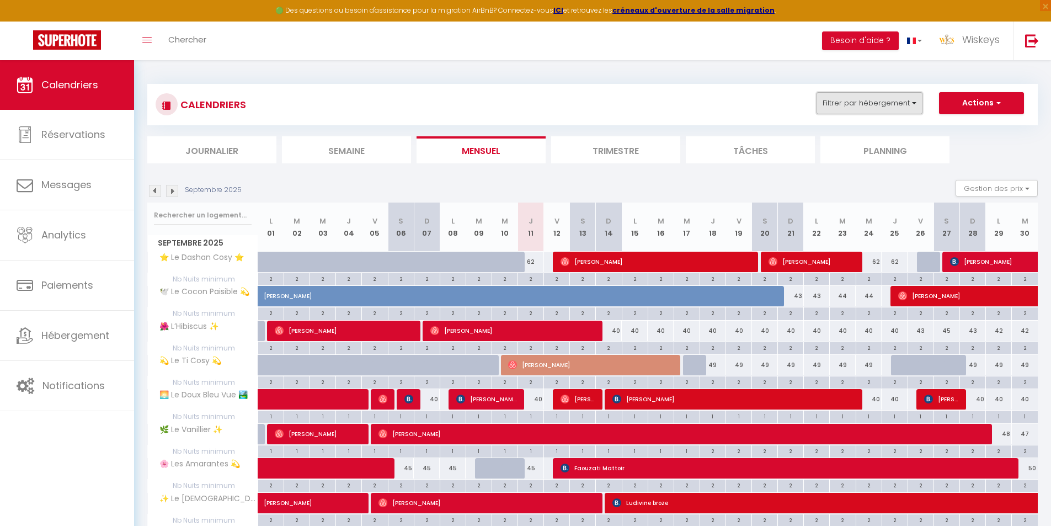
click at [893, 98] on button "Filtrer par hébergement" at bounding box center [870, 103] width 106 height 22
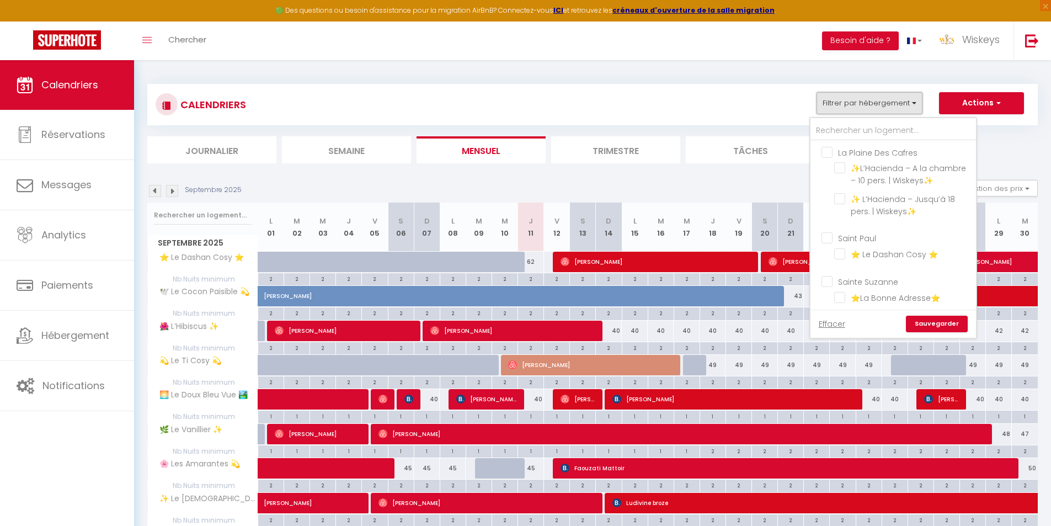
click at [880, 110] on button "Filtrer par hébergement" at bounding box center [870, 103] width 106 height 22
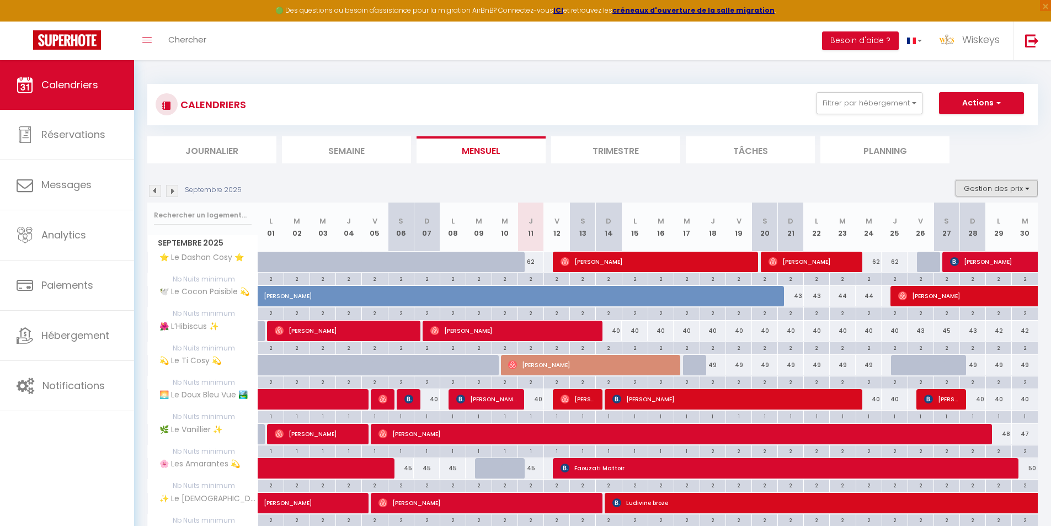
click at [1011, 187] on button "Gestion des prix" at bounding box center [997, 188] width 82 height 17
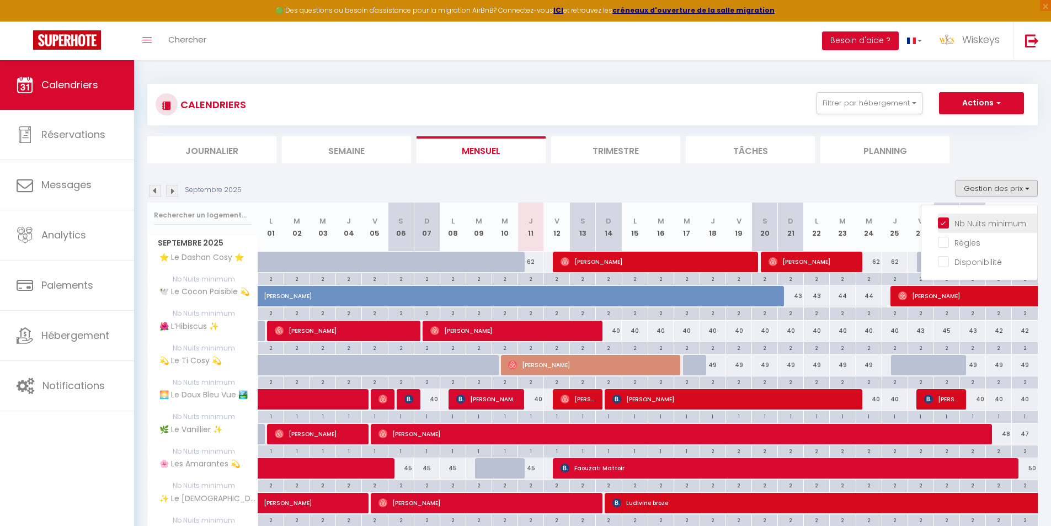
click at [989, 222] on input "Nb Nuits minimum" at bounding box center [987, 222] width 99 height 11
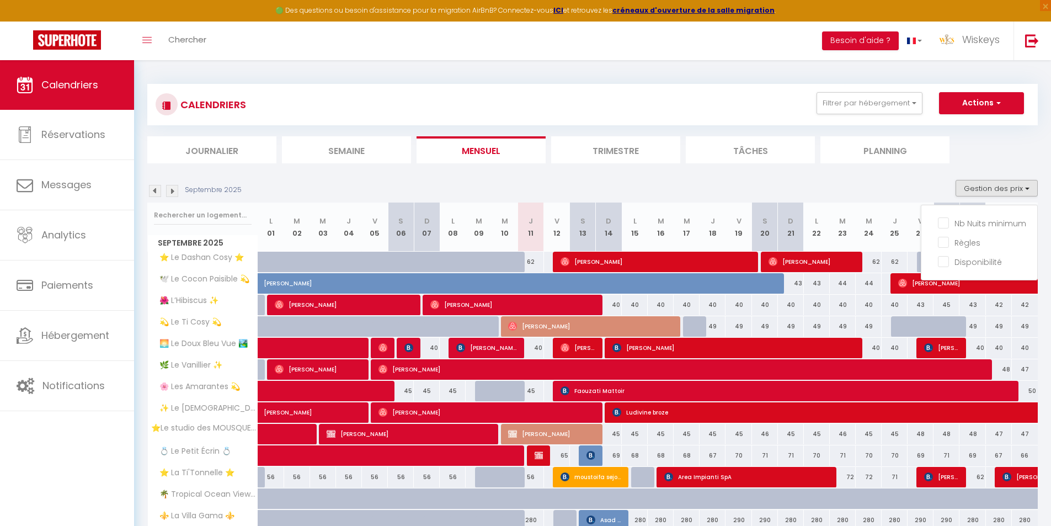
click at [970, 145] on ul "Journalier Semaine Mensuel Trimestre Tâches Planning" at bounding box center [592, 149] width 890 height 27
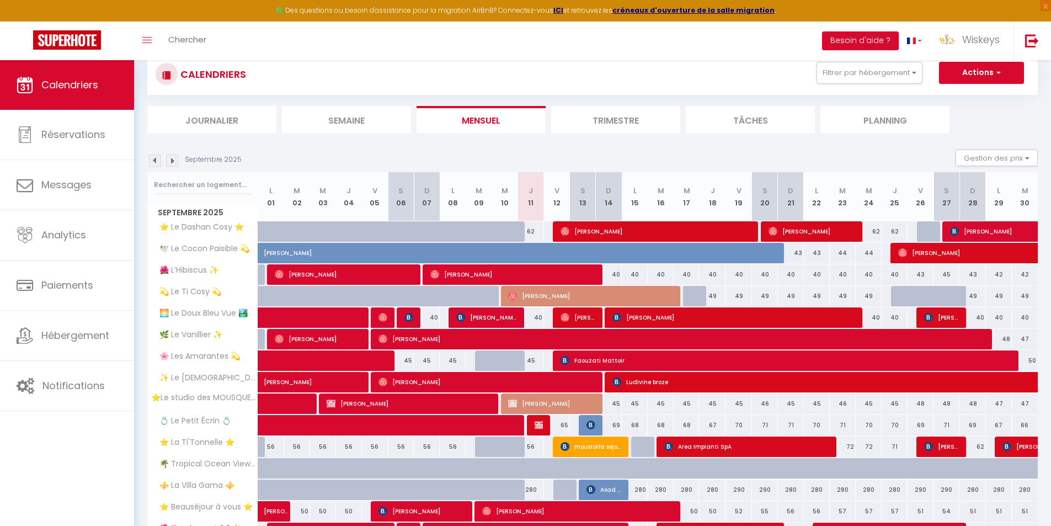
scroll to position [55, 0]
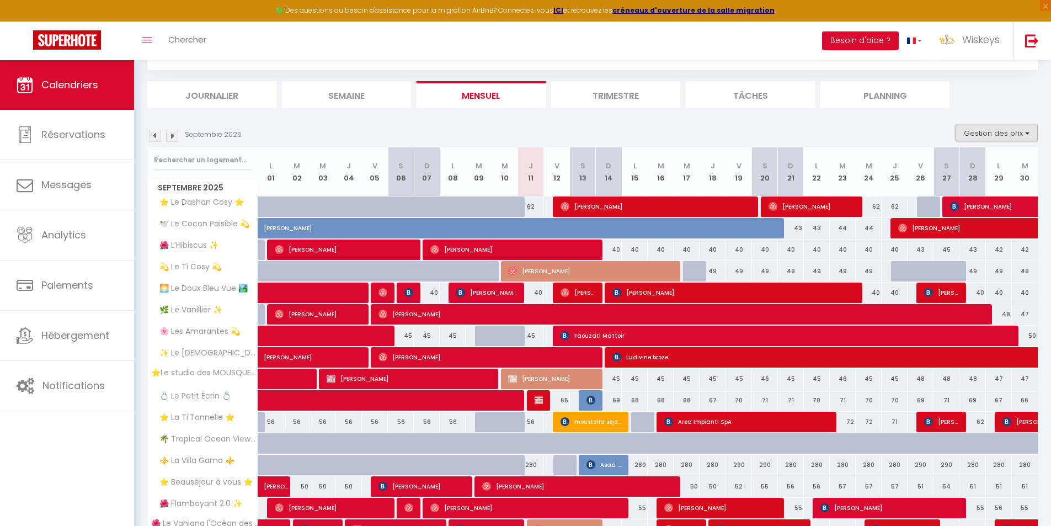
click at [999, 134] on button "Gestion des prix" at bounding box center [997, 133] width 82 height 17
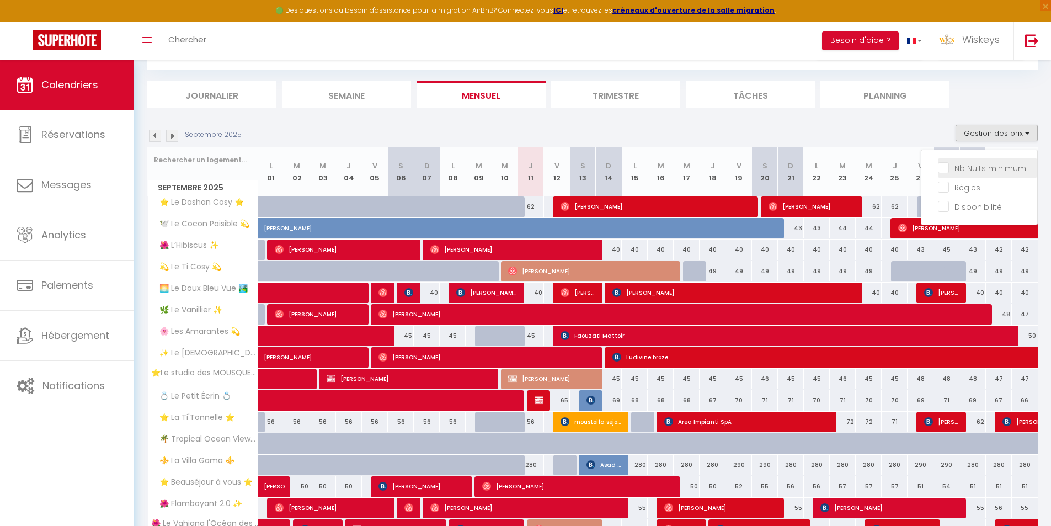
click at [991, 164] on input "Nb Nuits minimum" at bounding box center [987, 167] width 99 height 11
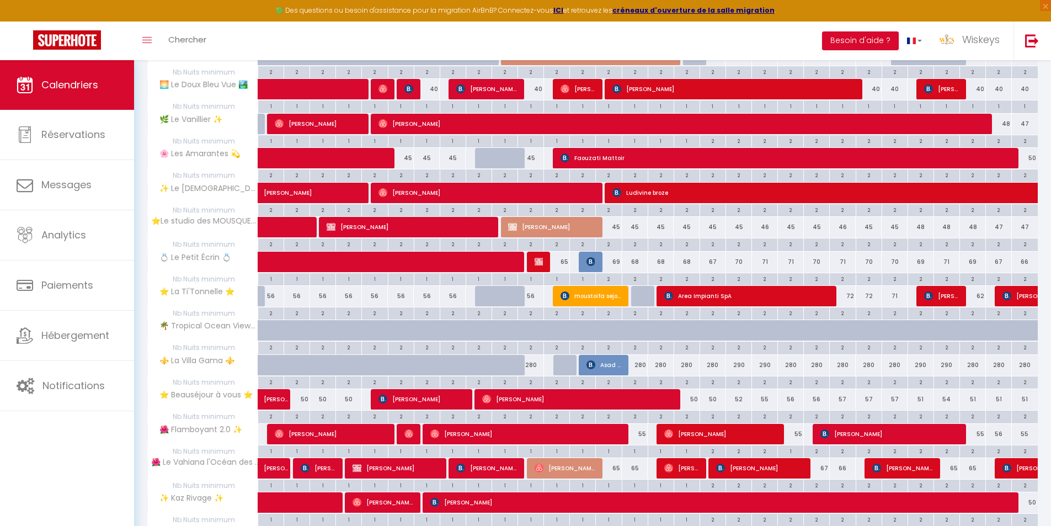
scroll to position [0, 0]
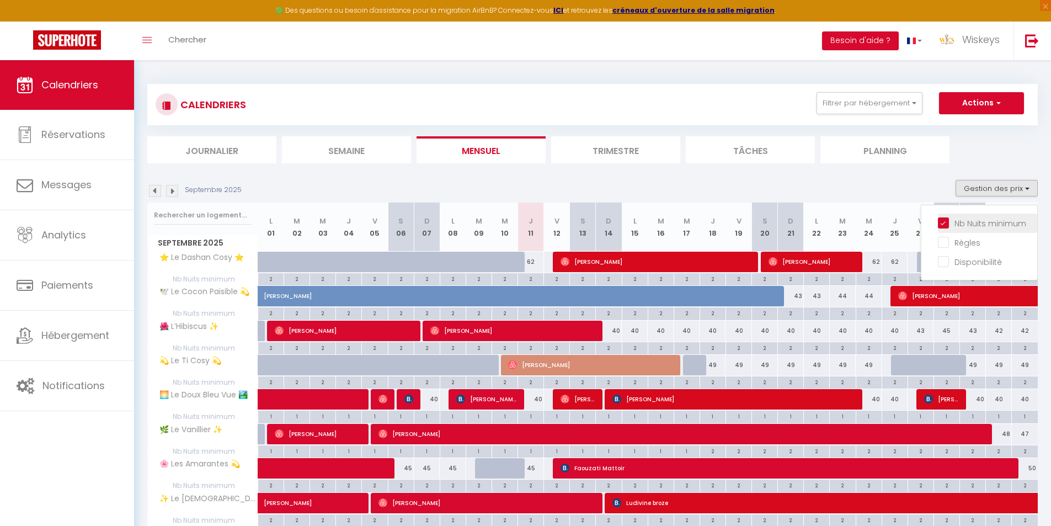
click at [995, 223] on input "Nb Nuits minimum" at bounding box center [987, 222] width 99 height 11
checkbox input "false"
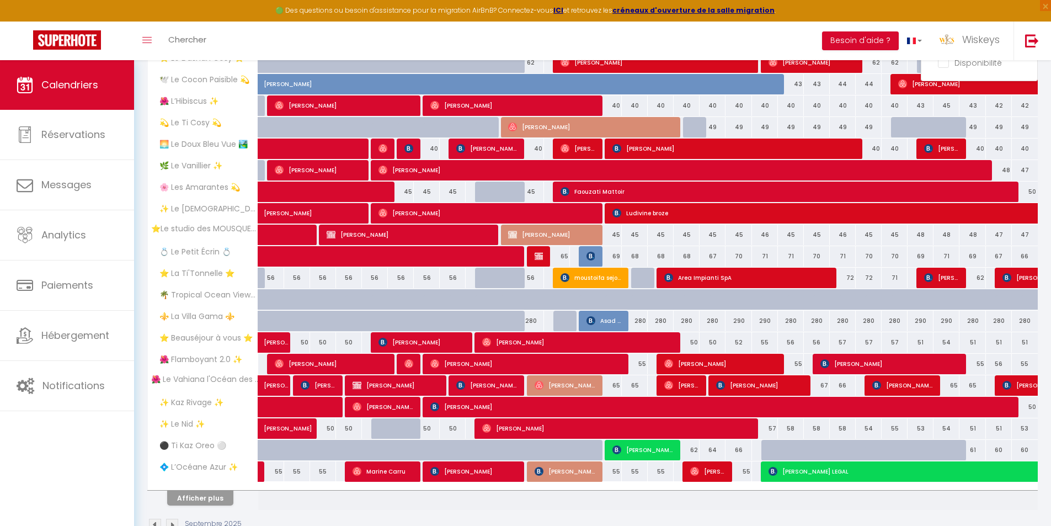
scroll to position [229, 0]
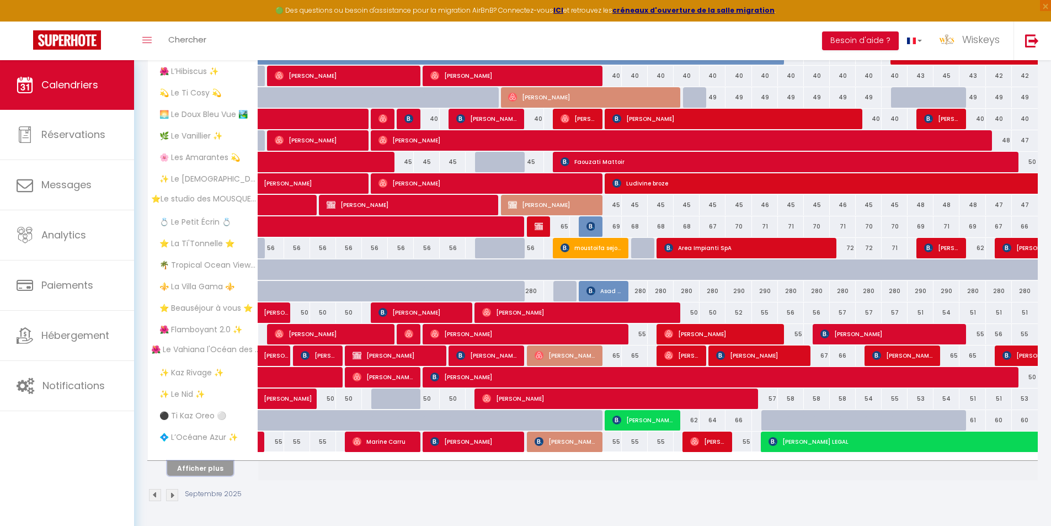
click at [202, 467] on button "Afficher plus" at bounding box center [200, 468] width 66 height 15
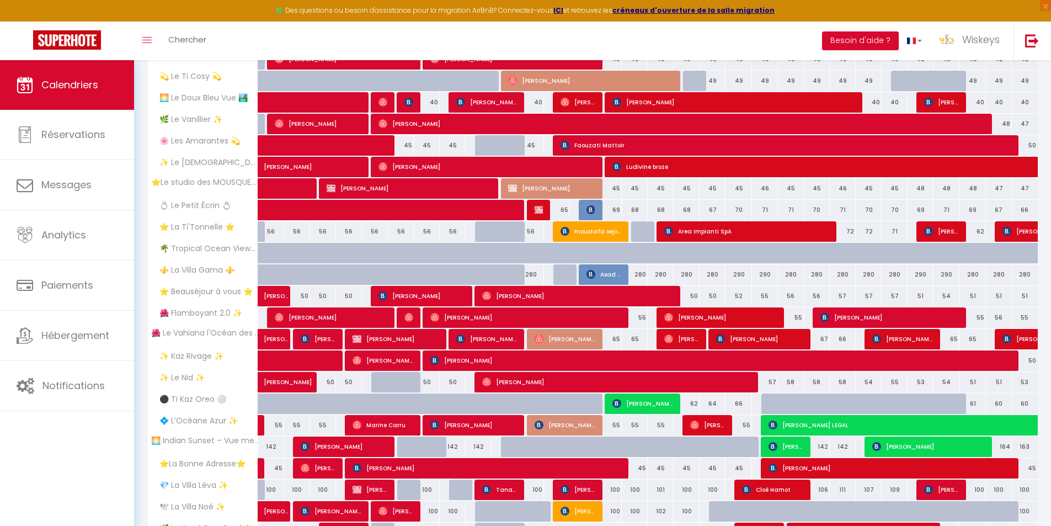
scroll to position [98, 0]
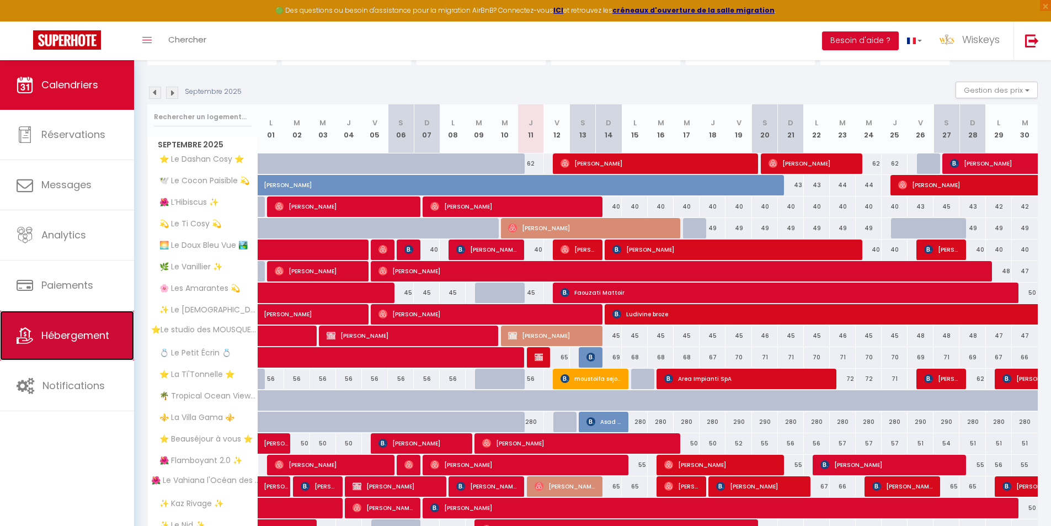
click at [92, 328] on link "Hébergement" at bounding box center [67, 336] width 134 height 50
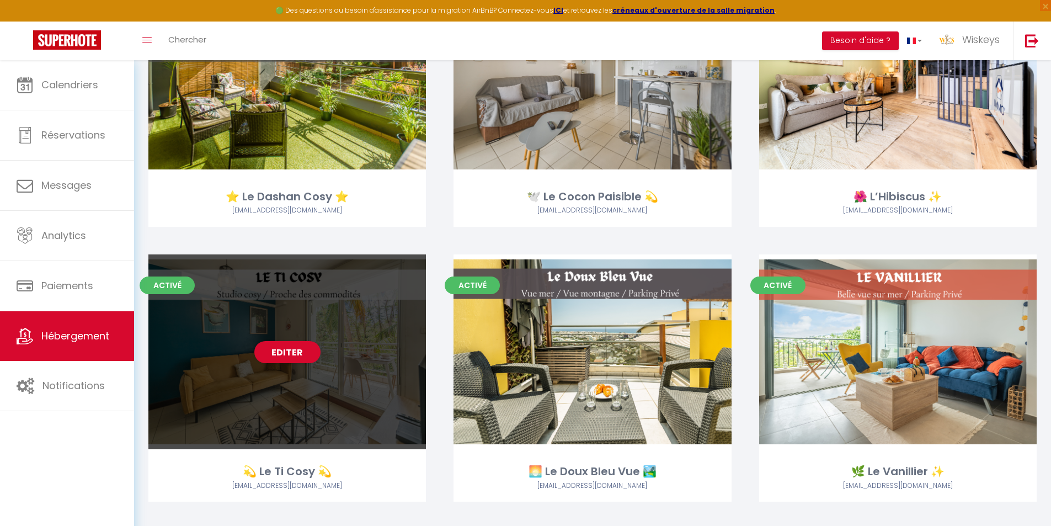
scroll to position [166, 0]
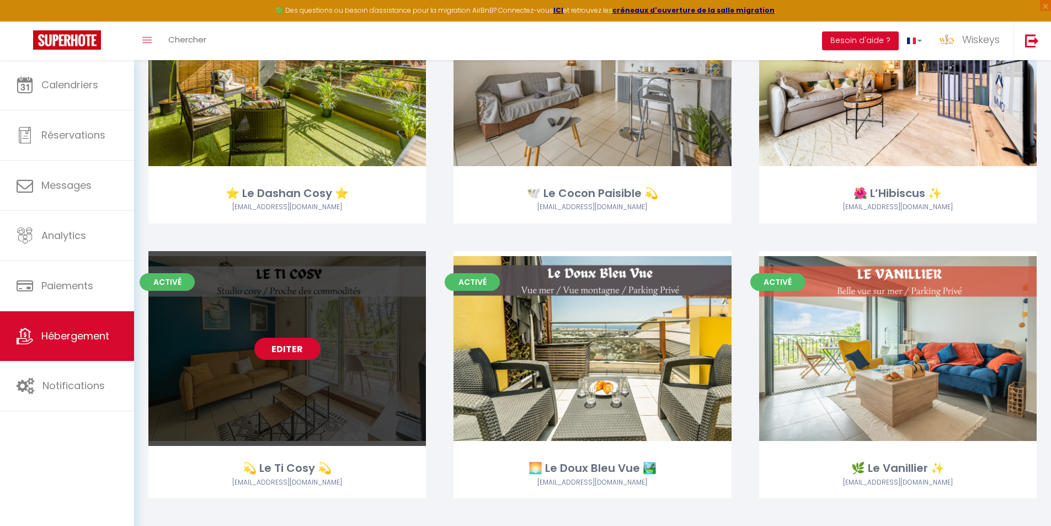
click at [295, 355] on link "Editer" at bounding box center [287, 349] width 66 height 22
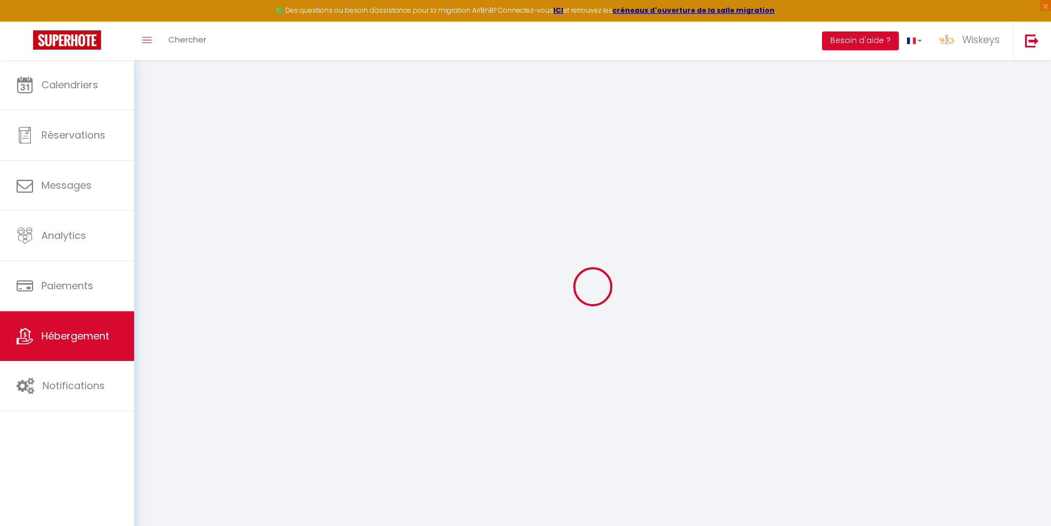
select select "34427"
select select "51503"
select select
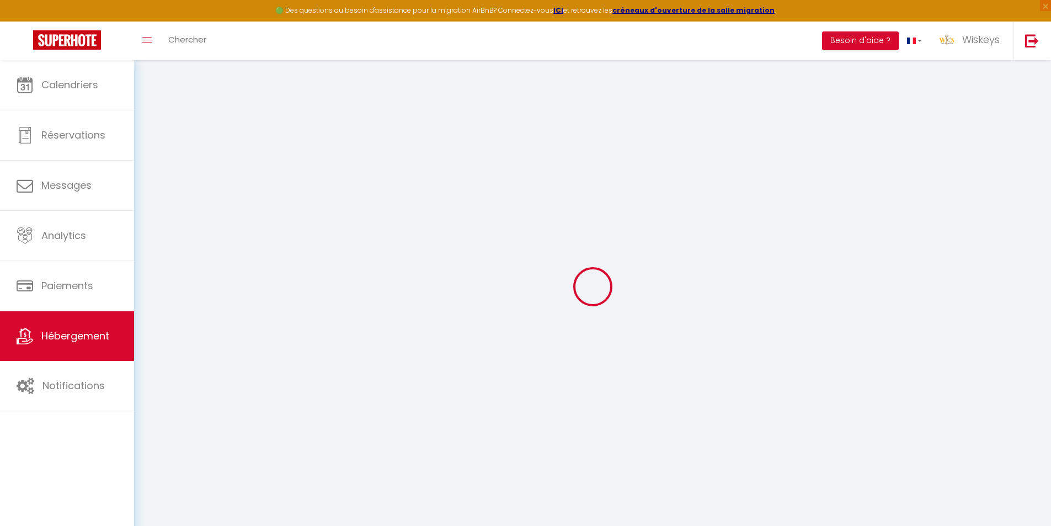
select select
checkbox input "false"
checkbox input "true"
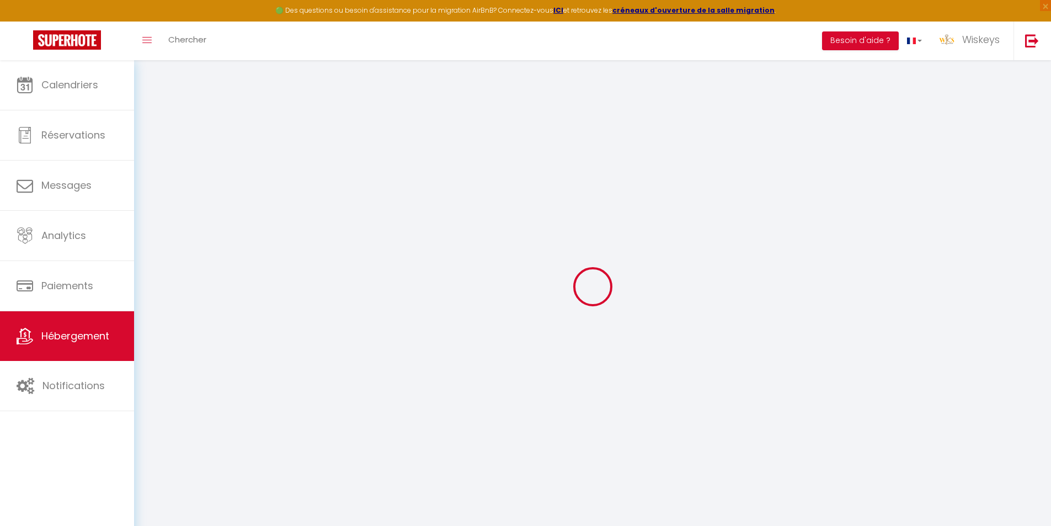
checkbox input "true"
select select
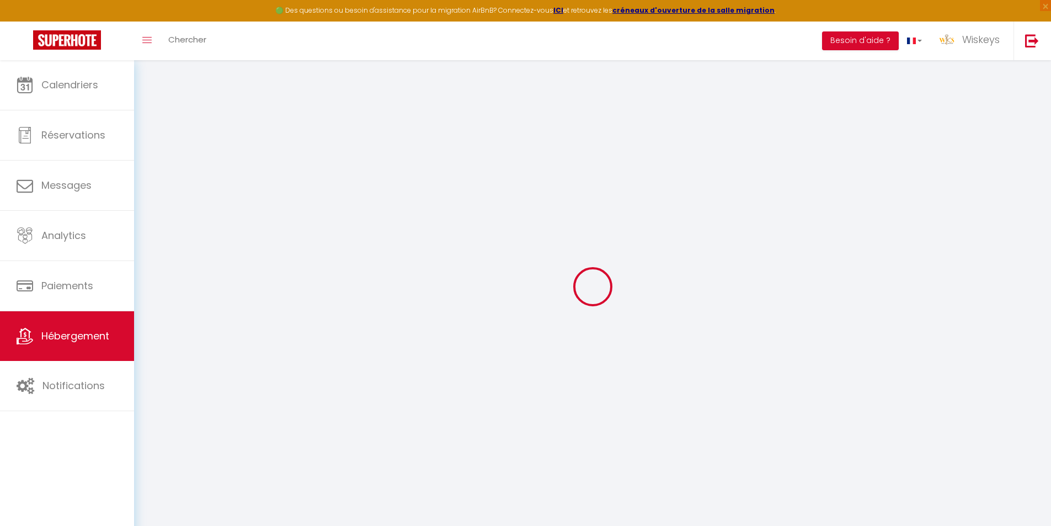
select select
checkbox input "false"
checkbox input "true"
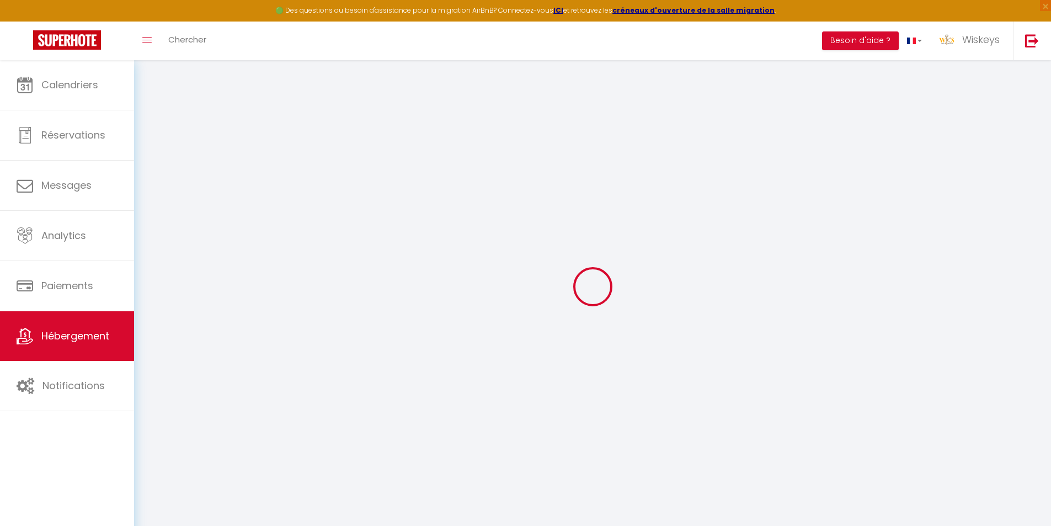
checkbox input "true"
checkbox input "false"
checkbox input "true"
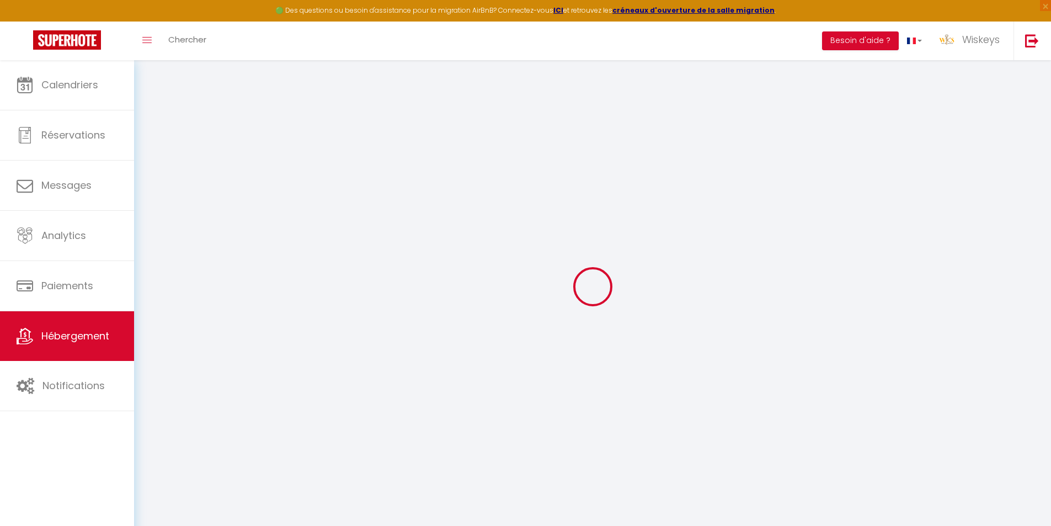
checkbox input "true"
select select "15:00"
select select "23:45"
select select "11:00"
select select "30"
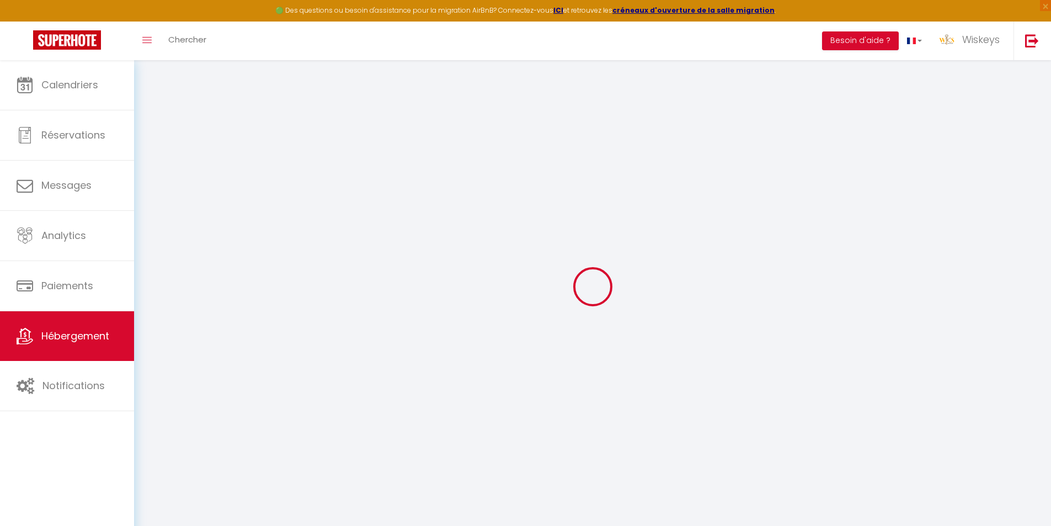
select select "120"
select select "20:00"
checkbox input "false"
checkbox input "true"
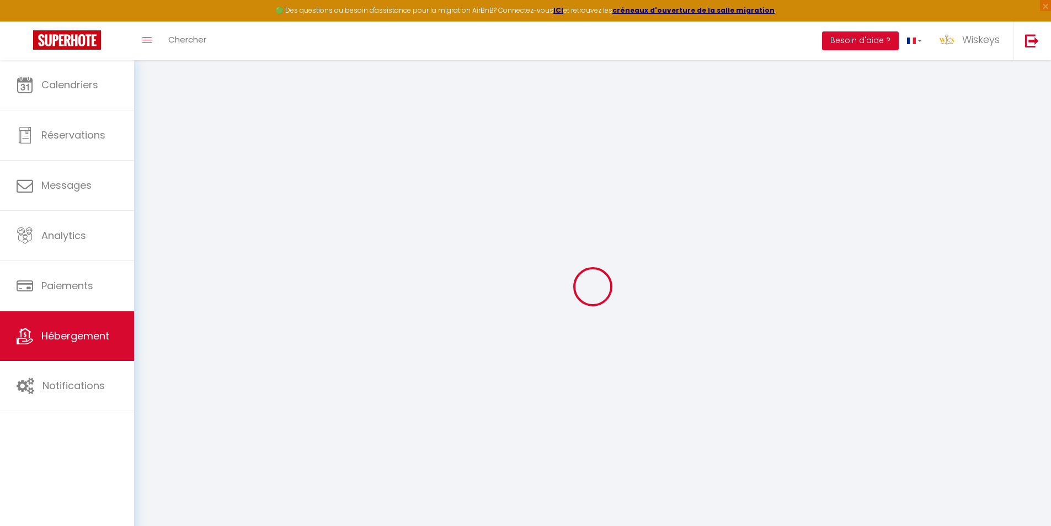
checkbox input "true"
checkbox input "false"
checkbox input "true"
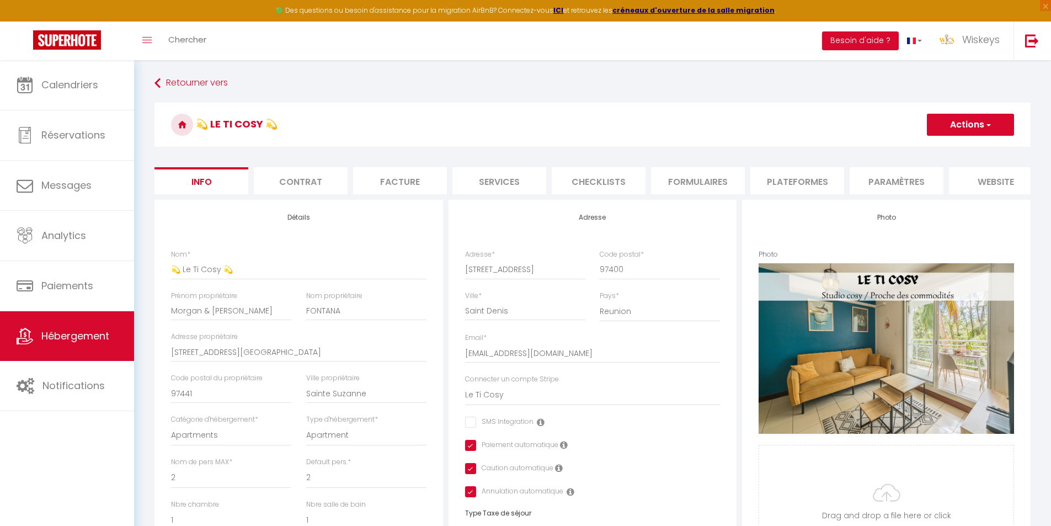
checkbox input "false"
checkbox input "true"
click at [790, 191] on li "Plateformes" at bounding box center [797, 180] width 94 height 27
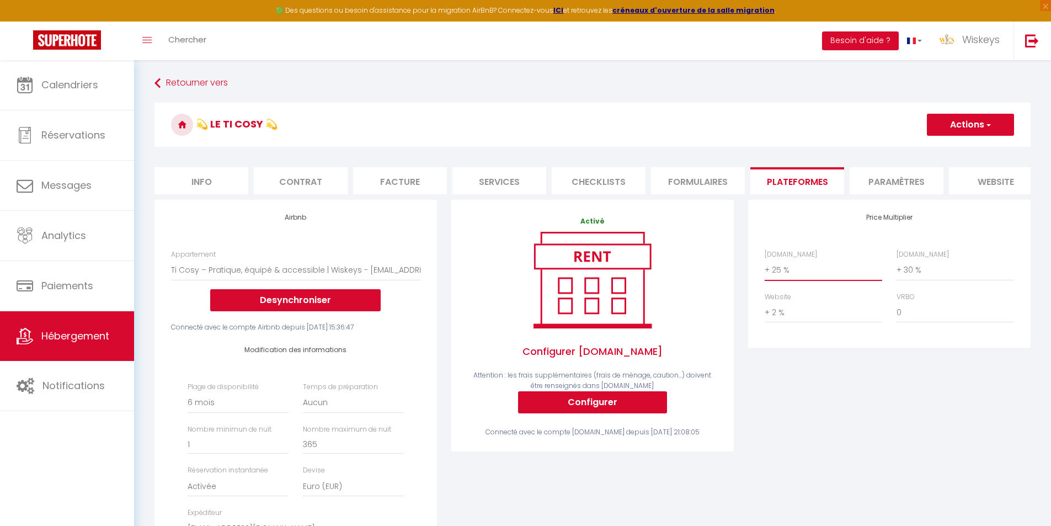
click at [826, 280] on select "0 + 1 % + 2 % + 3 % + 4 % + 5 % + 6 % + 7 % + 8 % + 9 %" at bounding box center [824, 269] width 118 height 21
select select "+ 45 %"
click at [765, 268] on select "0 + 1 % + 2 % + 3 % + 4 % + 5 % + 6 % + 7 % + 8 % + 9 %" at bounding box center [824, 269] width 118 height 21
click at [930, 276] on select "0 + 1 % + 2 % + 3 % + 4 % + 5 % + 6 % + 7 % + 8 % + 9 %" at bounding box center [956, 269] width 118 height 21
select select "+ 50 %"
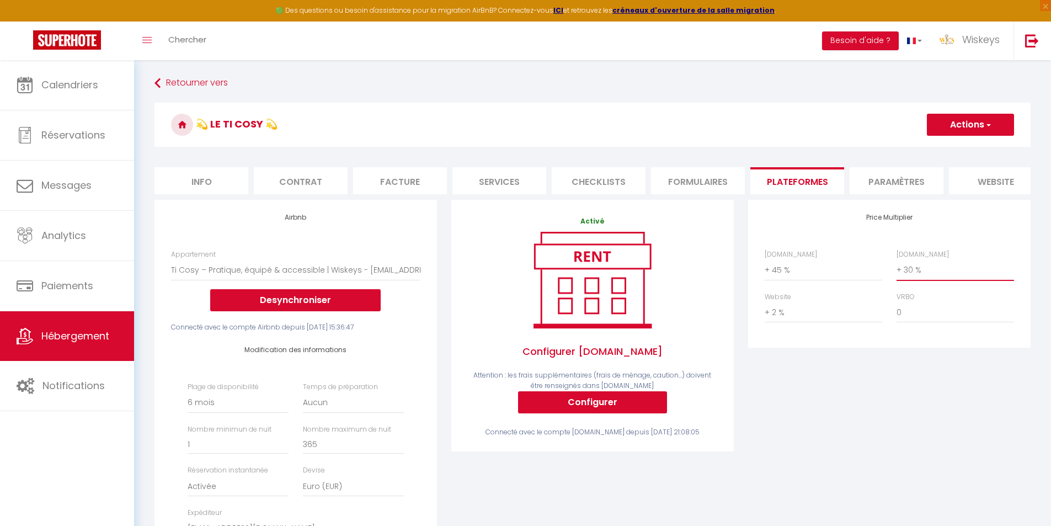
click at [897, 268] on select "0 + 1 % + 2 % + 3 % + 4 % + 5 % + 6 % + 7 % + 8 % + 9 %" at bounding box center [956, 269] width 118 height 21
click at [959, 132] on button "Actions" at bounding box center [970, 125] width 87 height 22
click at [829, 323] on select "0 + 1 % + 2 % + 3 % + 4 % + 5 % + 6 % + 7 % + 8 % + 9 %" at bounding box center [824, 312] width 118 height 21
select select "+ 23 %"
click at [765, 310] on select "0 + 1 % + 2 % + 3 % + 4 % + 5 % + 6 % + 7 % + 8 % + 9 %" at bounding box center [824, 312] width 118 height 21
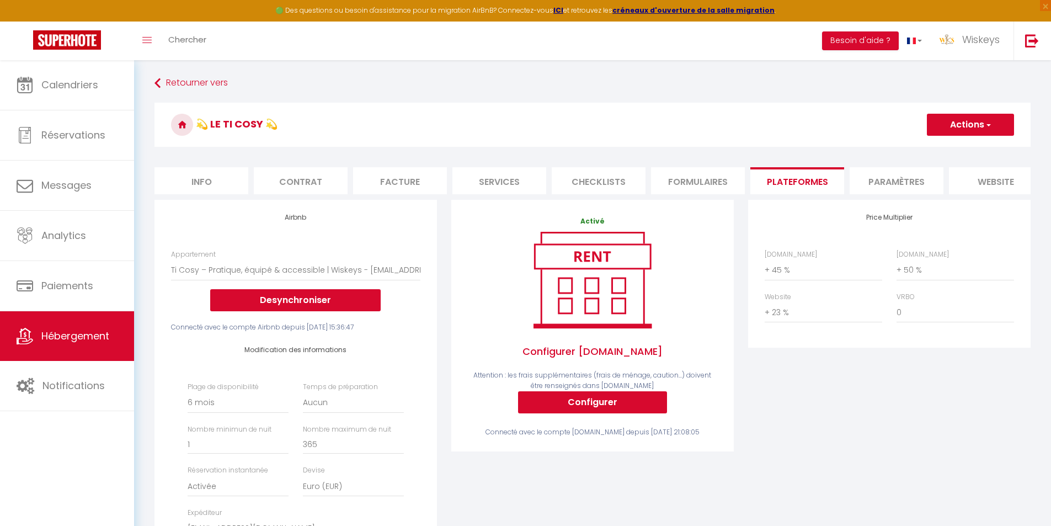
click at [980, 132] on button "Actions" at bounding box center [970, 125] width 87 height 22
click at [961, 147] on link "Enregistrer" at bounding box center [969, 149] width 87 height 14
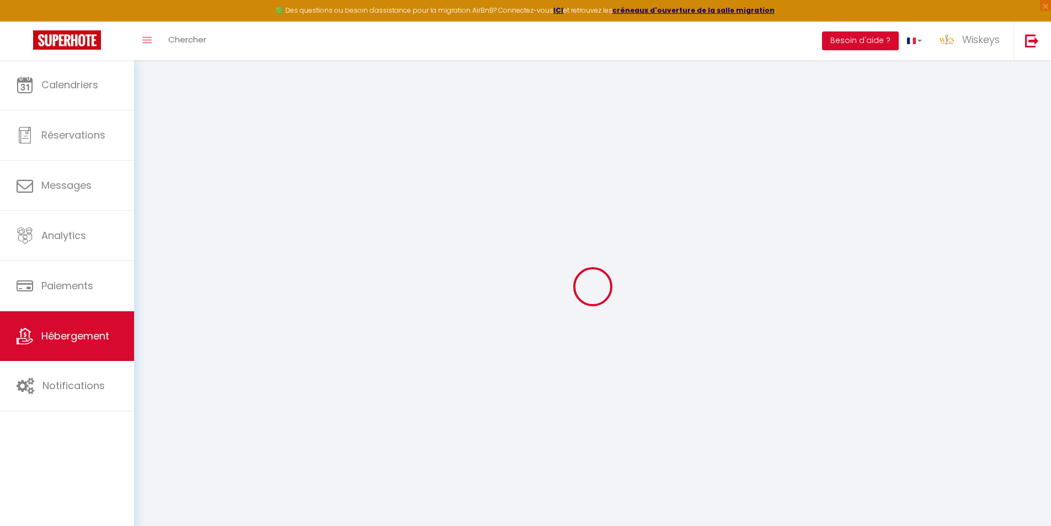
select select "180"
select select "EUR"
select select "11983-1391007527923768283"
select select "+ 45 %"
select select "+ 50 %"
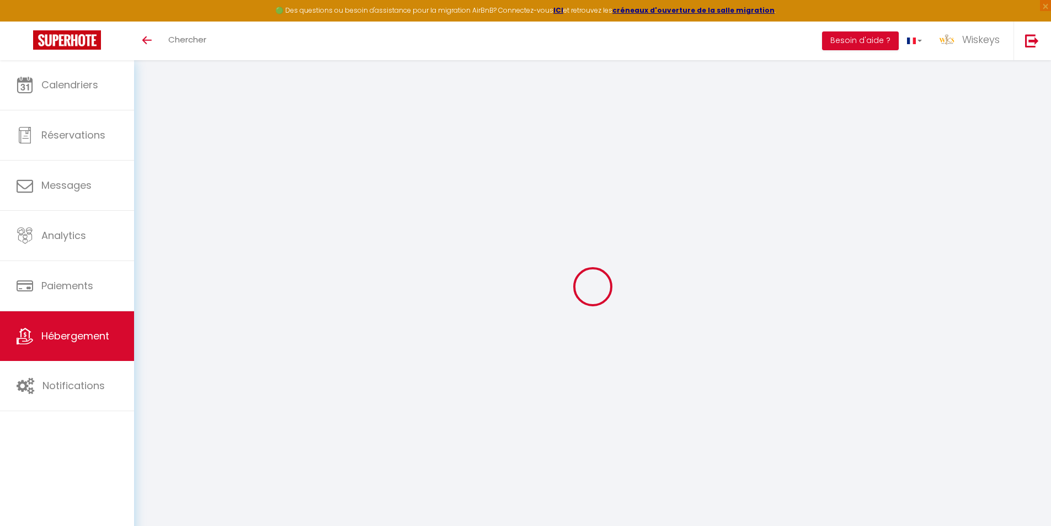
select select "+ 23 %"
select select "180"
select select "EUR"
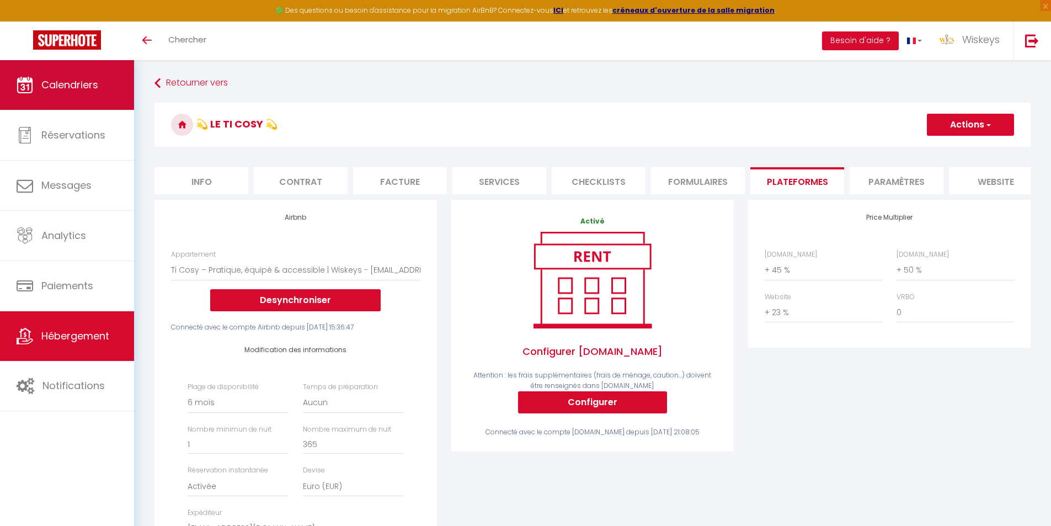
click at [116, 104] on link "Calendriers" at bounding box center [67, 85] width 134 height 50
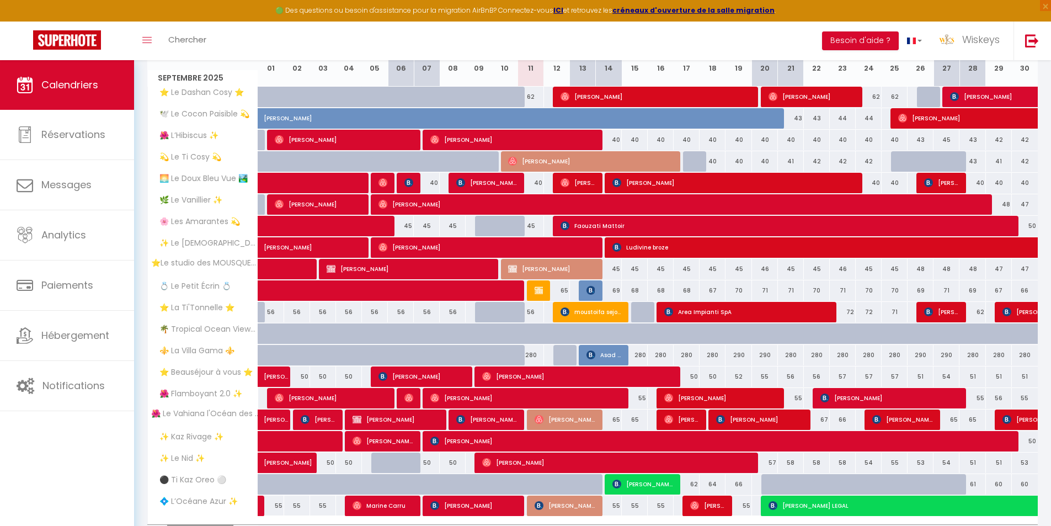
scroll to position [166, 0]
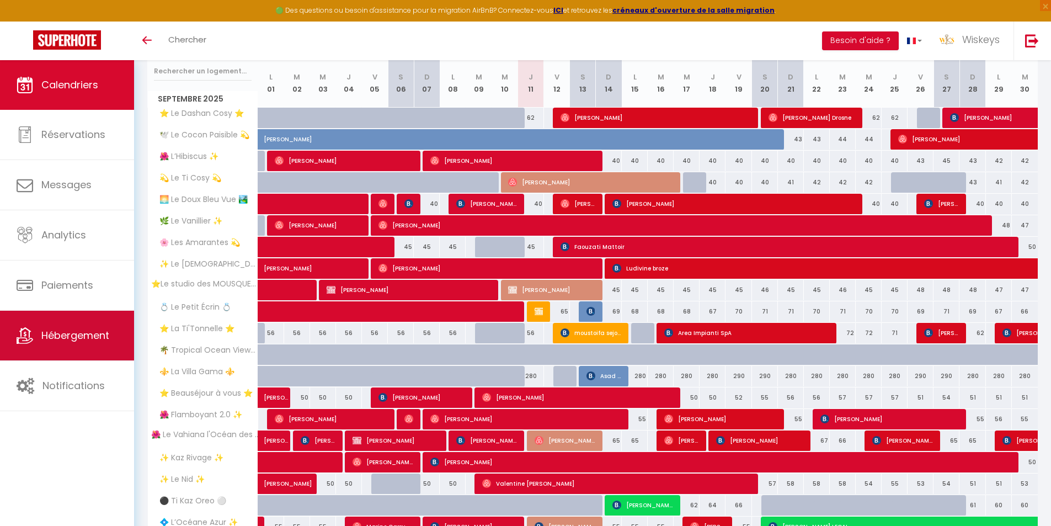
click at [84, 340] on span "Hébergement" at bounding box center [75, 335] width 68 height 14
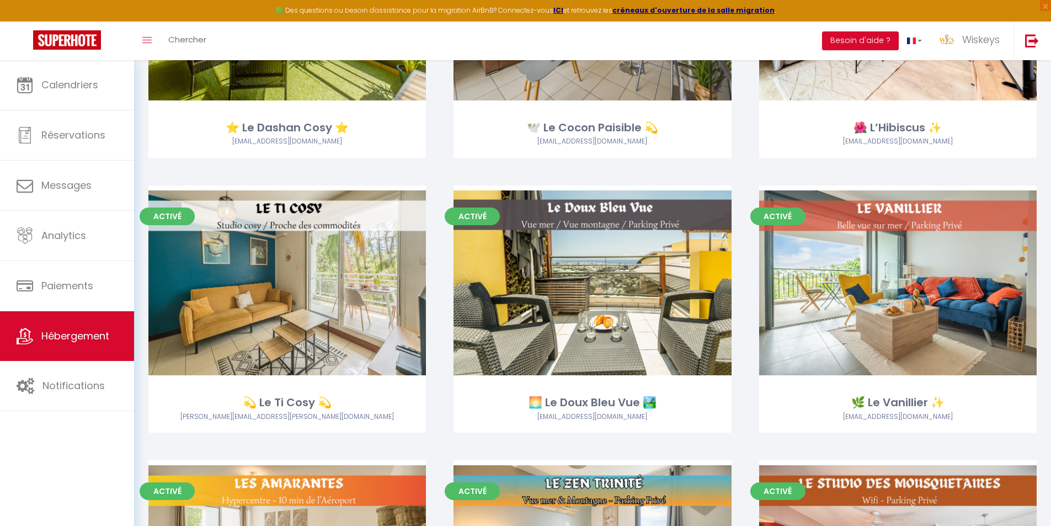
scroll to position [331, 0]
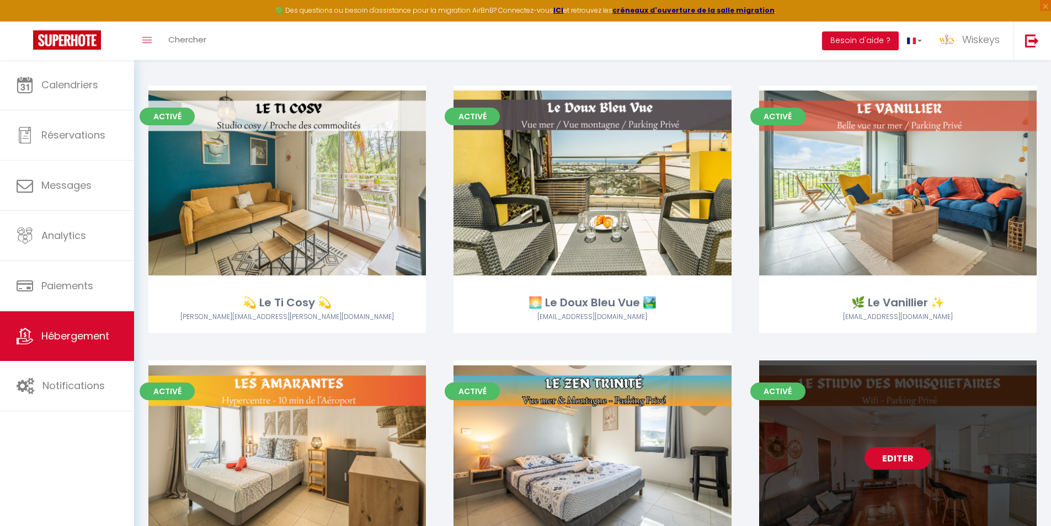
click at [902, 456] on link "Editer" at bounding box center [898, 458] width 66 height 22
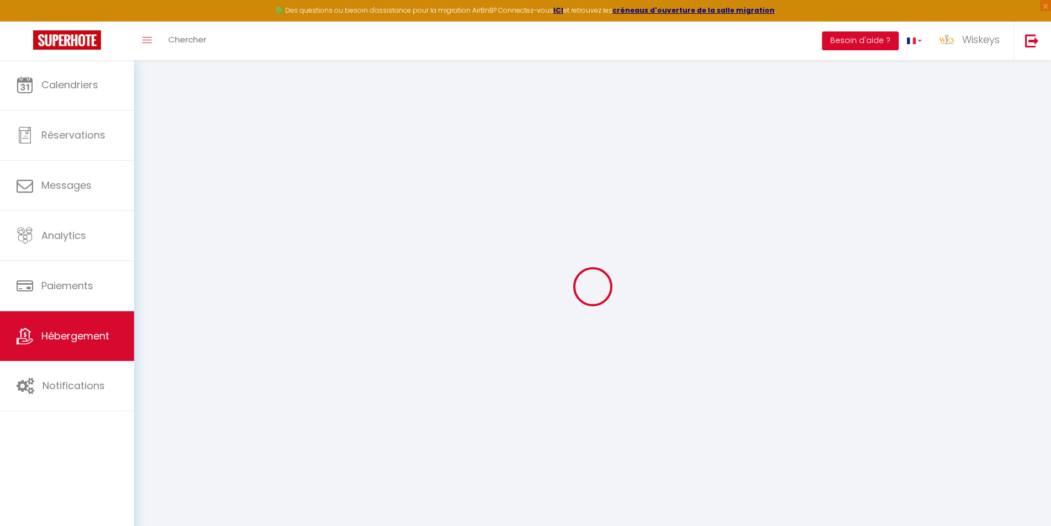
select select "+ 60 %"
select select "+ 73 %"
select select "+ 23 %"
checkbox input "false"
checkbox input "true"
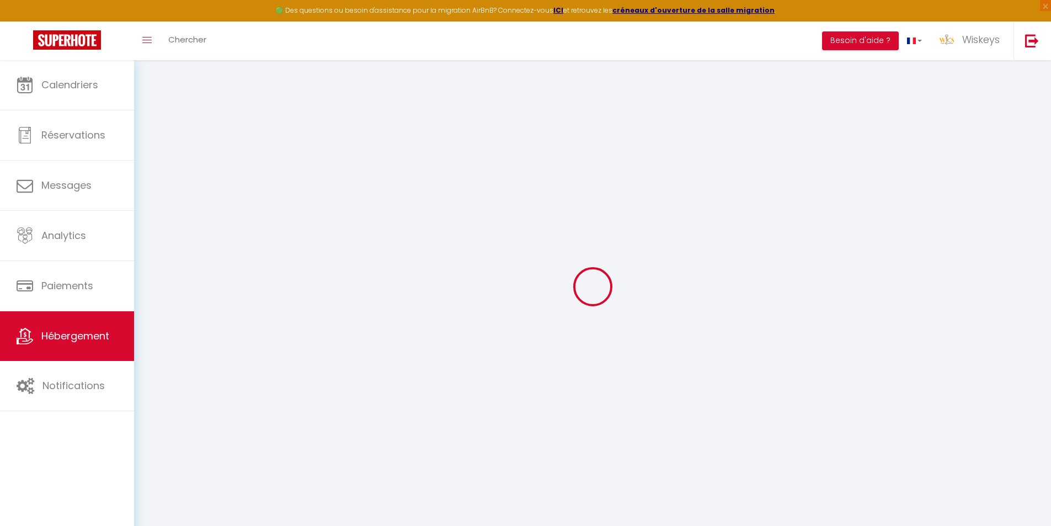
checkbox input "true"
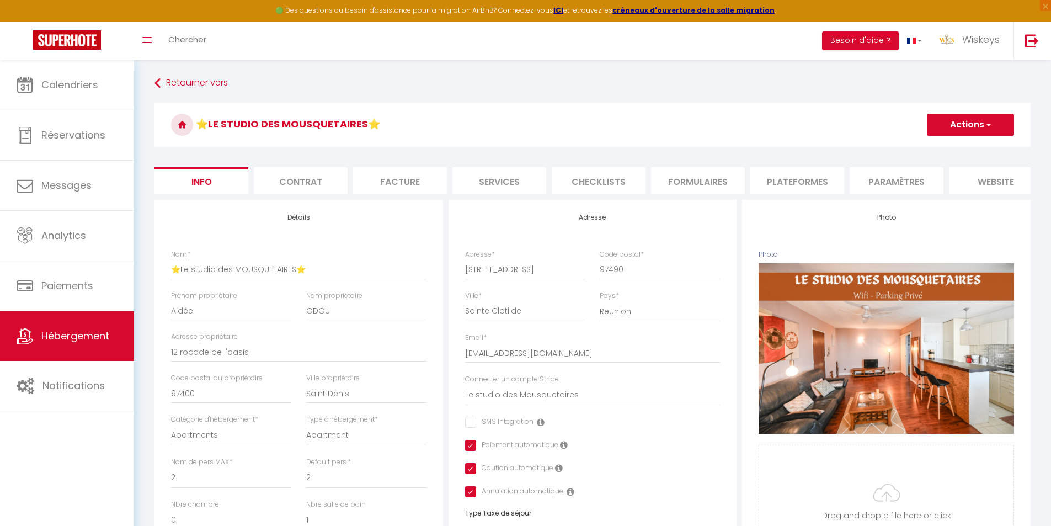
click at [777, 184] on li "Plateformes" at bounding box center [797, 180] width 94 height 27
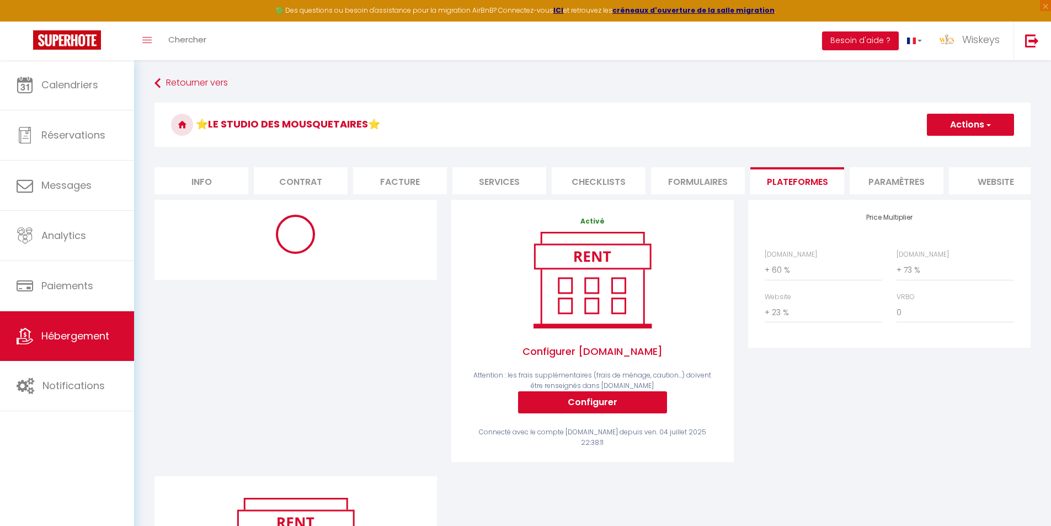
select select "180"
select select "EUR"
select select "11636-1457370110249942197"
